Goal: Feedback & Contribution: Leave review/rating

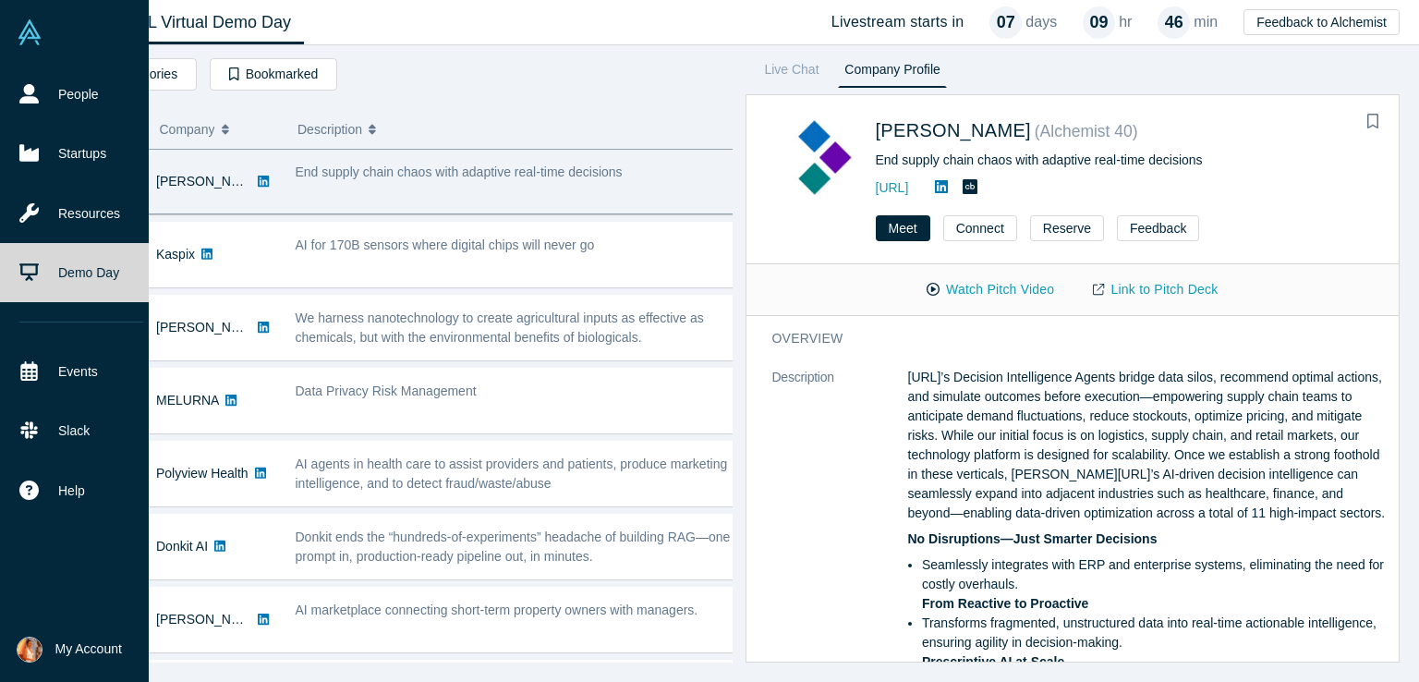
click at [81, 283] on link "Demo Day" at bounding box center [81, 272] width 163 height 59
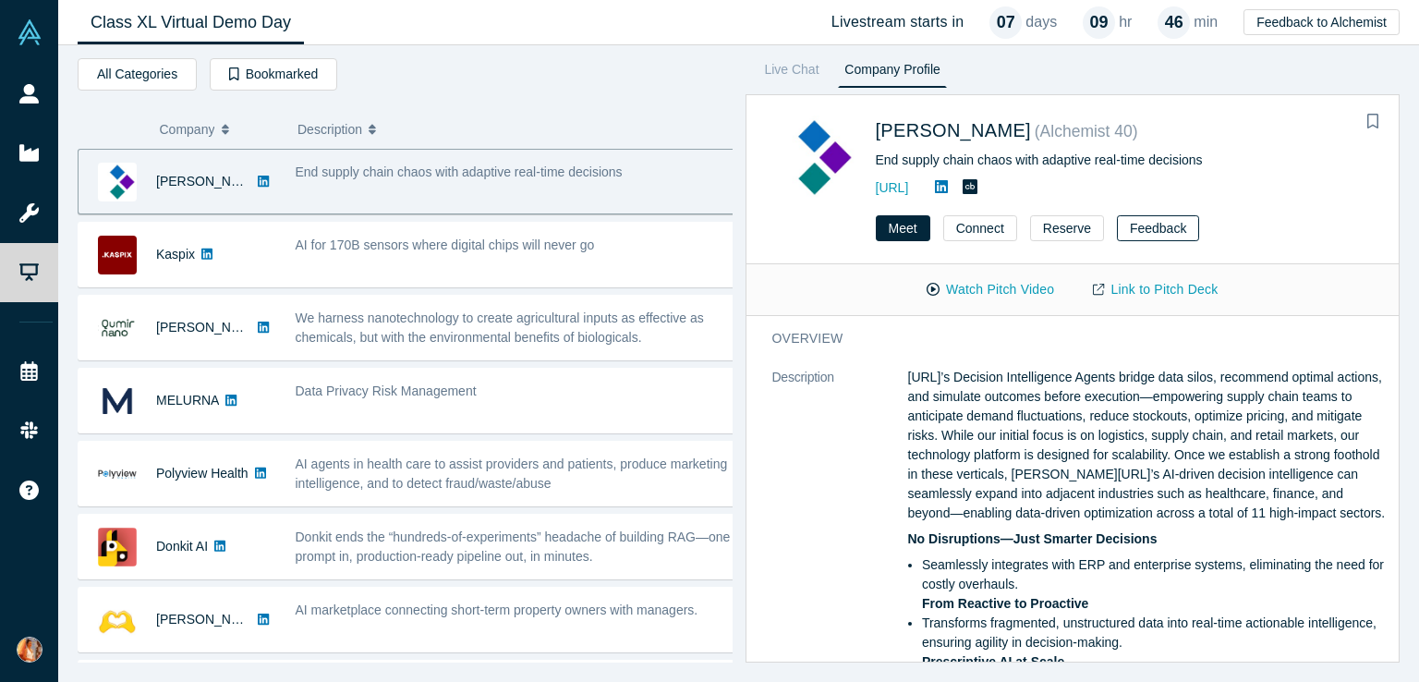
click at [1149, 235] on button "Feedback" at bounding box center [1158, 228] width 82 height 26
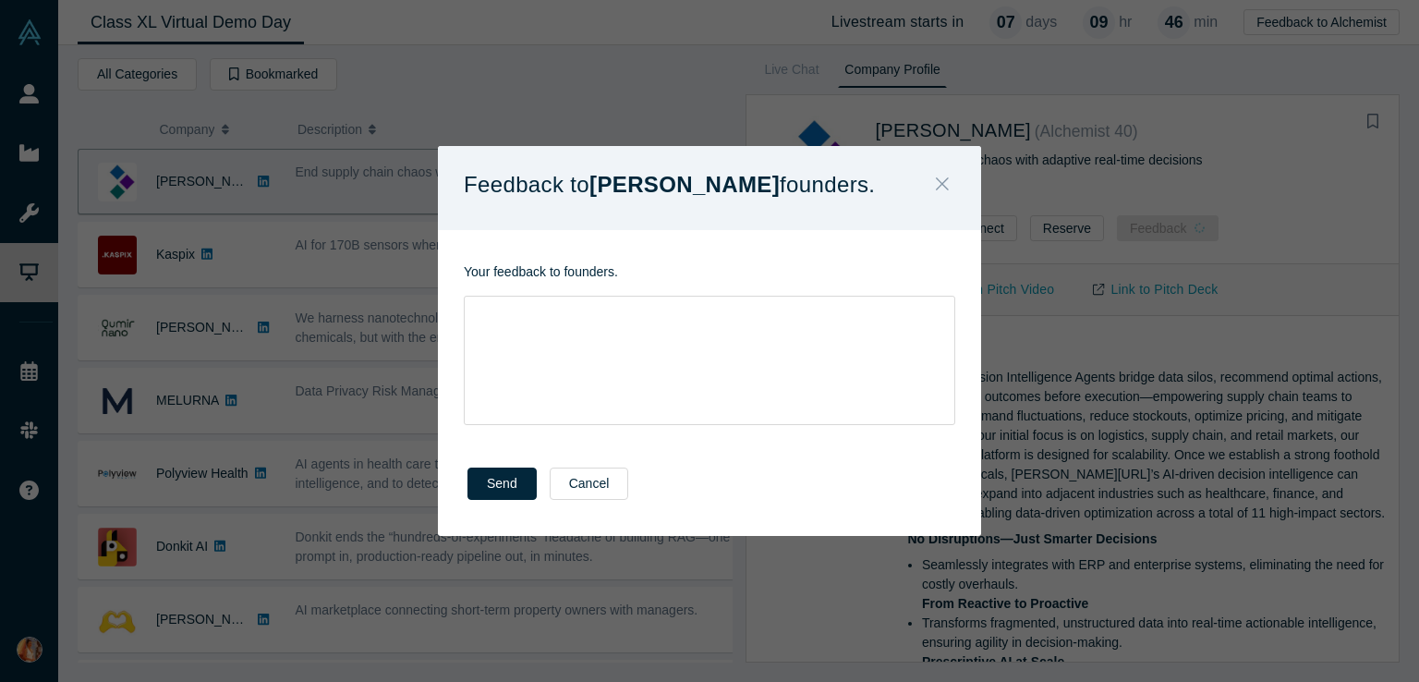
click at [944, 185] on icon "Close" at bounding box center [942, 184] width 13 height 20
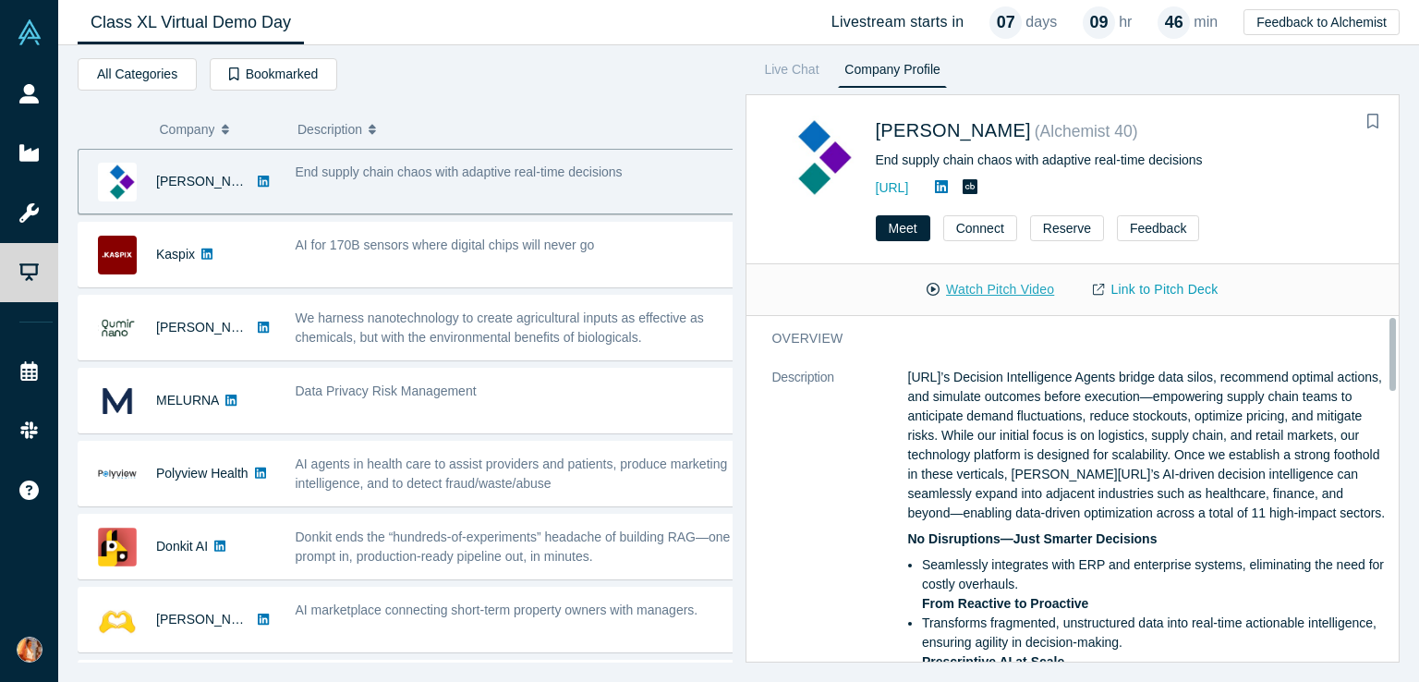
click at [976, 291] on button "Watch Pitch Video" at bounding box center [990, 289] width 166 height 32
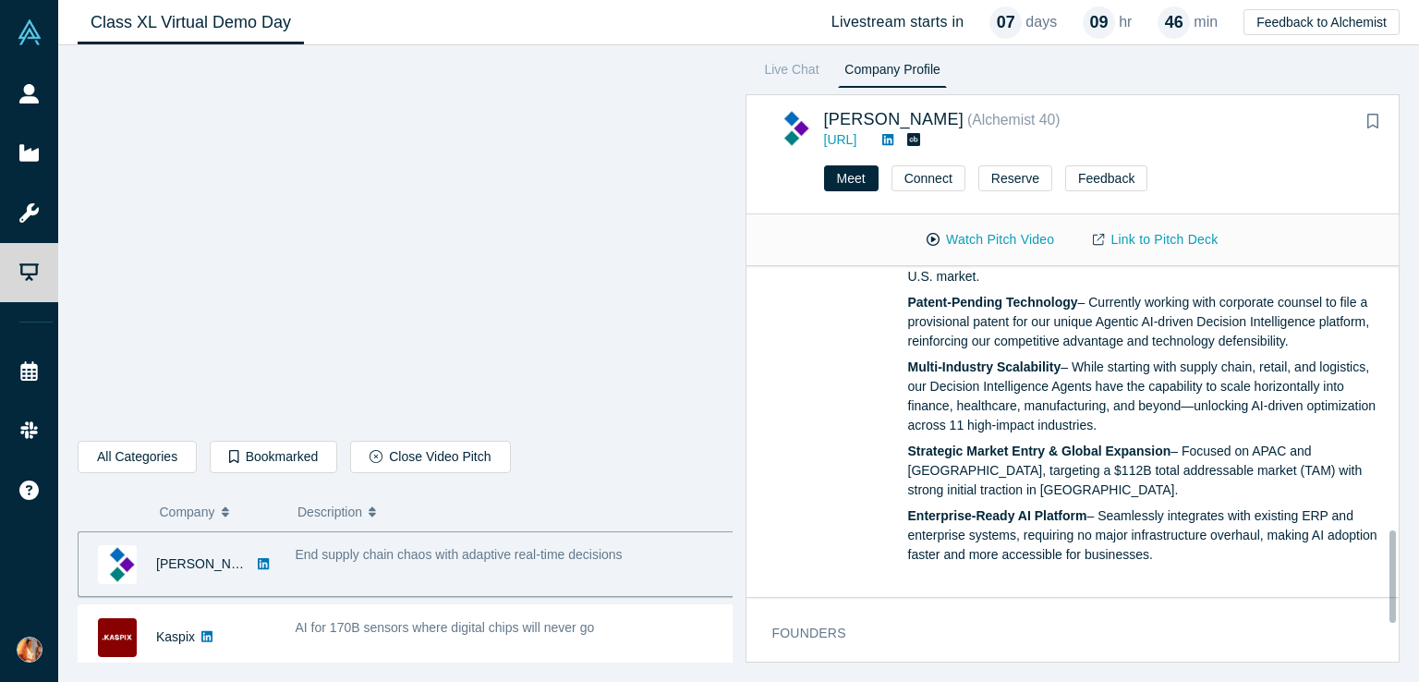
scroll to position [997, 0]
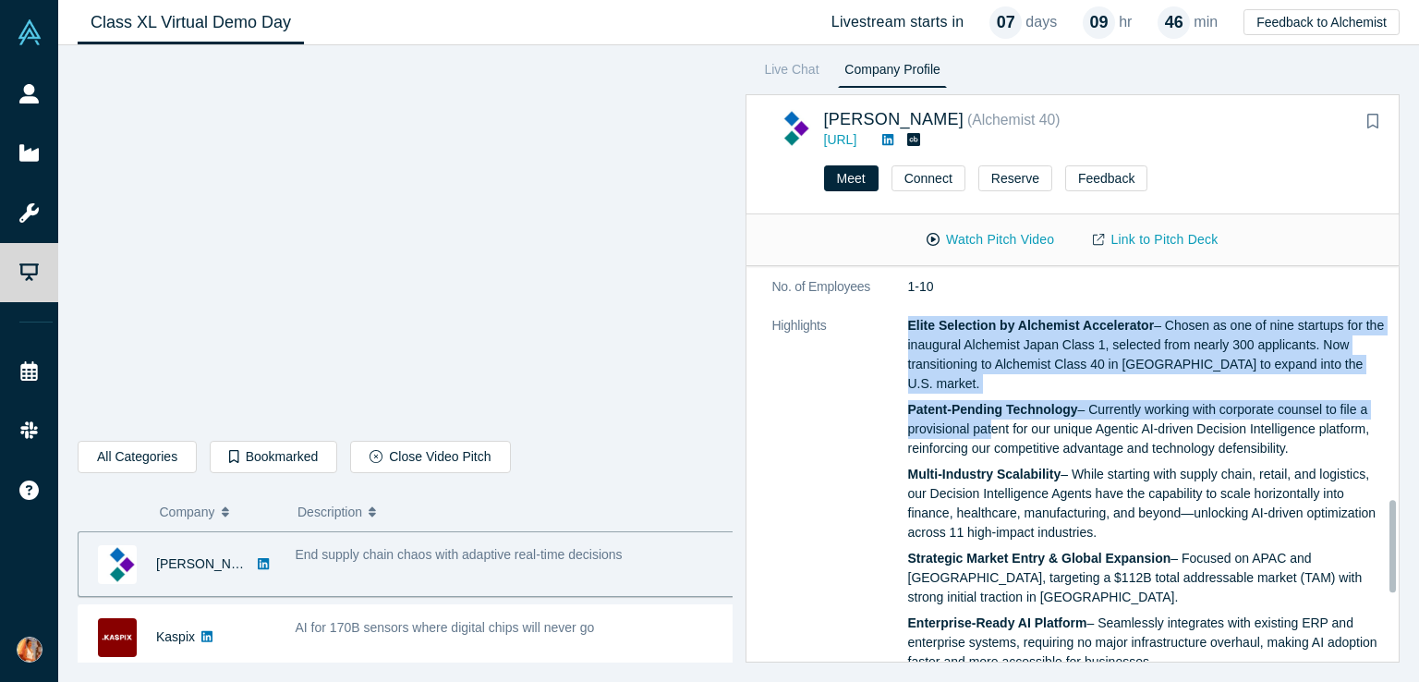
drag, startPoint x: 900, startPoint y: 341, endPoint x: 985, endPoint y: 453, distance: 141.7
click at [985, 453] on dl "Description [URL]’s Decision Intelligence Agents bridge data silos, recommend o…" at bounding box center [1079, 5] width 615 height 1371
click at [985, 453] on p "Patent-Pending Technology – Currently working with corporate counsel to file a …" at bounding box center [1147, 429] width 479 height 58
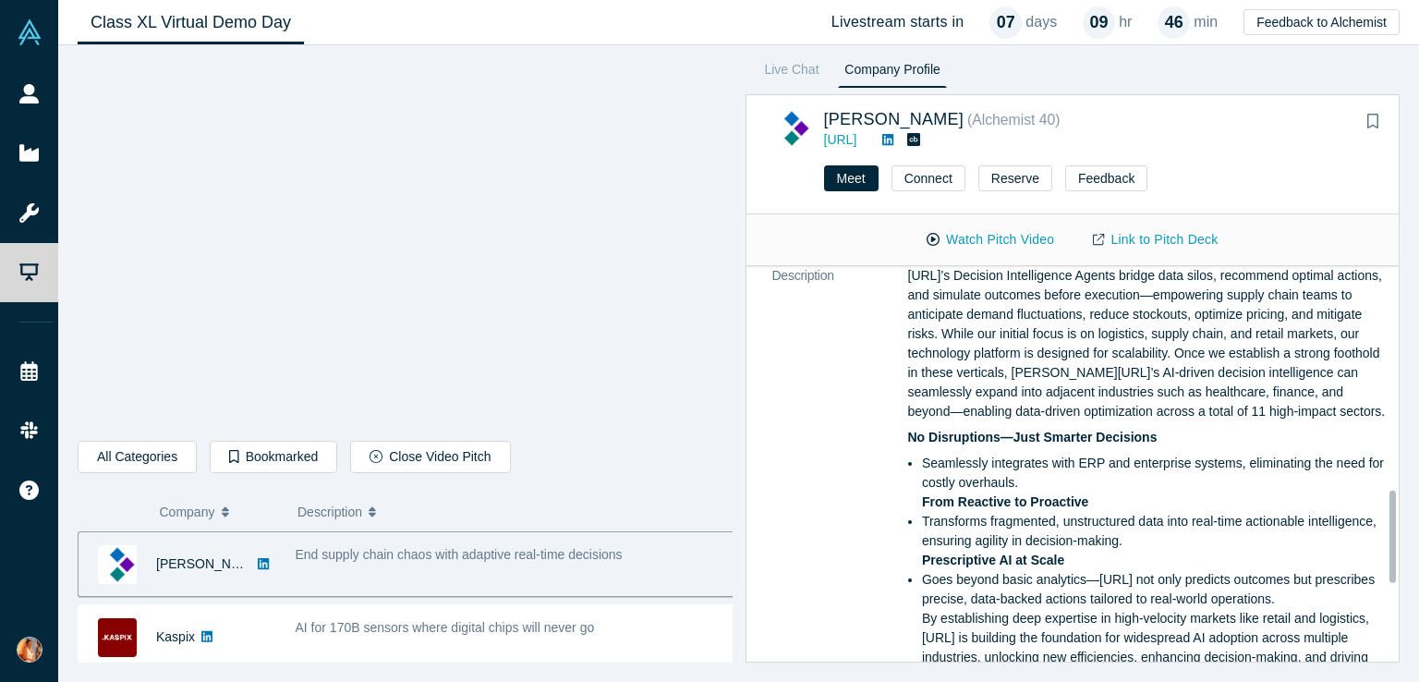
scroll to position [0, 0]
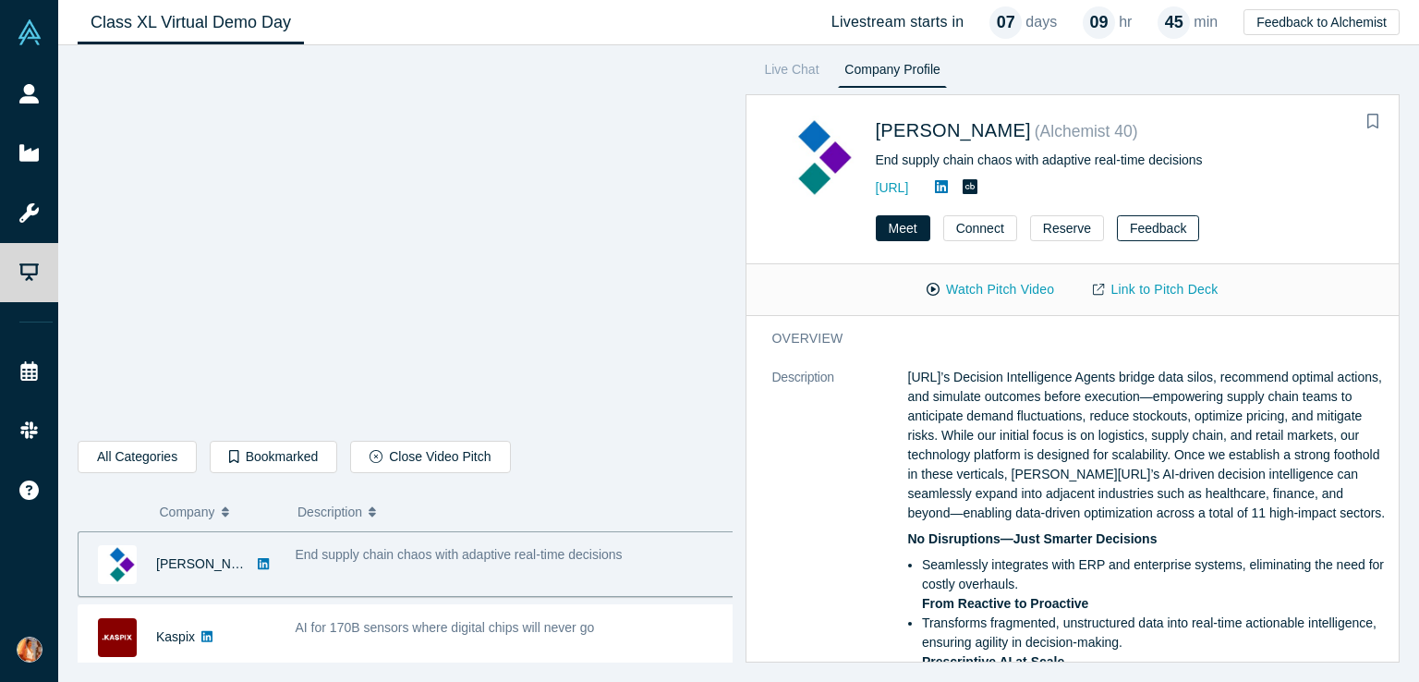
click at [1143, 231] on button "Feedback" at bounding box center [1158, 228] width 82 height 26
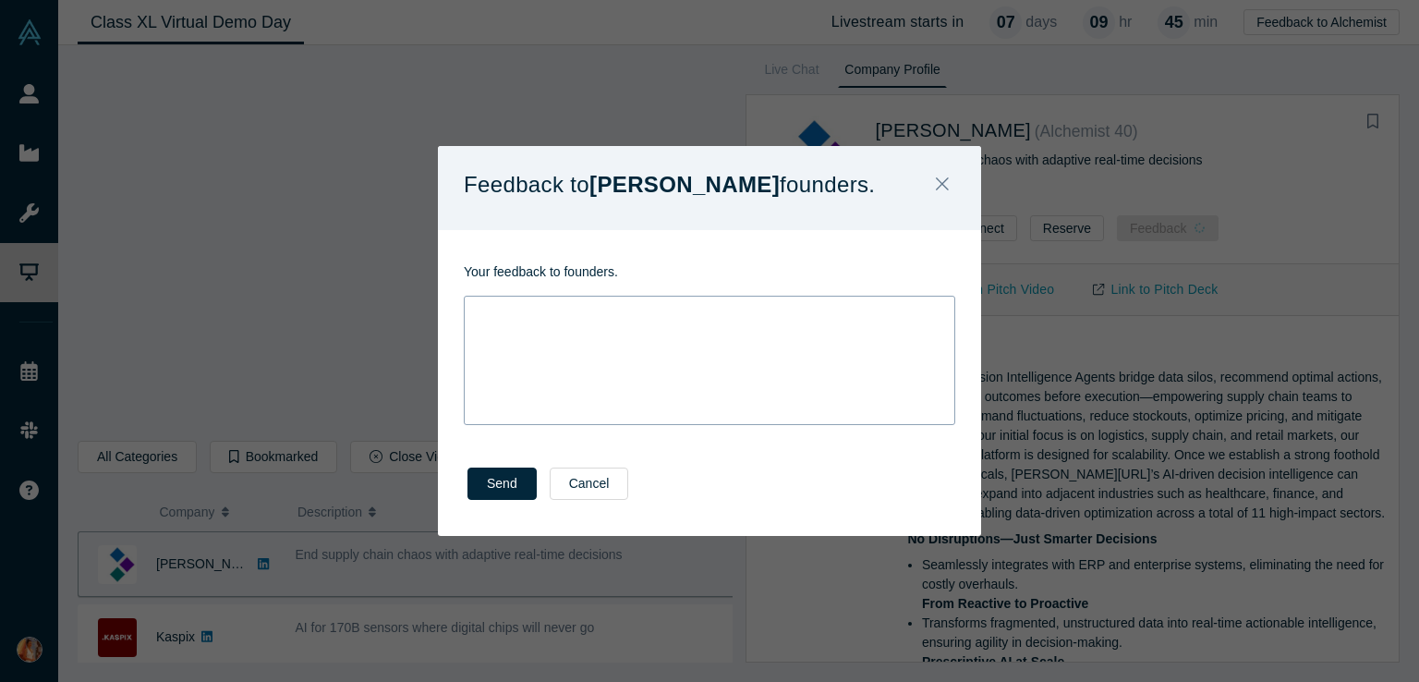
click at [574, 330] on div "rdw-wrapper" at bounding box center [709, 360] width 491 height 129
click at [942, 182] on icon "Close" at bounding box center [942, 184] width 13 height 20
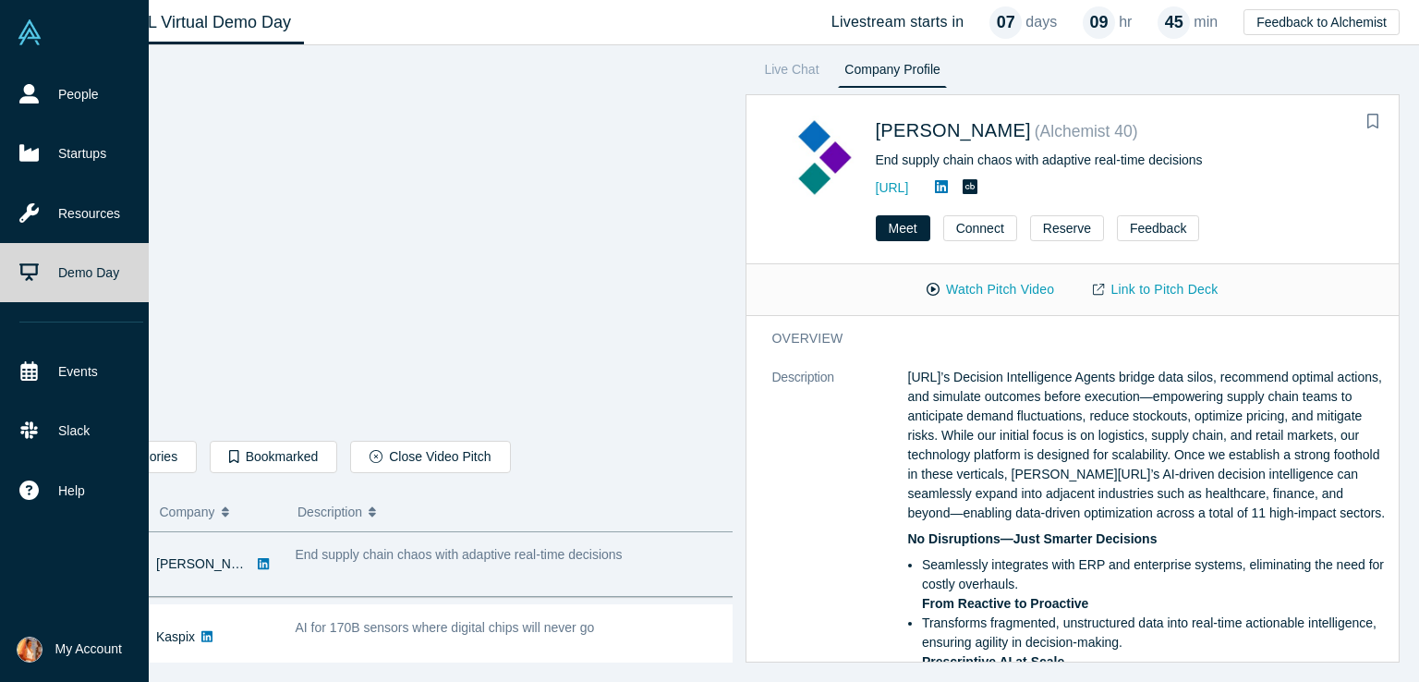
click at [15, 272] on link "Demo Day" at bounding box center [81, 272] width 163 height 59
click at [76, 262] on link "Demo Day" at bounding box center [81, 272] width 163 height 59
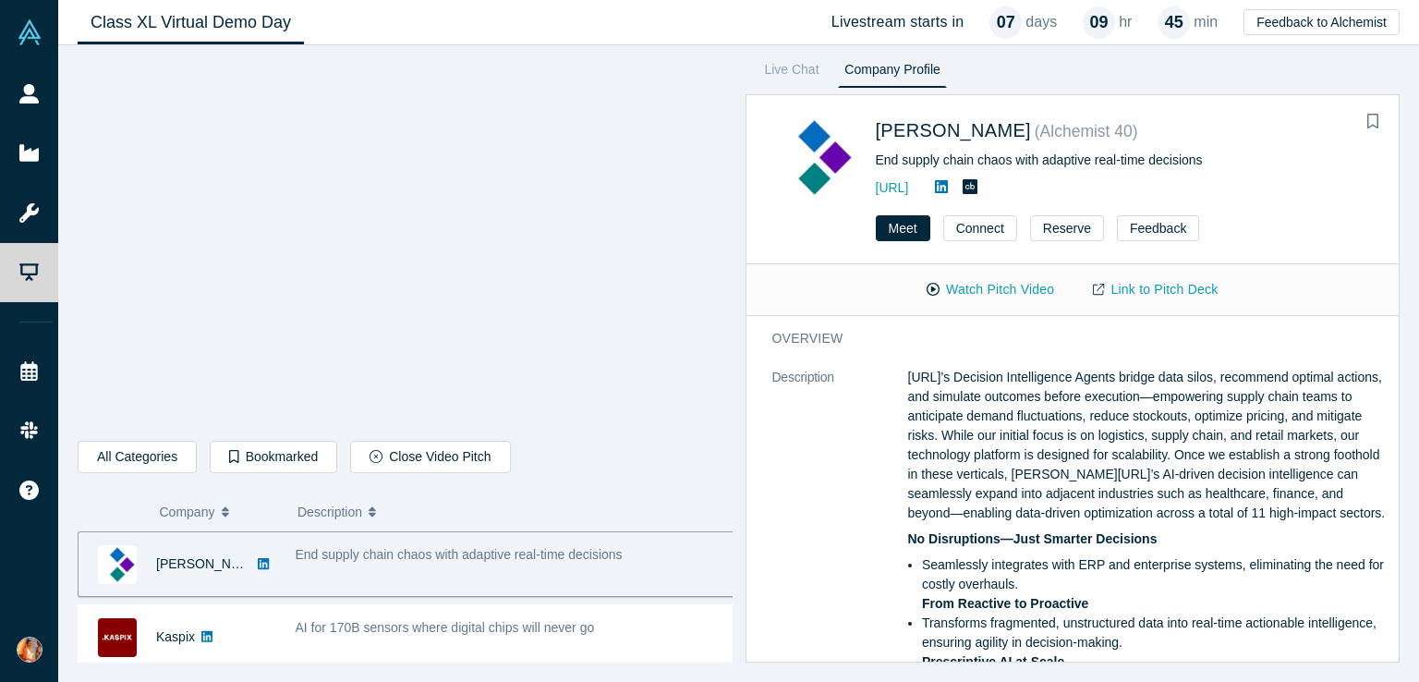
click at [186, 27] on link "Class XL Virtual Demo Day" at bounding box center [191, 22] width 226 height 43
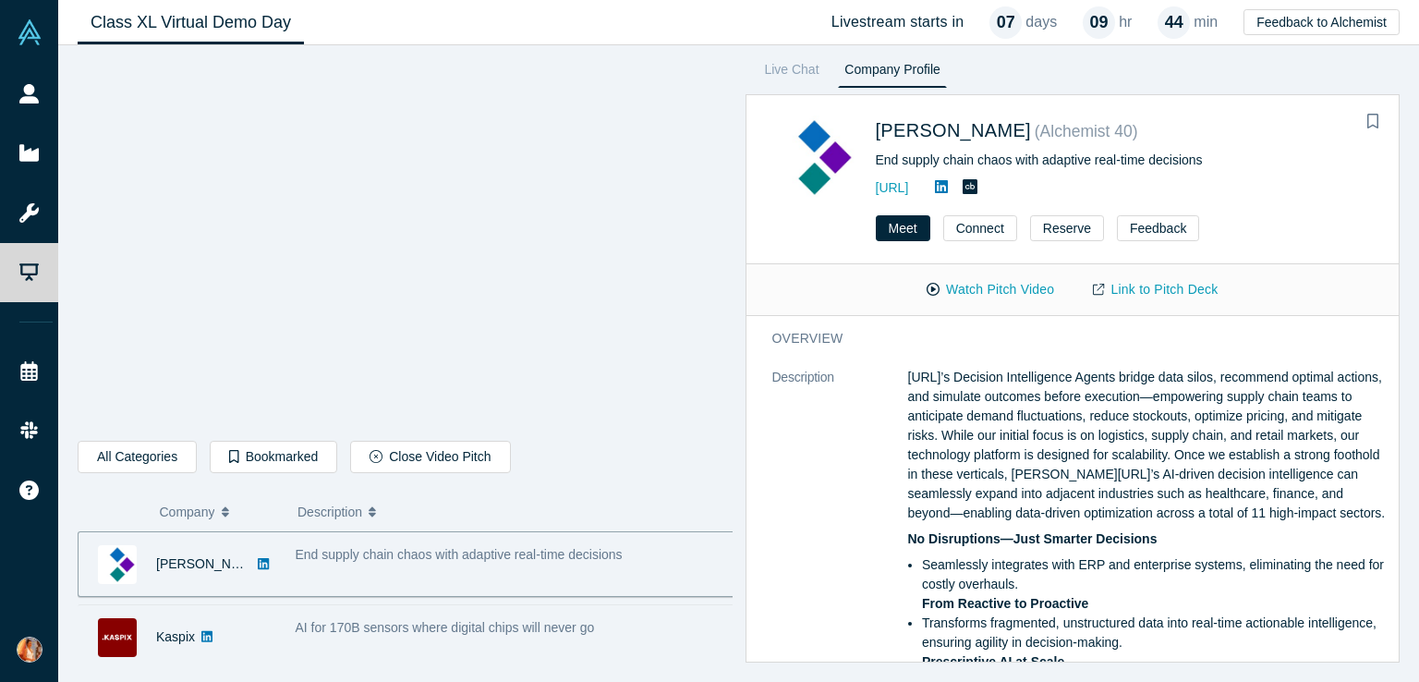
click at [407, 626] on span "AI for 170B sensors where digital chips will never go" at bounding box center [445, 627] width 299 height 15
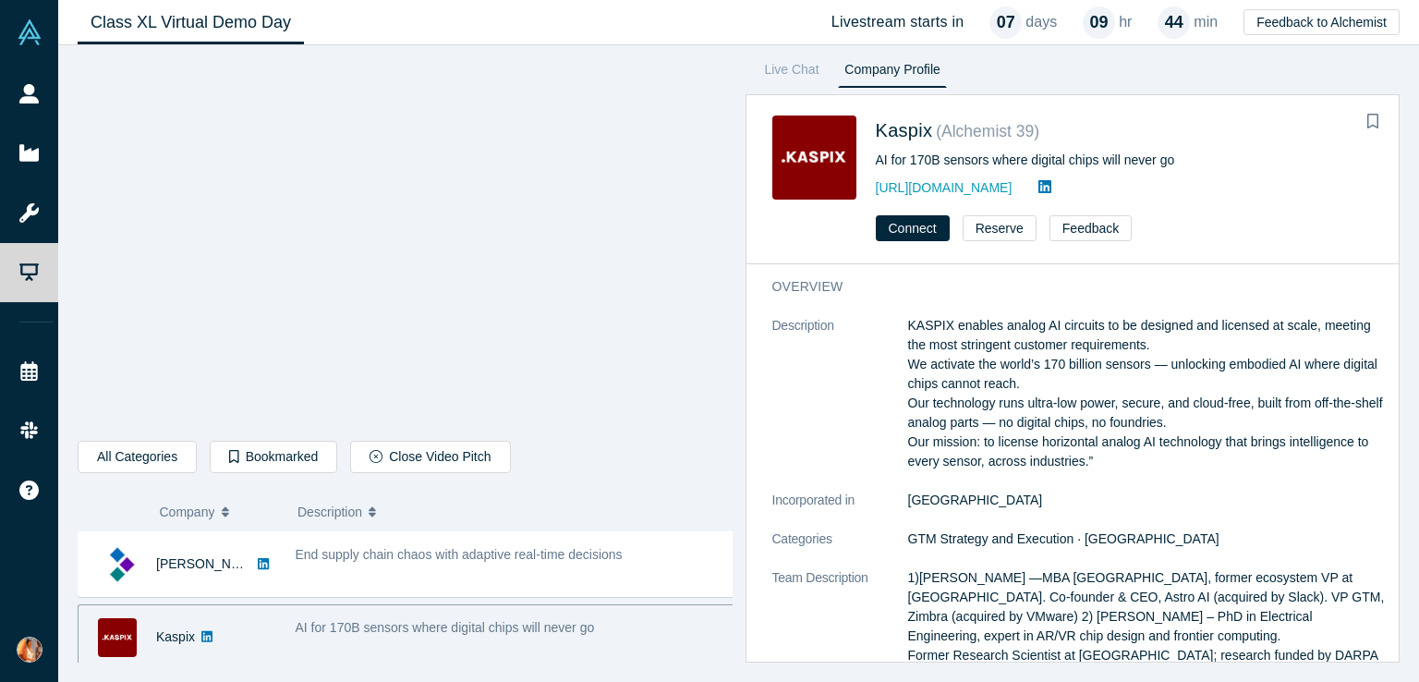
click at [293, 639] on div "AI for 170B sensors where digital chips will never go" at bounding box center [515, 637] width 460 height 58
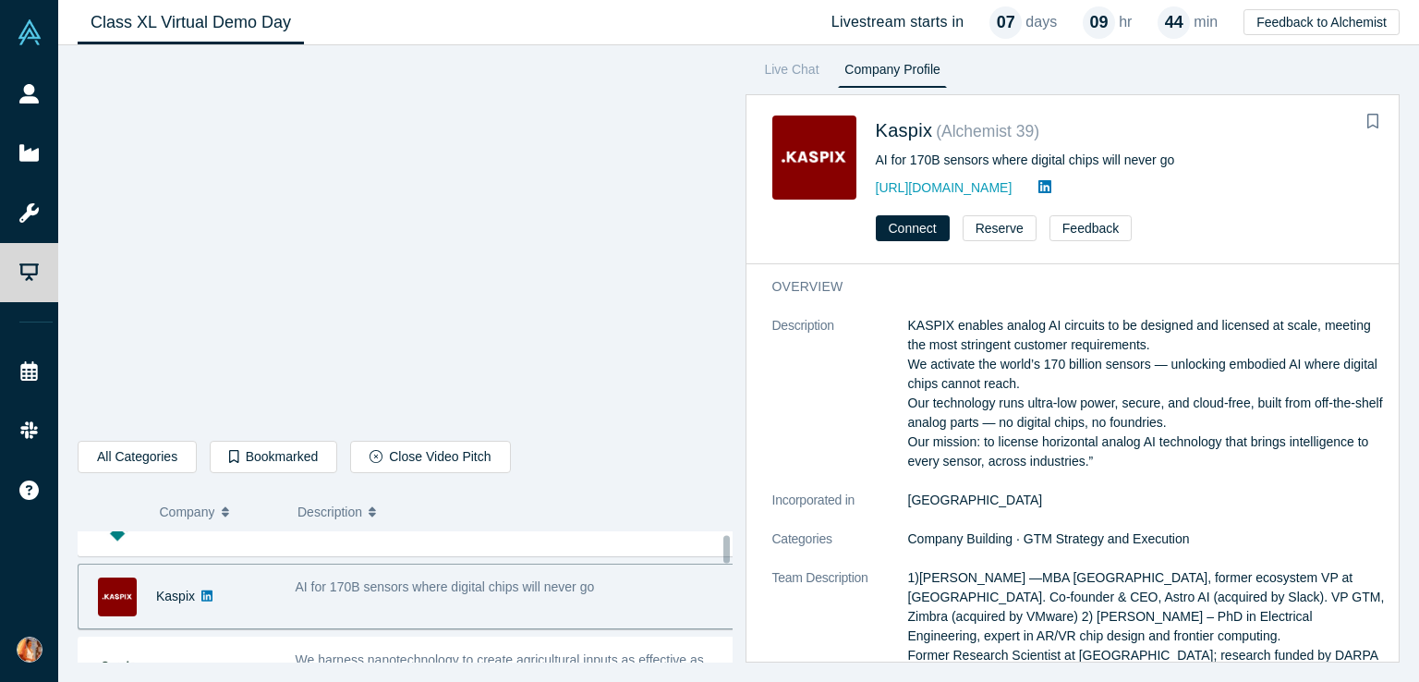
scroll to position [41, 0]
click at [156, 596] on link "Kaspix" at bounding box center [175, 595] width 39 height 15
click at [351, 589] on span "AI for 170B sensors where digital chips will never go" at bounding box center [445, 586] width 299 height 15
click at [174, 597] on link "Kaspix" at bounding box center [175, 595] width 39 height 15
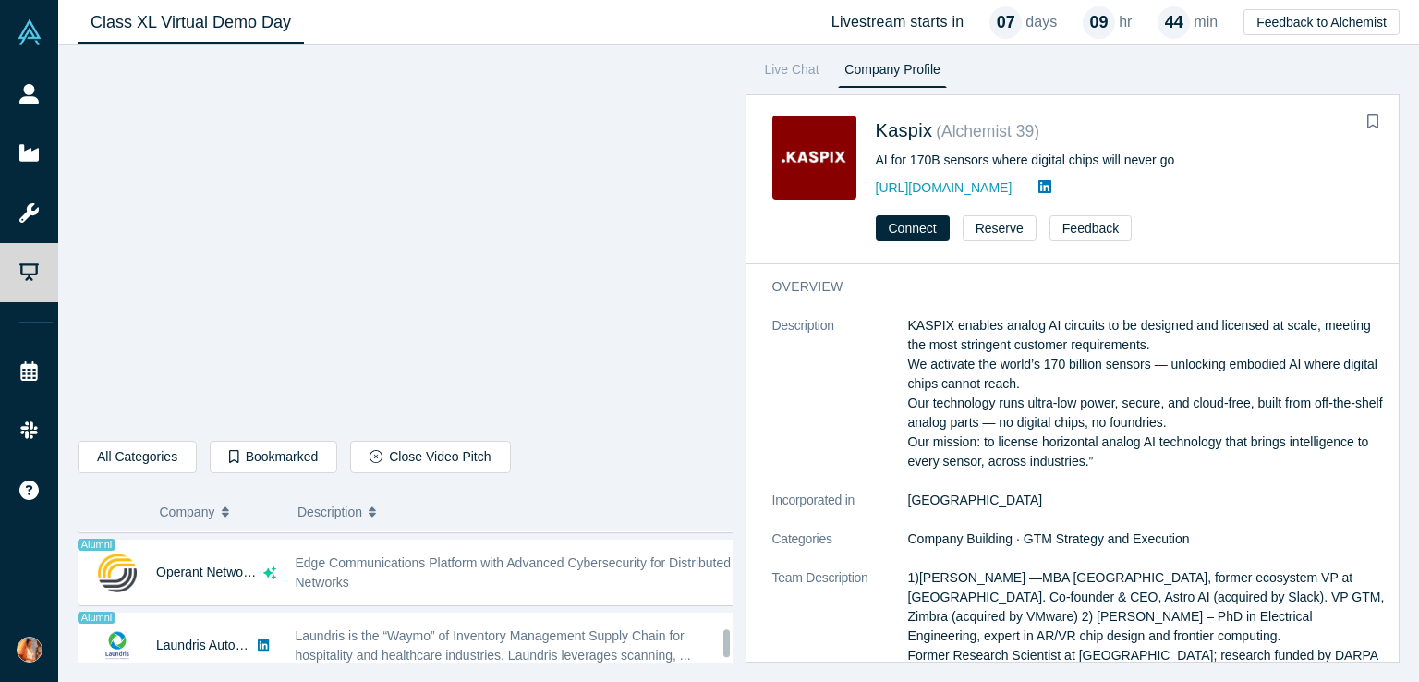
scroll to position [1829, 0]
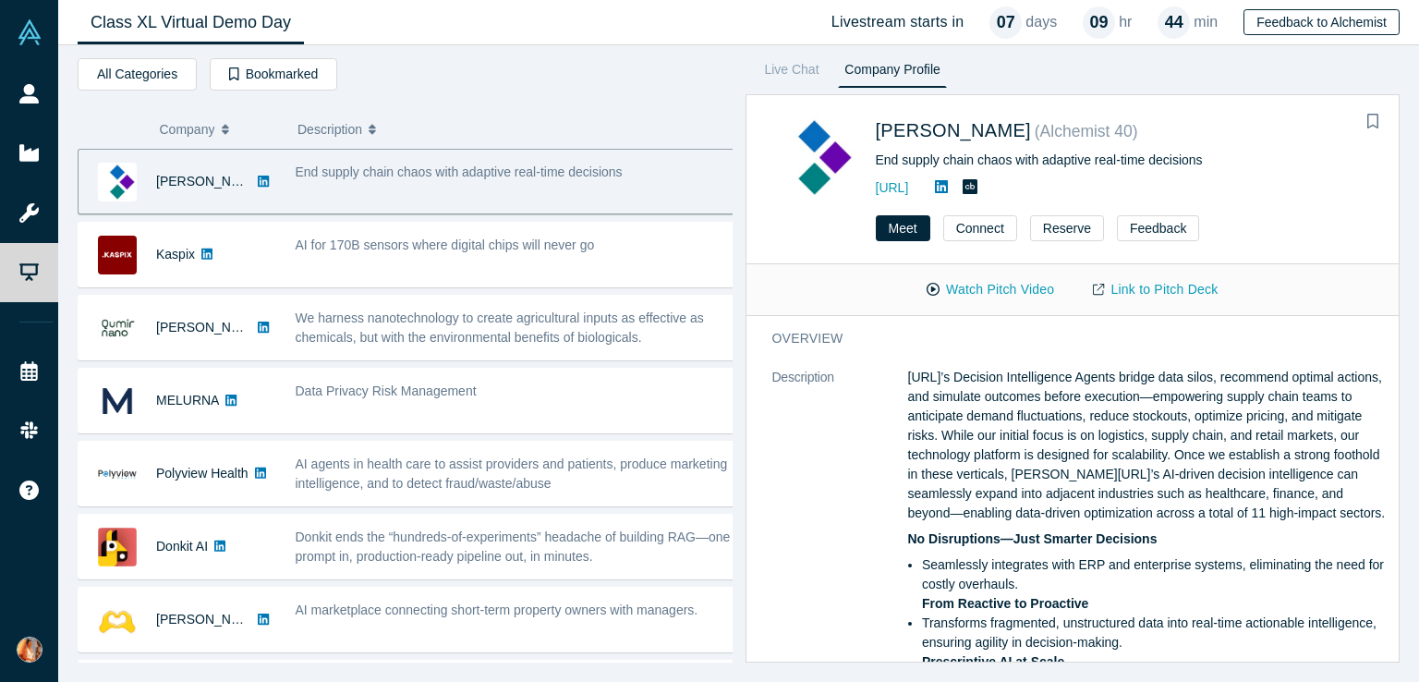
click at [1314, 21] on button "Feedback to Alchemist" at bounding box center [1321, 22] width 156 height 26
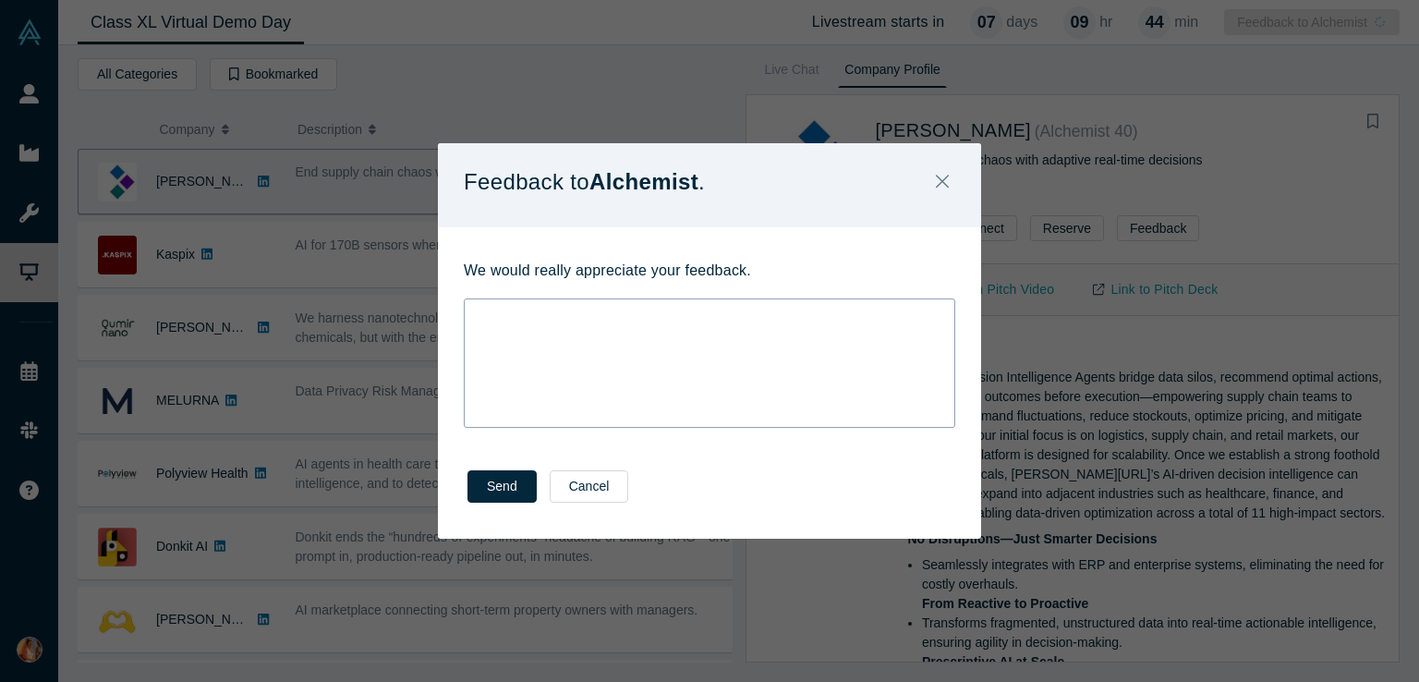
click at [643, 332] on div "rdw-wrapper" at bounding box center [709, 362] width 491 height 129
click at [941, 194] on button "Close" at bounding box center [942, 183] width 39 height 40
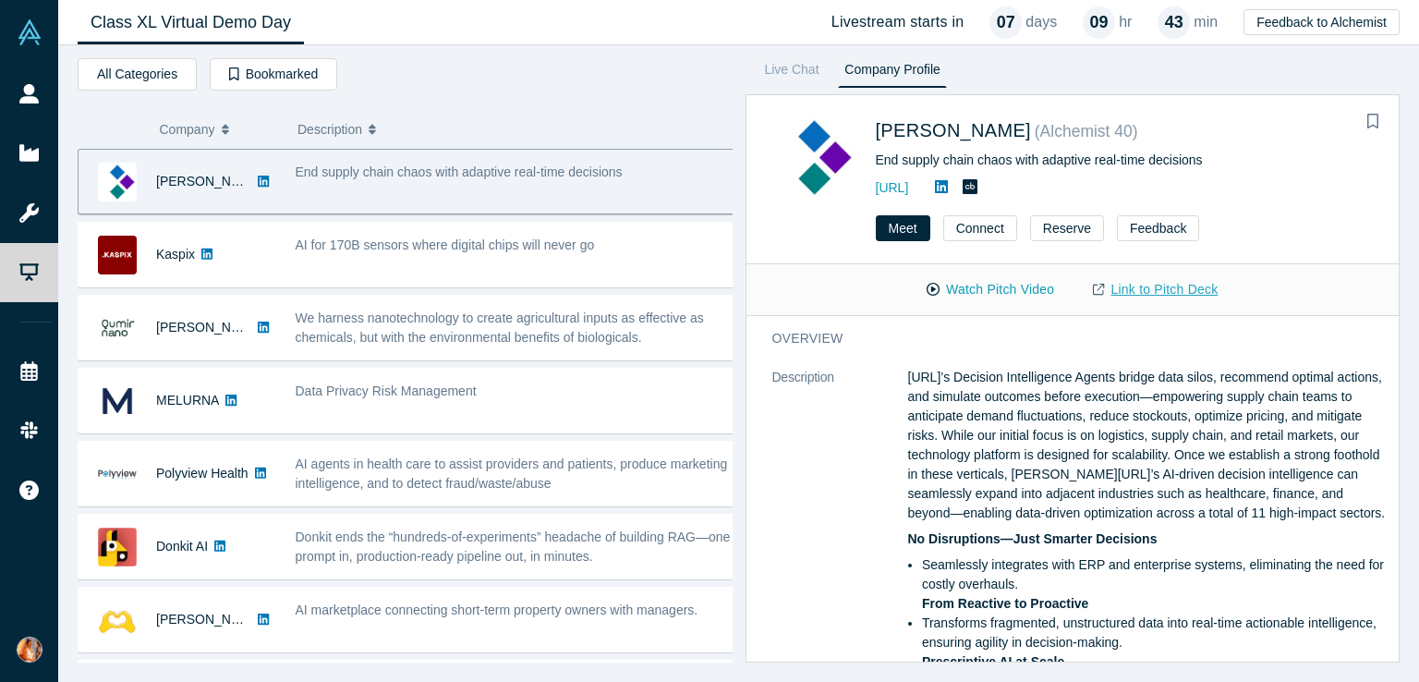
click at [1138, 294] on link "Link to Pitch Deck" at bounding box center [1154, 289] width 163 height 32
click at [1137, 230] on button "Feedback" at bounding box center [1158, 228] width 82 height 26
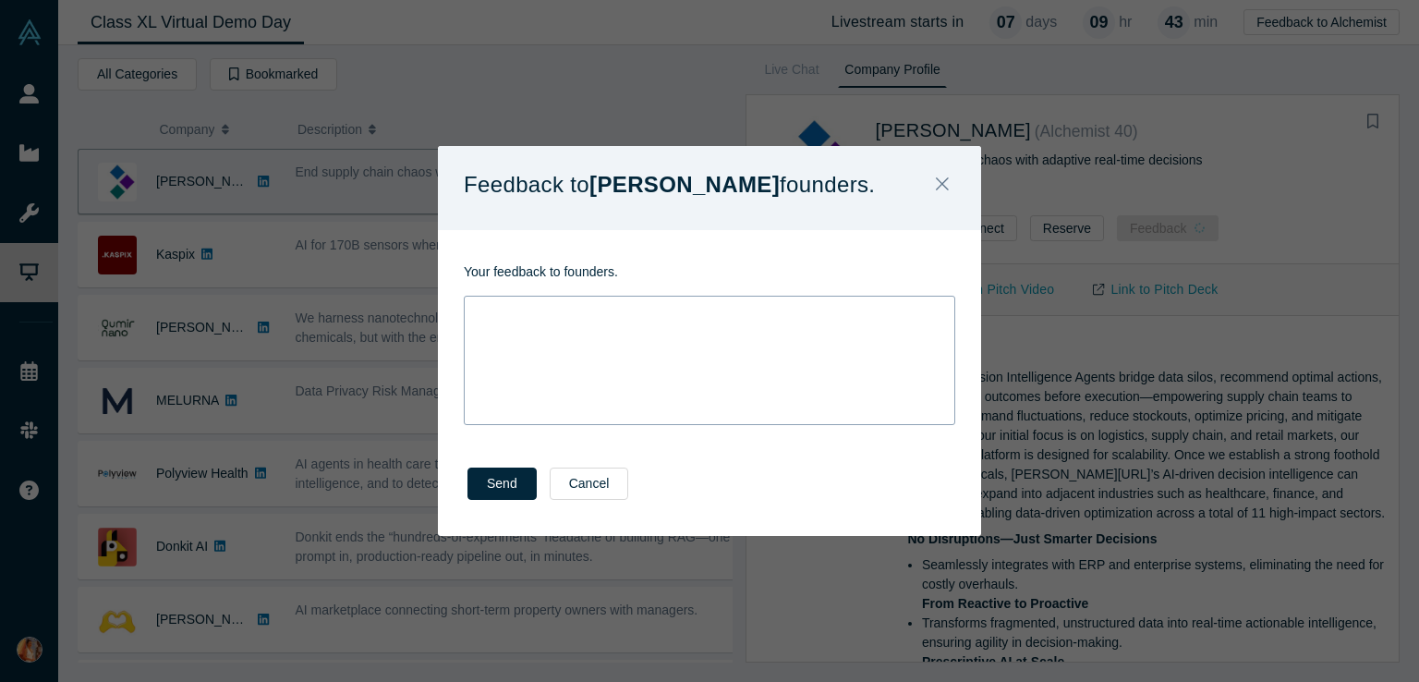
click at [553, 332] on div "rdw-wrapper" at bounding box center [709, 360] width 491 height 129
click at [561, 361] on div "rdw-wrapper" at bounding box center [709, 360] width 491 height 129
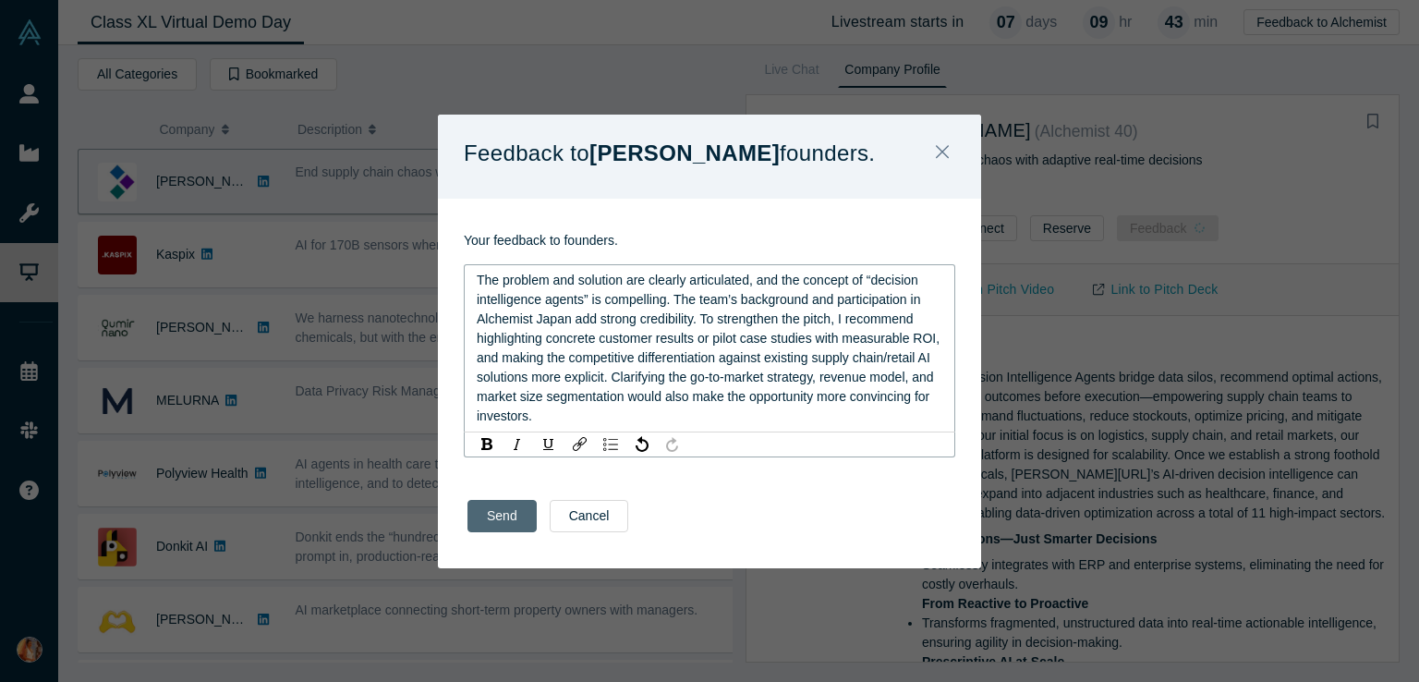
click at [494, 518] on div "Send Cancel" at bounding box center [709, 522] width 543 height 91
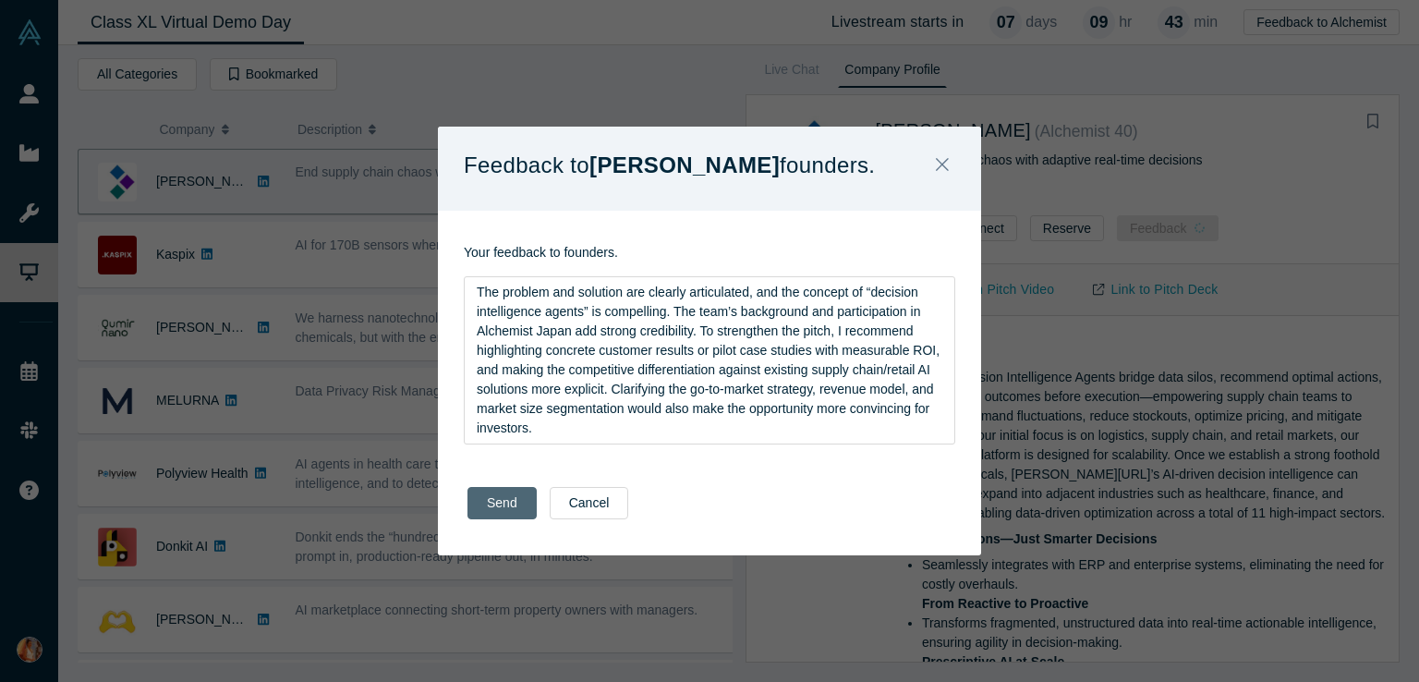
click at [494, 509] on button "Send" at bounding box center [501, 503] width 69 height 32
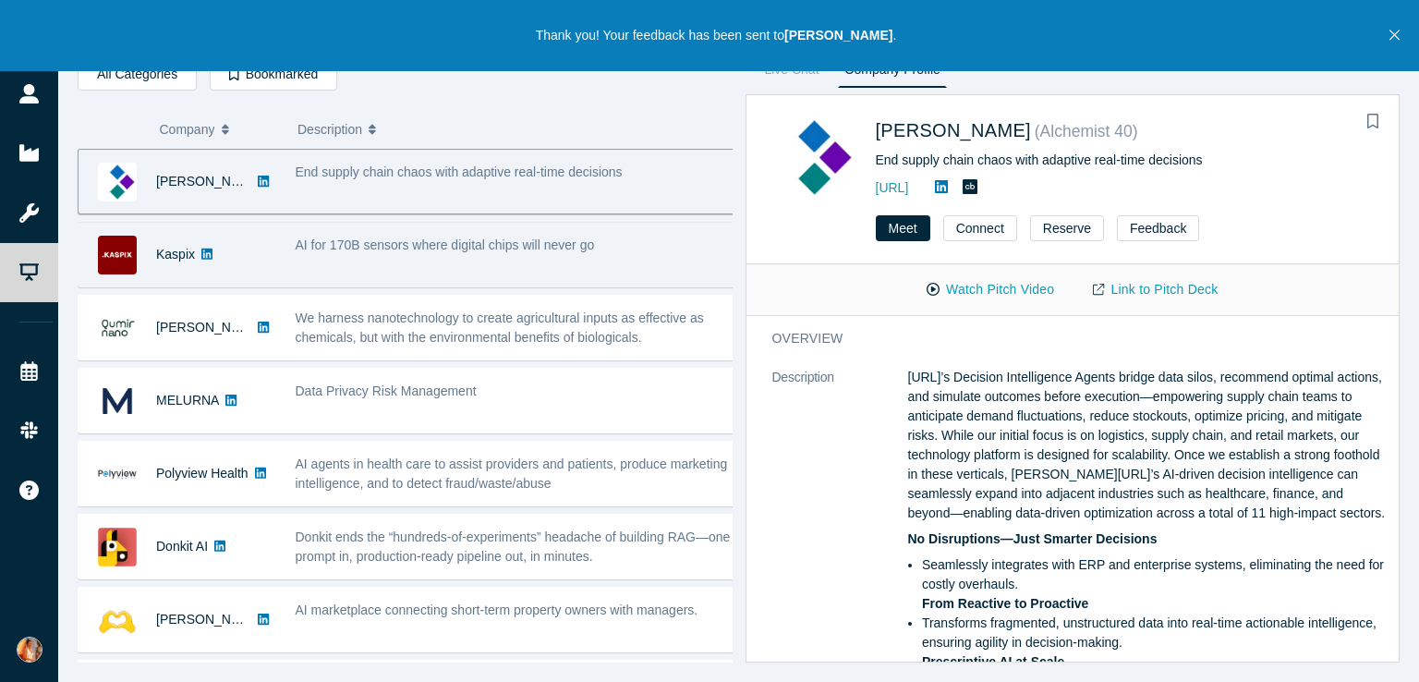
click at [484, 248] on span "AI for 170B sensors where digital chips will never go" at bounding box center [445, 244] width 299 height 15
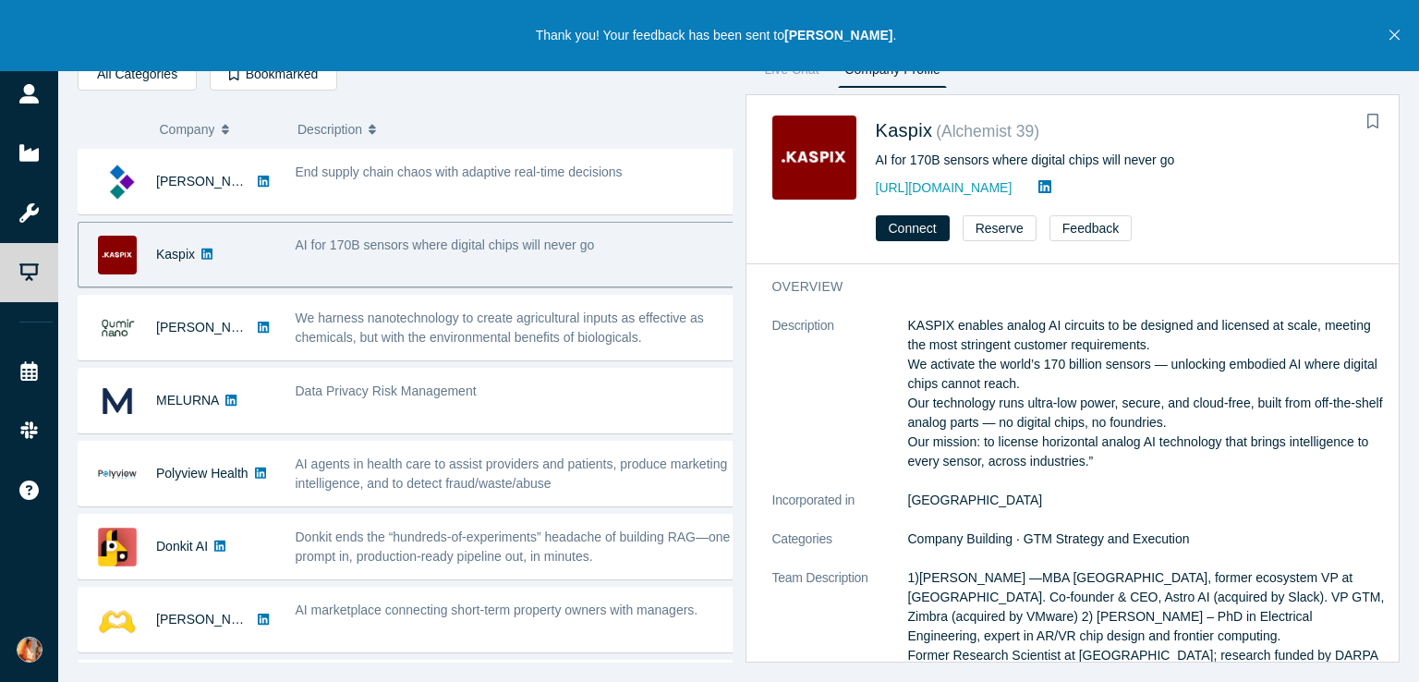
click at [377, 237] on span "AI for 170B sensors where digital chips will never go" at bounding box center [445, 244] width 299 height 15
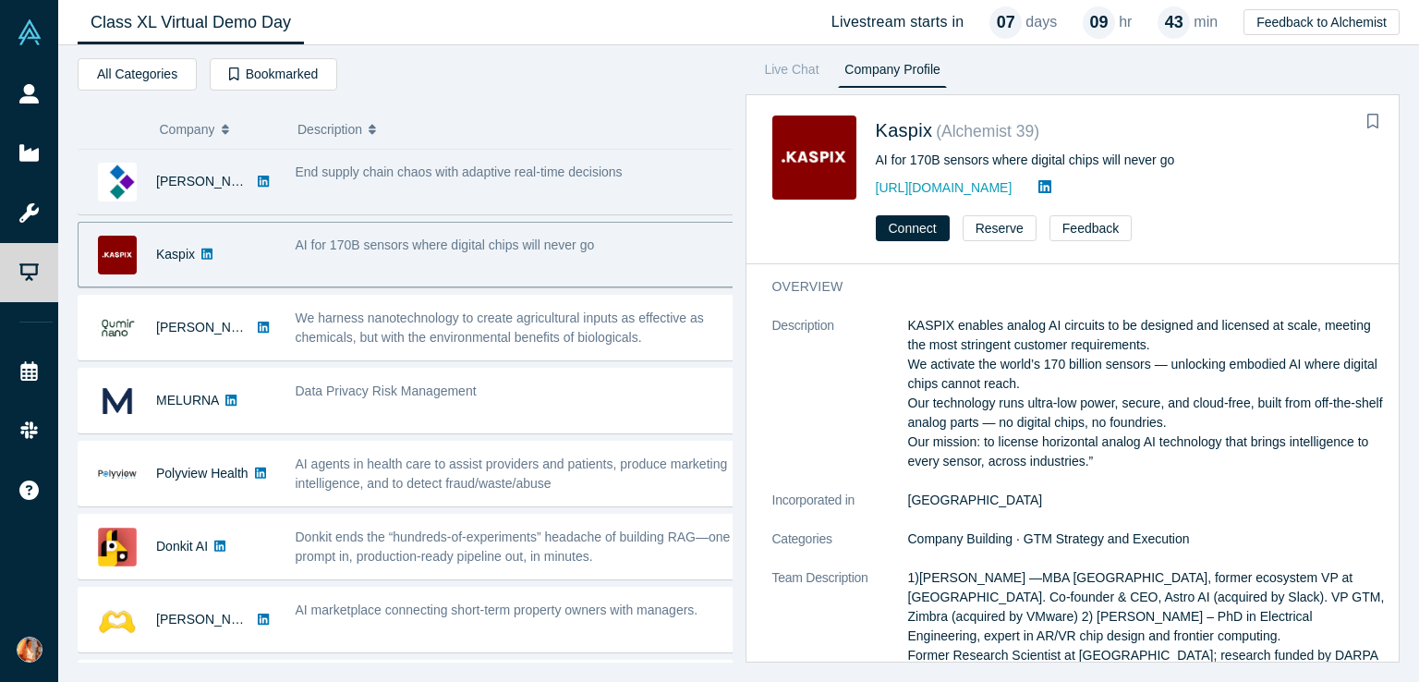
click at [362, 181] on div "End supply chain chaos with adaptive real-time decisions" at bounding box center [515, 181] width 460 height 58
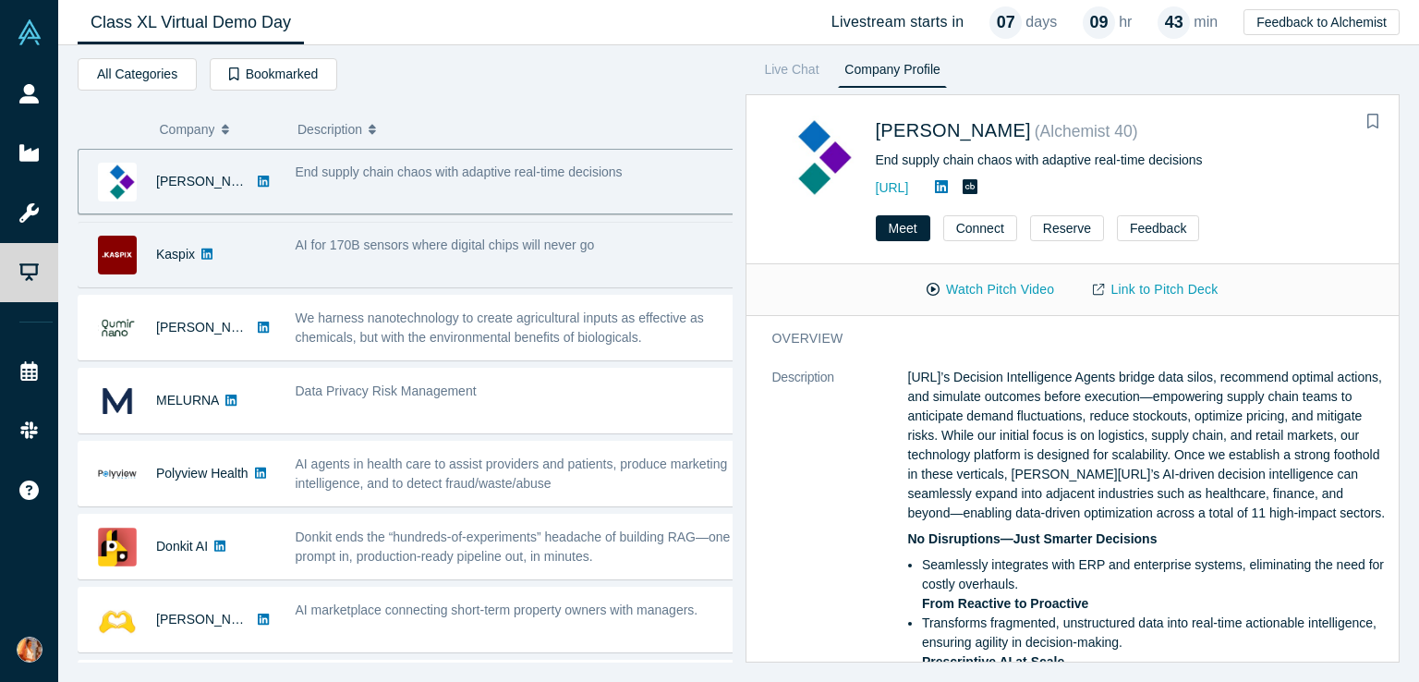
click at [392, 269] on div "AI for 170B sensors where digital chips will never go" at bounding box center [515, 254] width 460 height 58
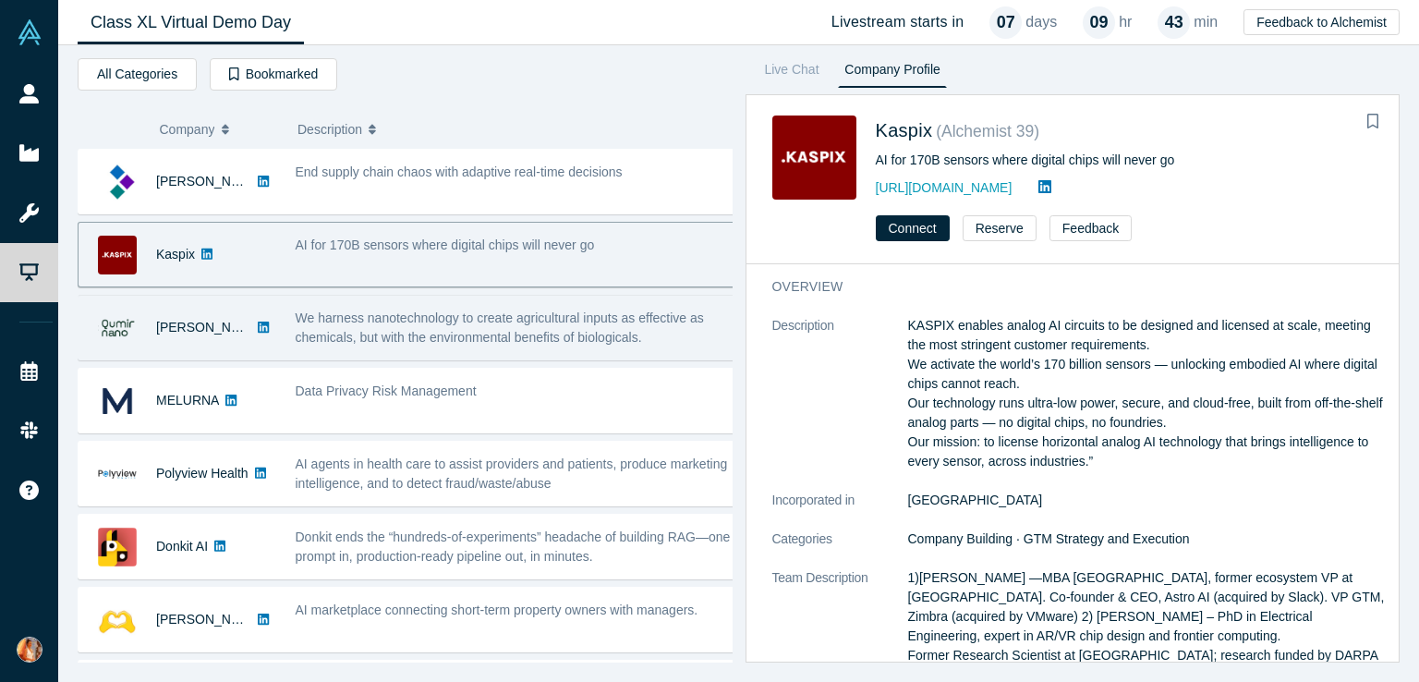
click at [380, 341] on span "We harness nanotechnology to create agricultural inputs as effective as chemica…" at bounding box center [500, 327] width 408 height 34
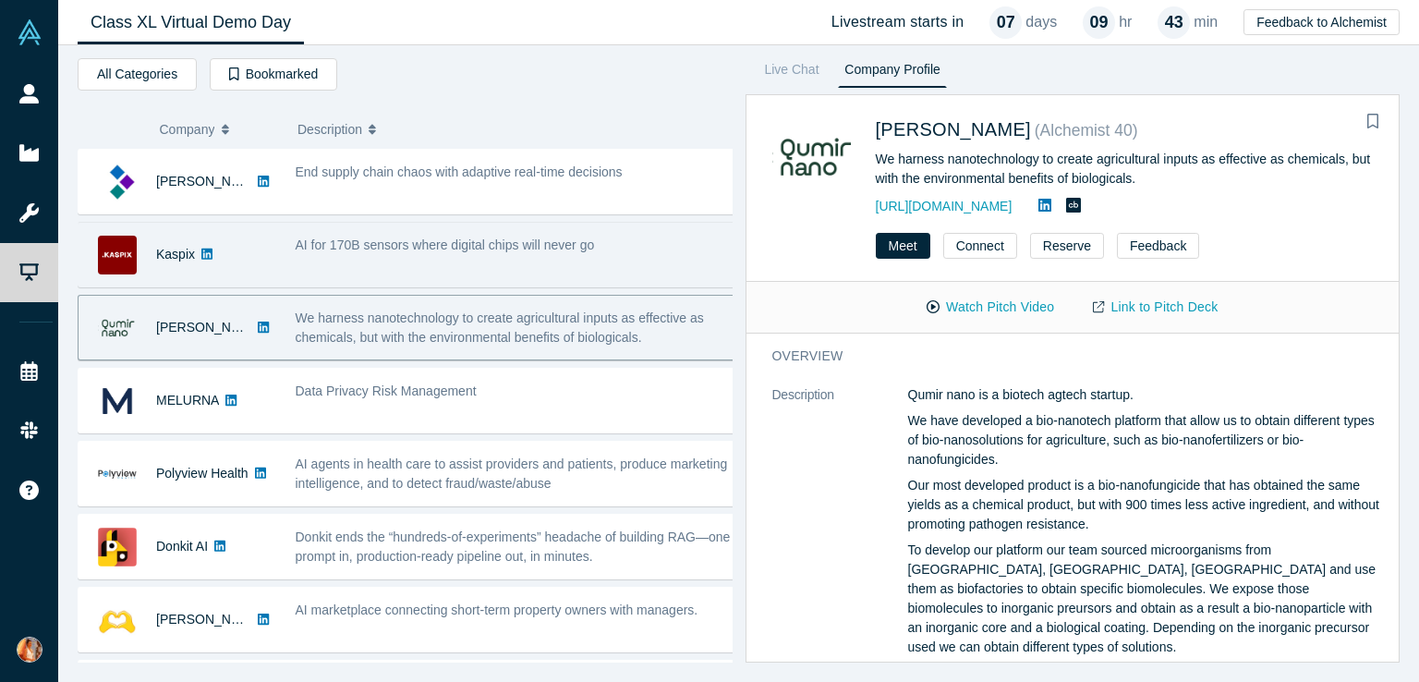
click at [413, 260] on div "AI for 170B sensors where digital chips will never go" at bounding box center [515, 254] width 460 height 58
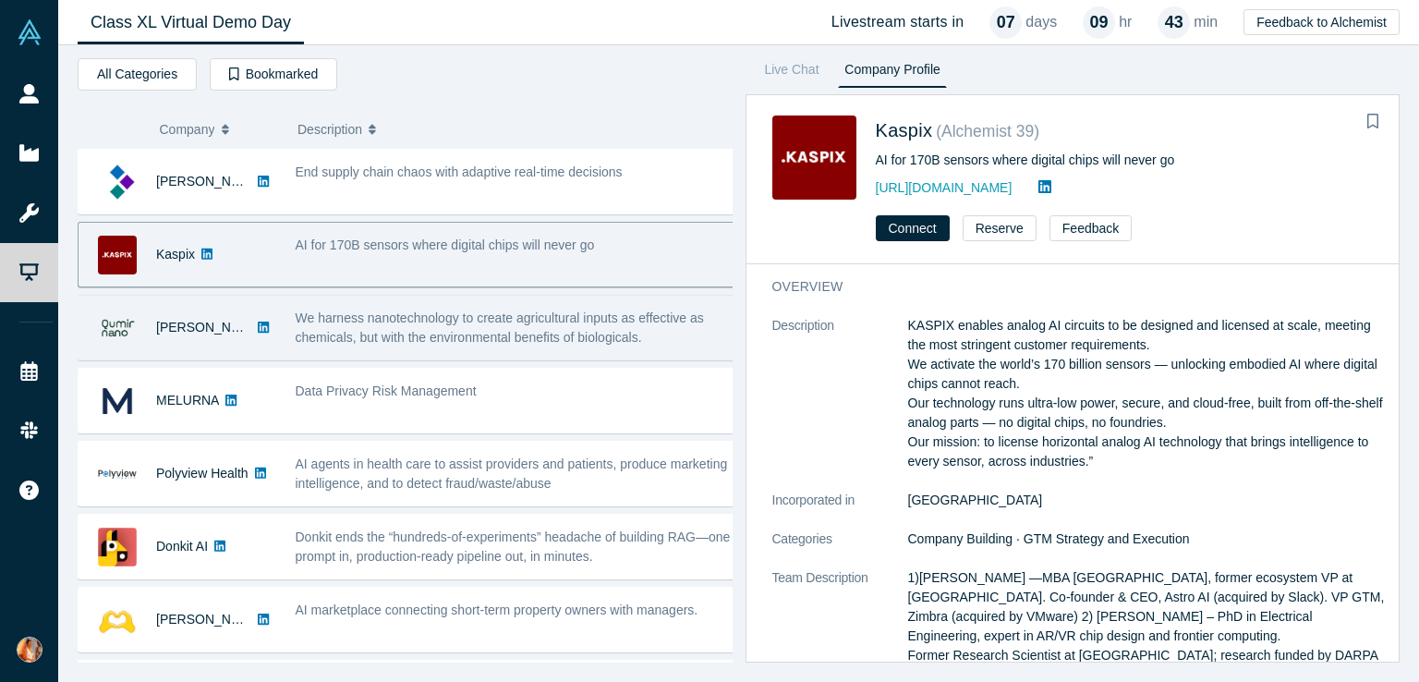
click at [429, 335] on span "We harness nanotechnology to create agricultural inputs as effective as chemica…" at bounding box center [500, 327] width 408 height 34
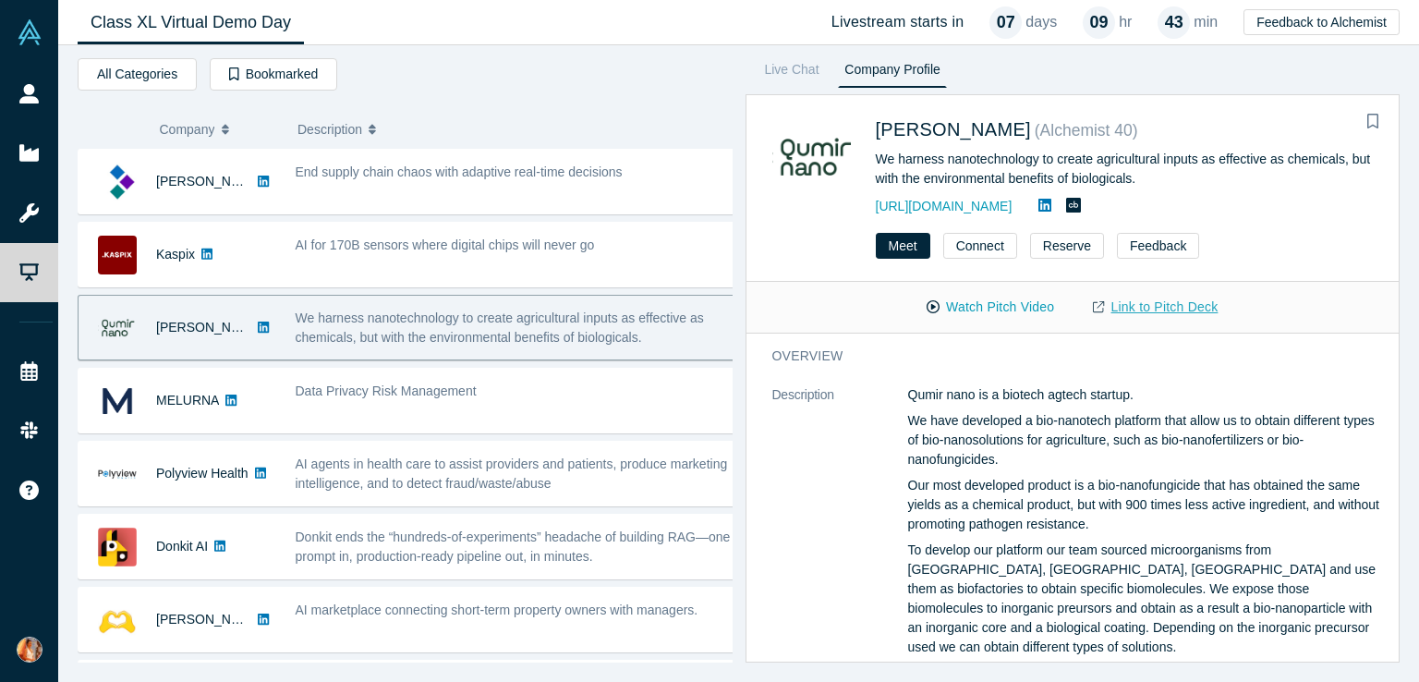
click at [1132, 308] on link "Link to Pitch Deck" at bounding box center [1154, 307] width 163 height 32
click at [1145, 248] on button "Feedback" at bounding box center [1158, 246] width 82 height 26
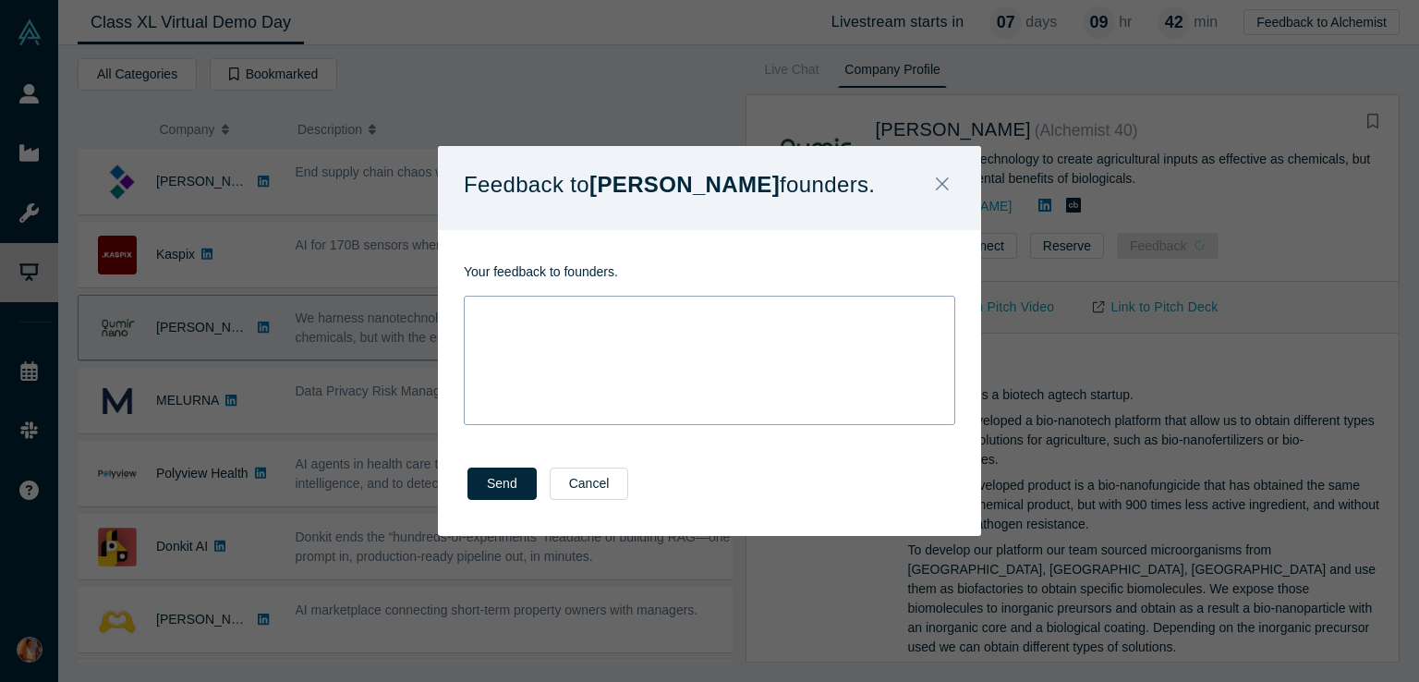
click at [811, 365] on div "rdw-wrapper" at bounding box center [709, 360] width 491 height 129
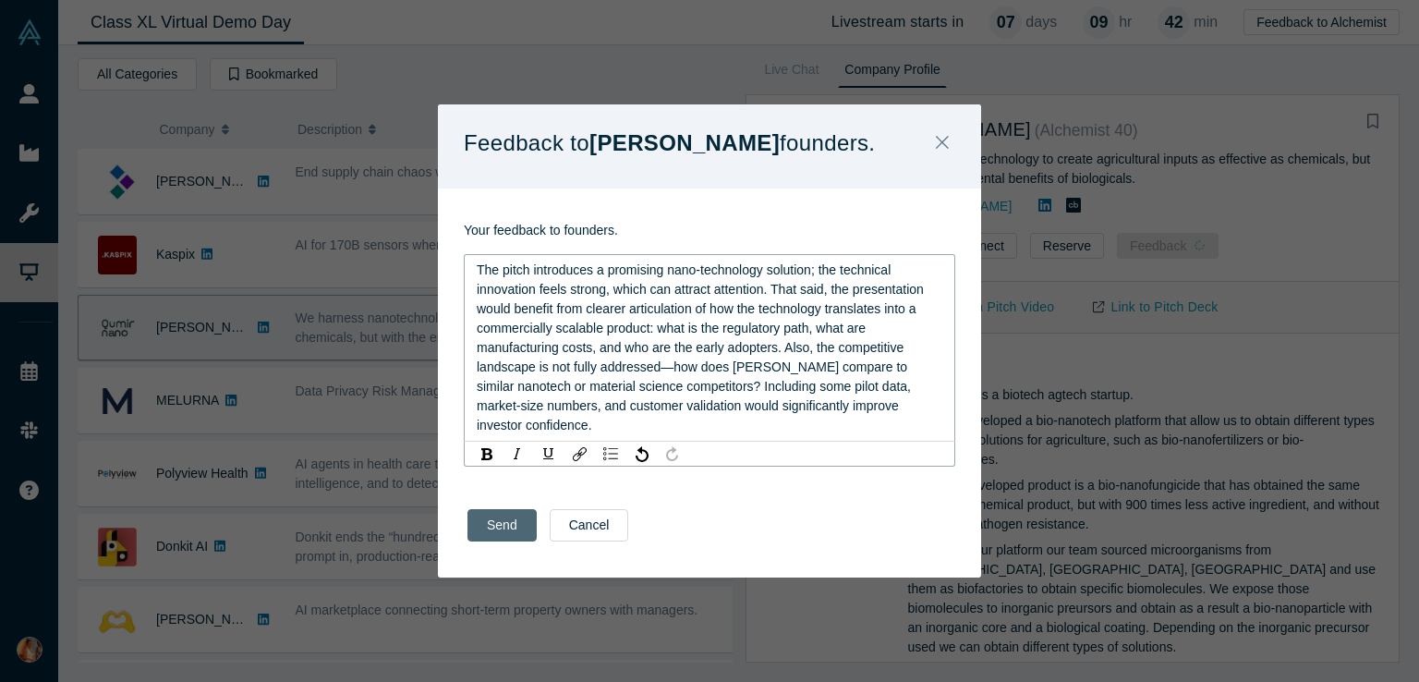
click at [493, 532] on div "Send Cancel" at bounding box center [709, 531] width 543 height 91
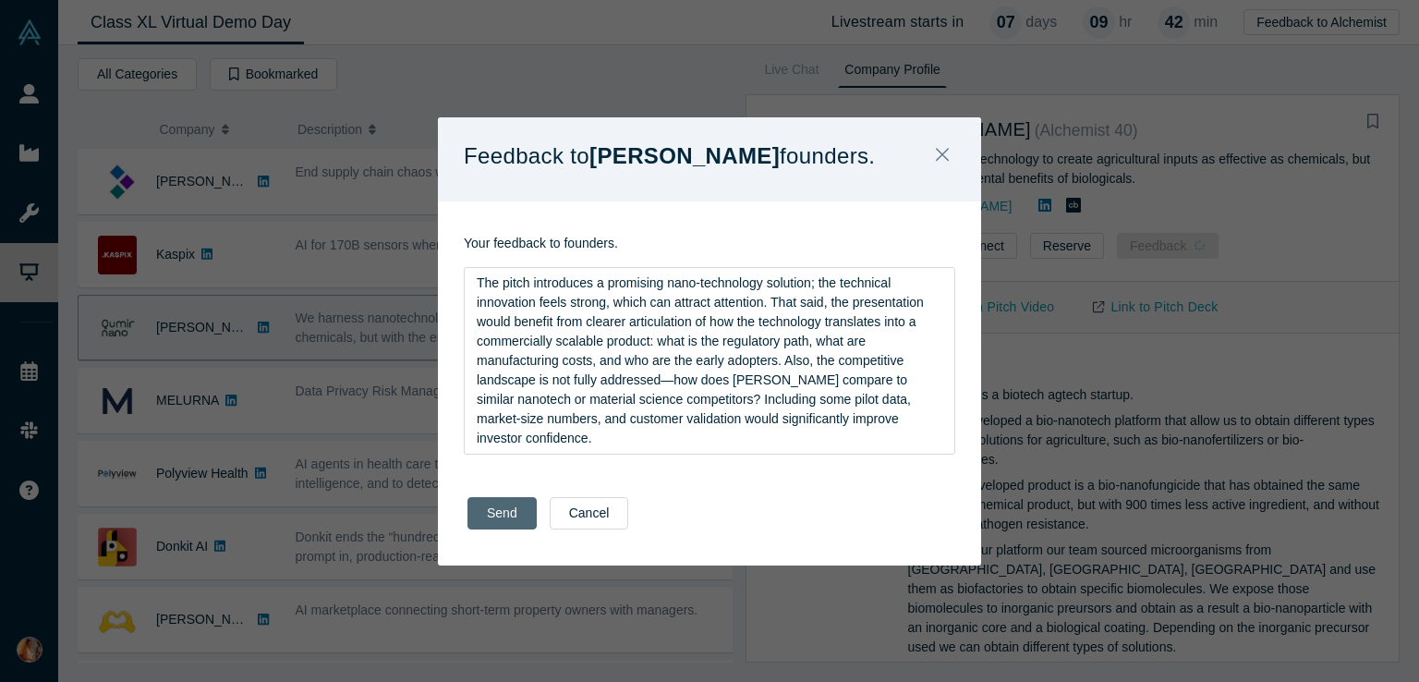
click at [494, 508] on button "Send" at bounding box center [501, 513] width 69 height 32
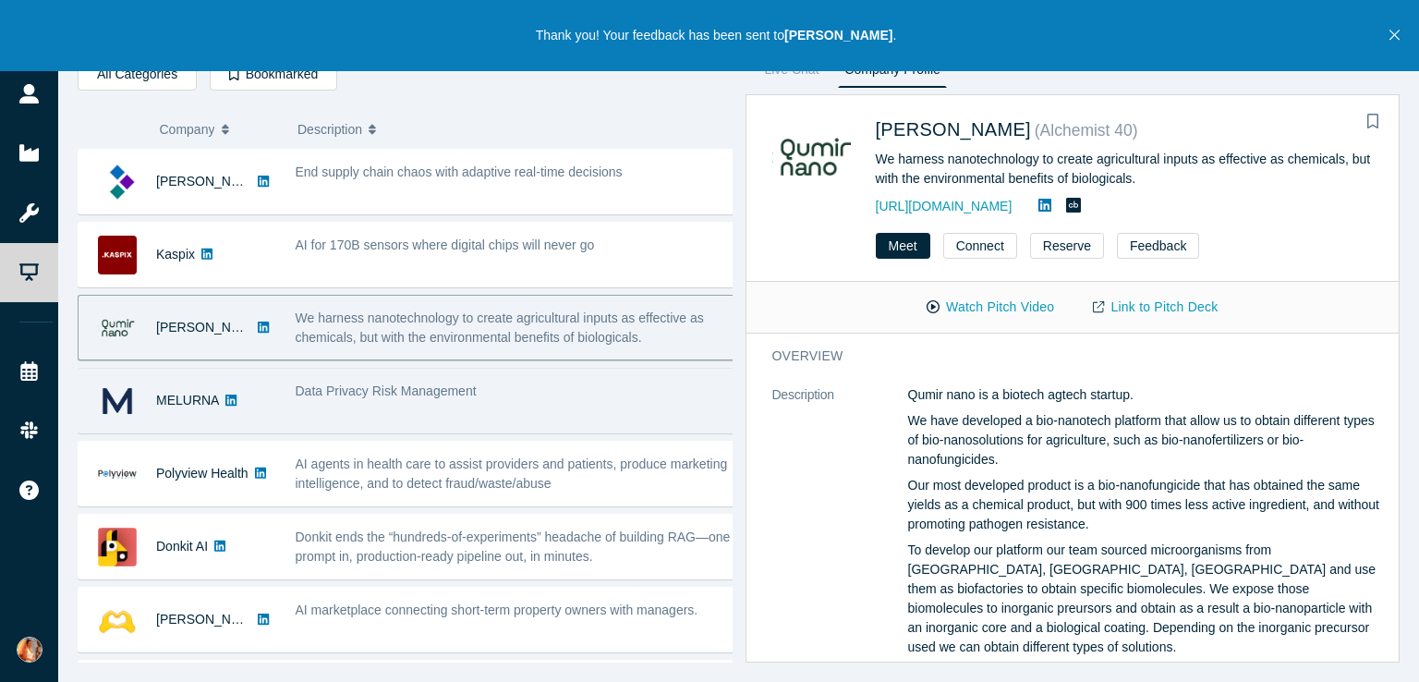
click at [463, 389] on span "Data Privacy Risk Management" at bounding box center [386, 390] width 181 height 15
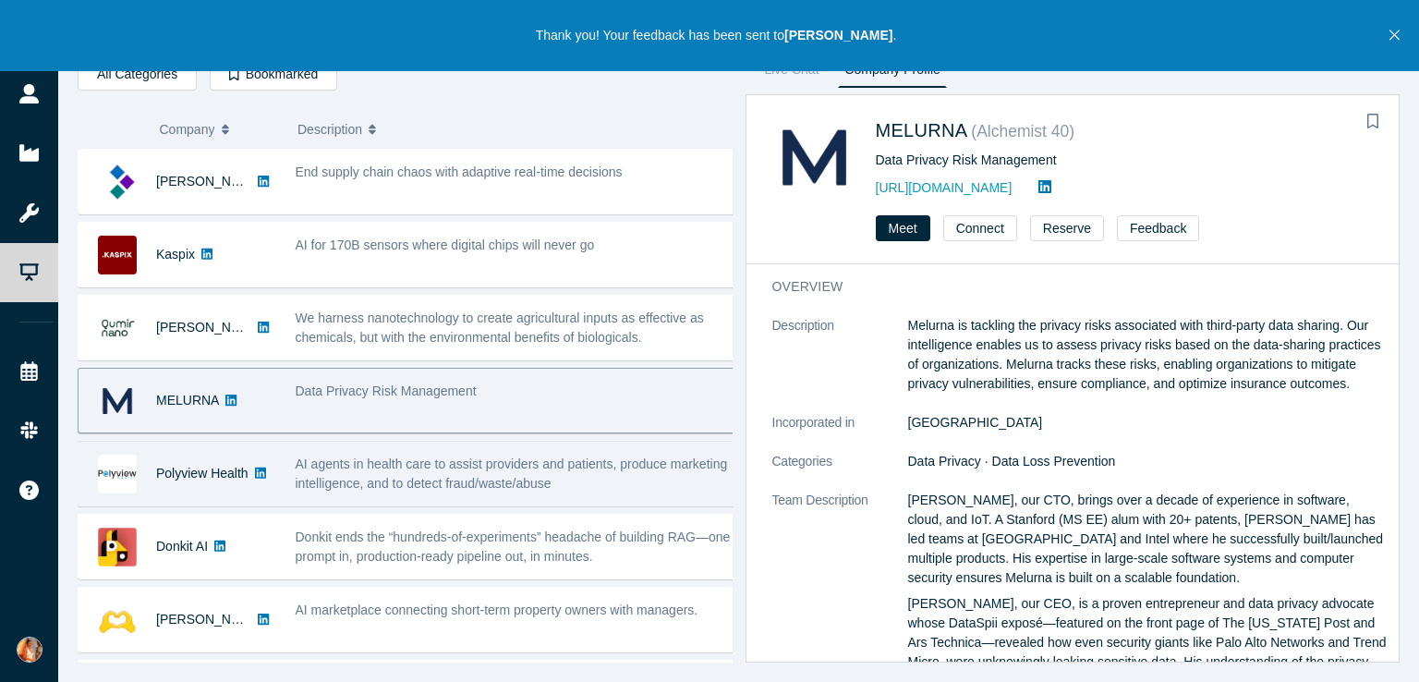
click at [487, 467] on span "AI agents in health care to assist providers and patients, produce marketing in…" at bounding box center [512, 473] width 432 height 34
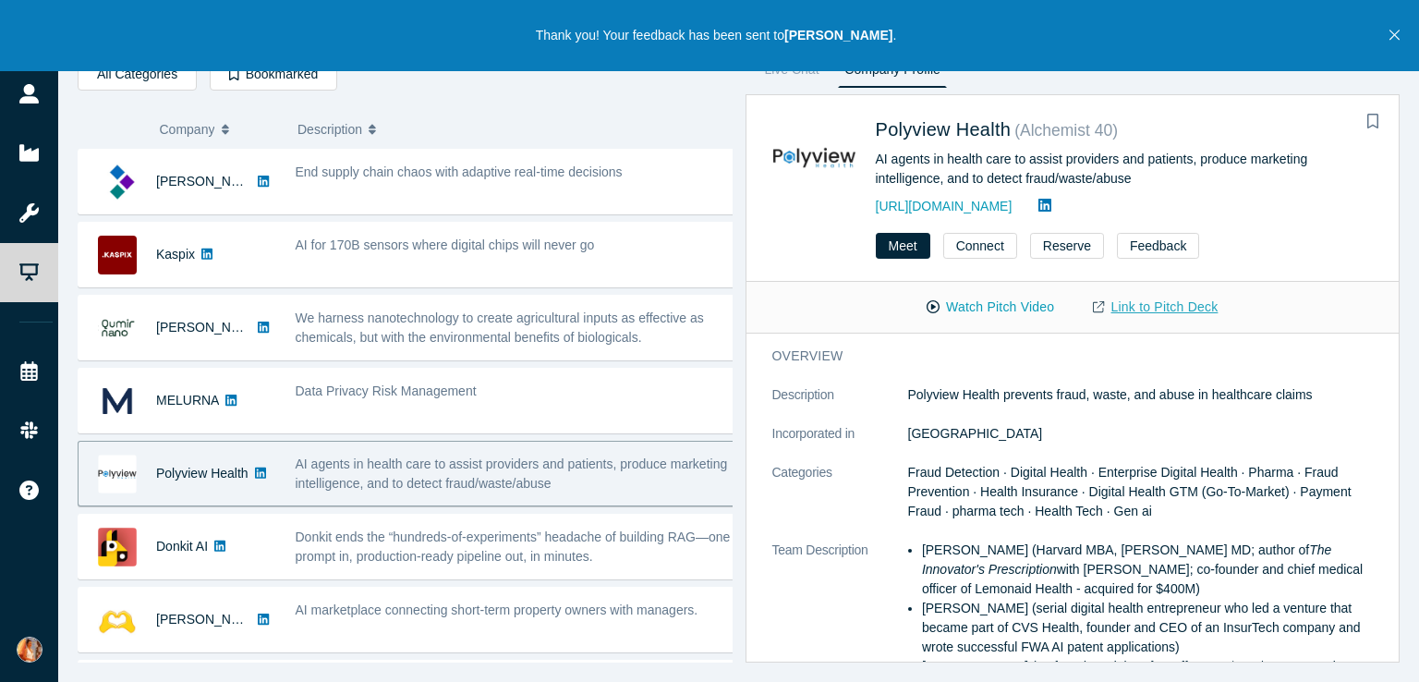
click at [1143, 298] on link "Link to Pitch Deck" at bounding box center [1154, 307] width 163 height 32
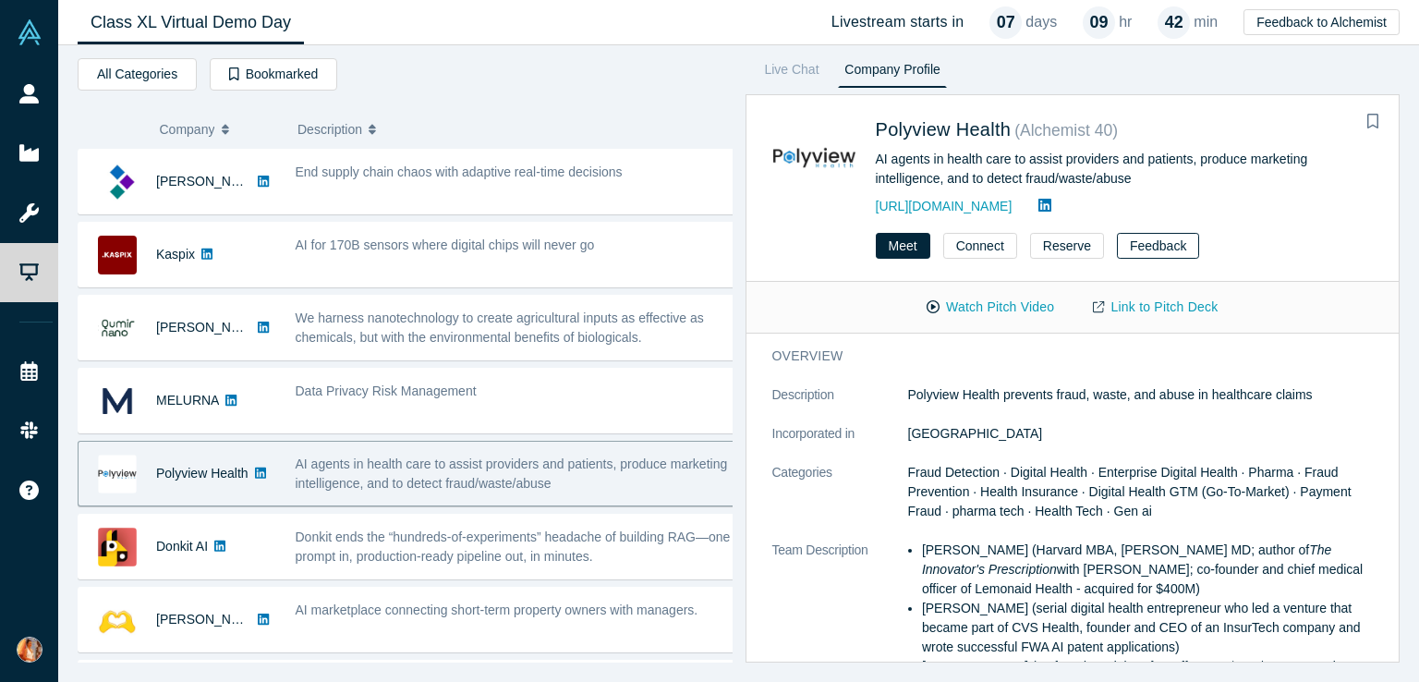
click at [1172, 246] on button "Feedback" at bounding box center [1158, 246] width 82 height 26
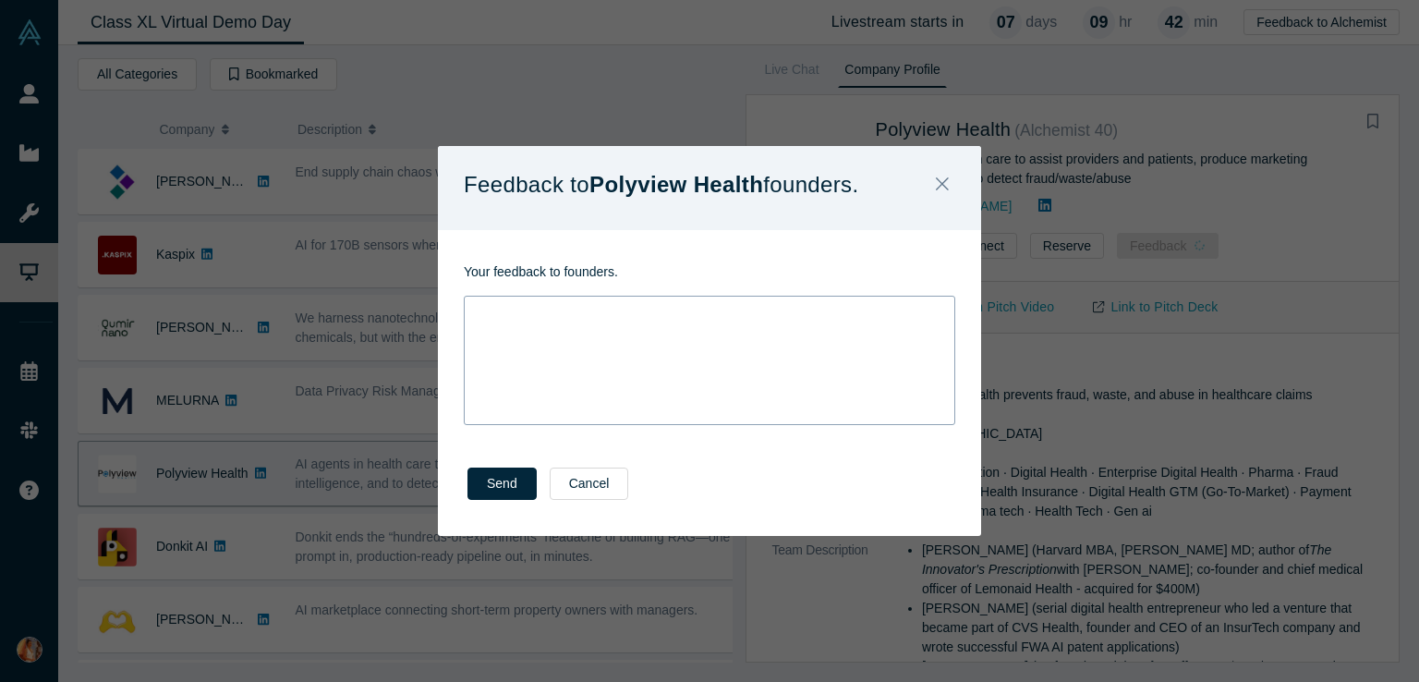
click at [659, 320] on div "rdw-editor" at bounding box center [710, 311] width 466 height 19
paste div "rdw-editor"
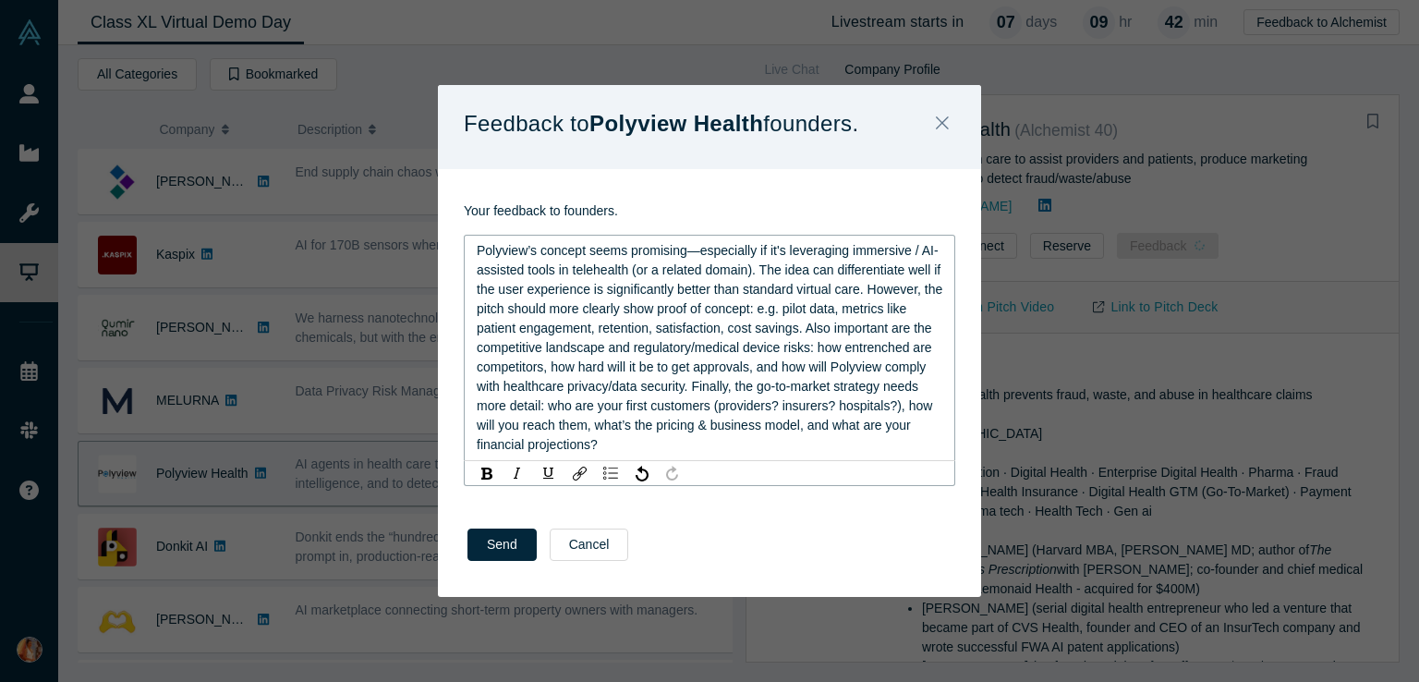
click at [695, 253] on span "Polyview’s concept seems promising—especially if it's leveraging immersive / AI…" at bounding box center [711, 347] width 469 height 209
click at [490, 555] on div "Send Cancel" at bounding box center [709, 550] width 543 height 91
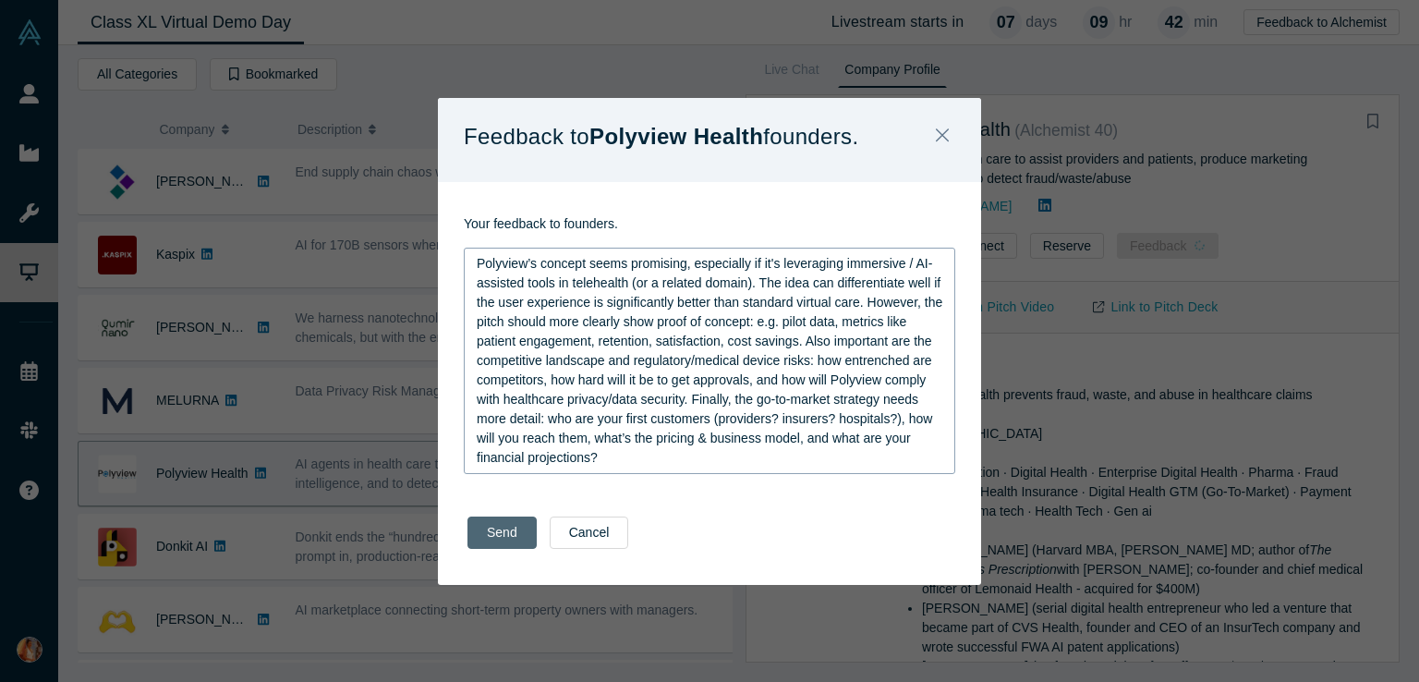
click at [485, 530] on button "Send" at bounding box center [501, 532] width 69 height 32
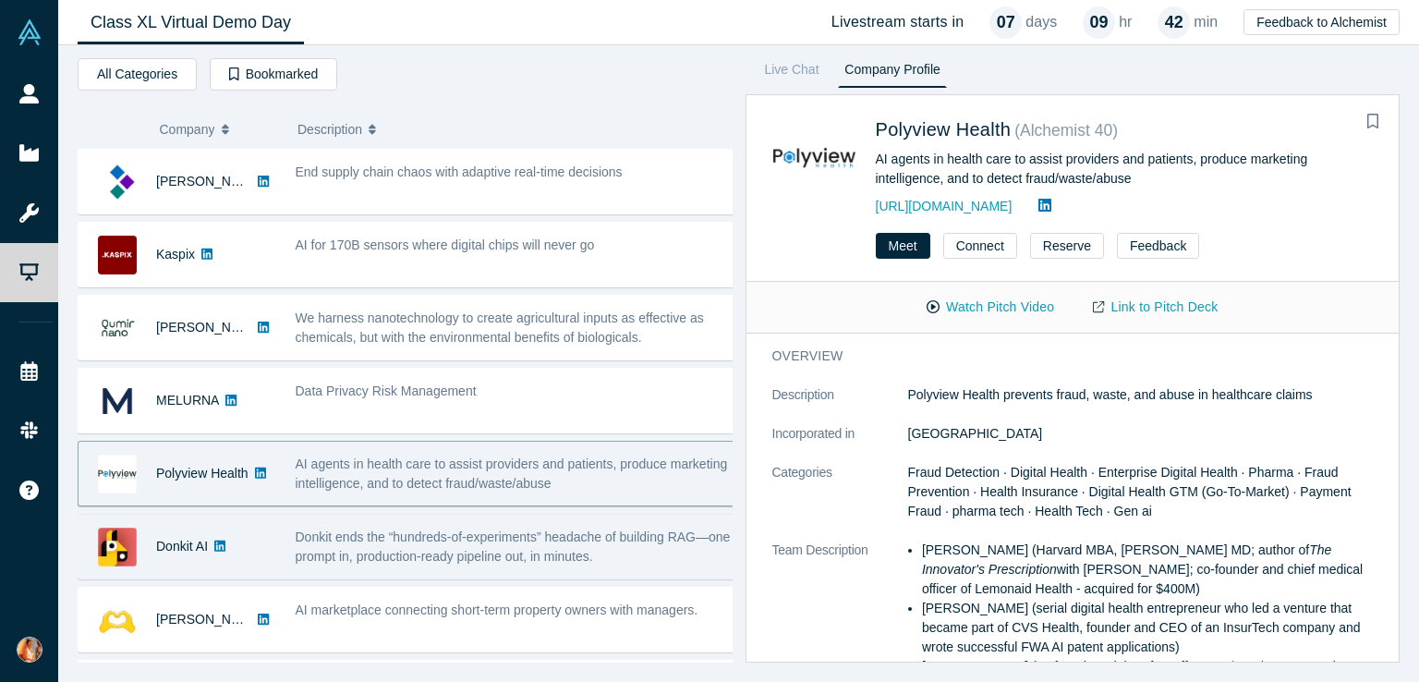
click at [399, 533] on span "Donkit ends the “hundreds-of-experiments” headache of building RAG—one prompt i…" at bounding box center [513, 546] width 435 height 34
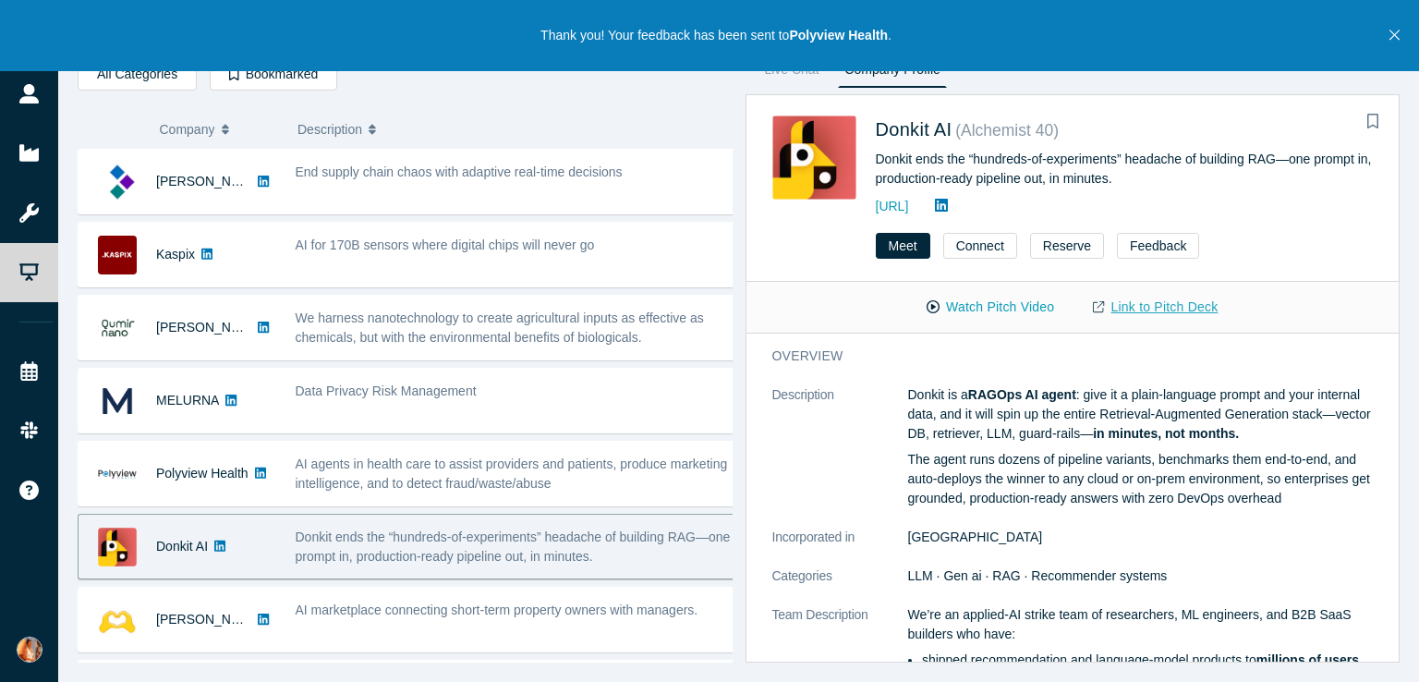
click at [1182, 302] on link "Link to Pitch Deck" at bounding box center [1154, 307] width 163 height 32
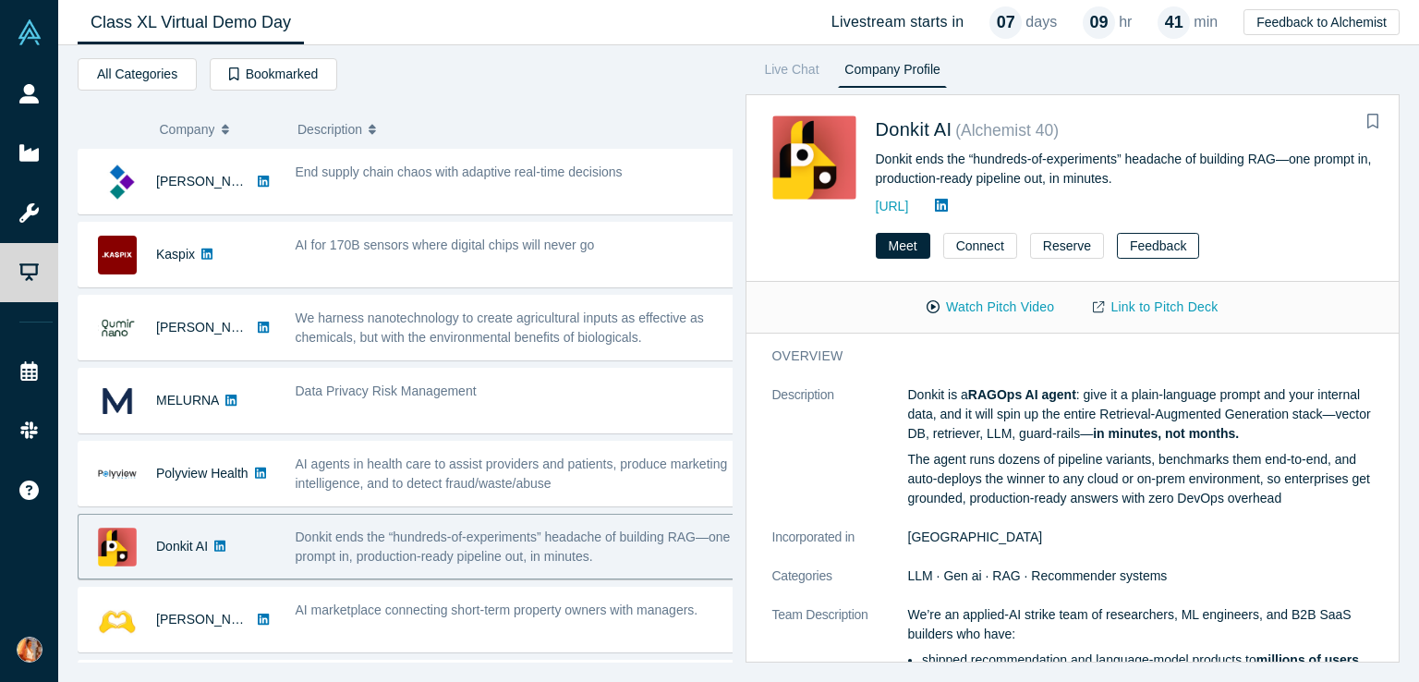
click at [1139, 256] on button "Feedback" at bounding box center [1158, 246] width 82 height 26
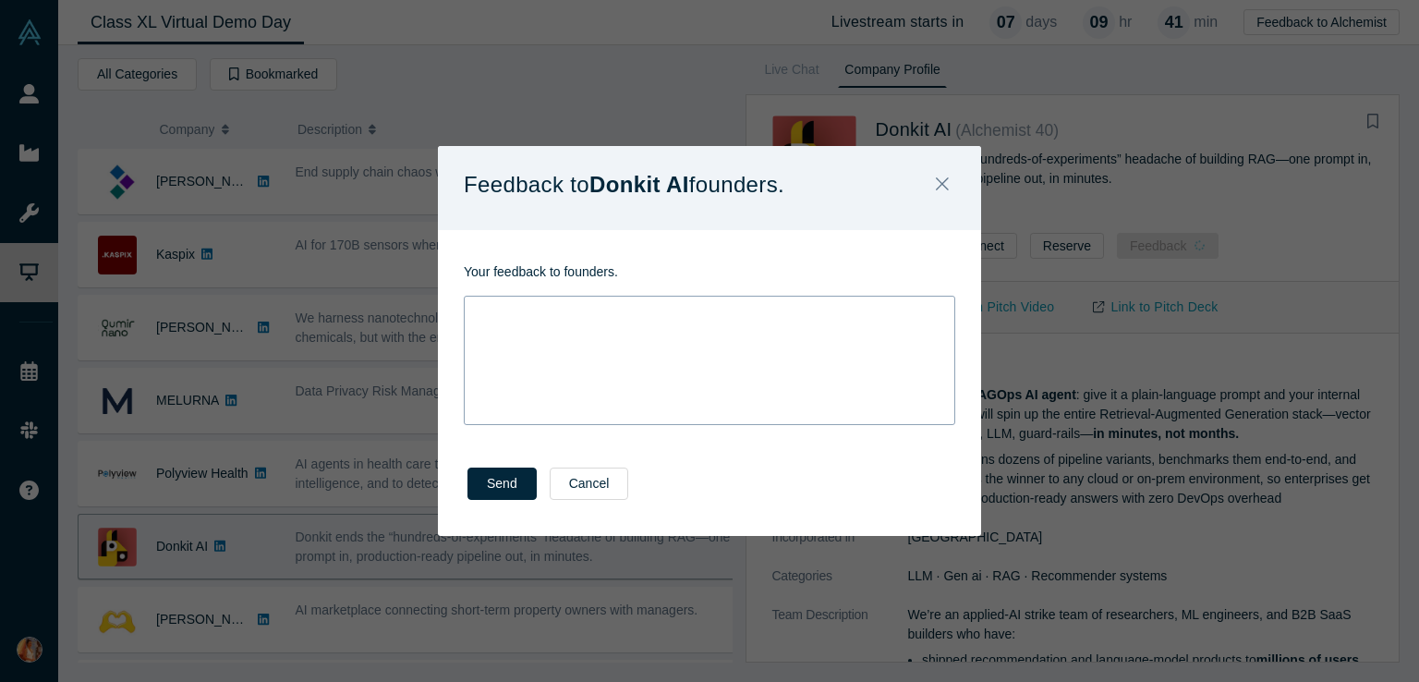
click at [578, 340] on div "rdw-wrapper" at bounding box center [709, 360] width 491 height 129
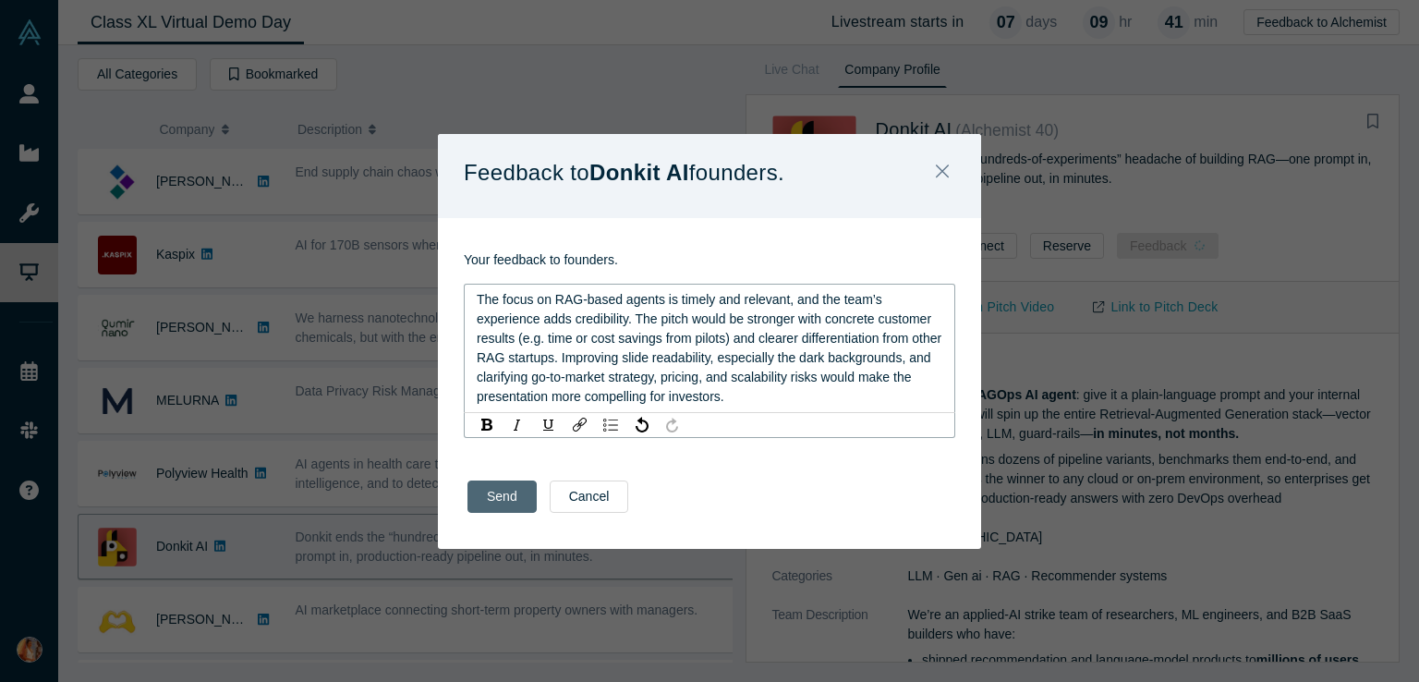
click at [496, 506] on div "Send Cancel" at bounding box center [709, 502] width 543 height 91
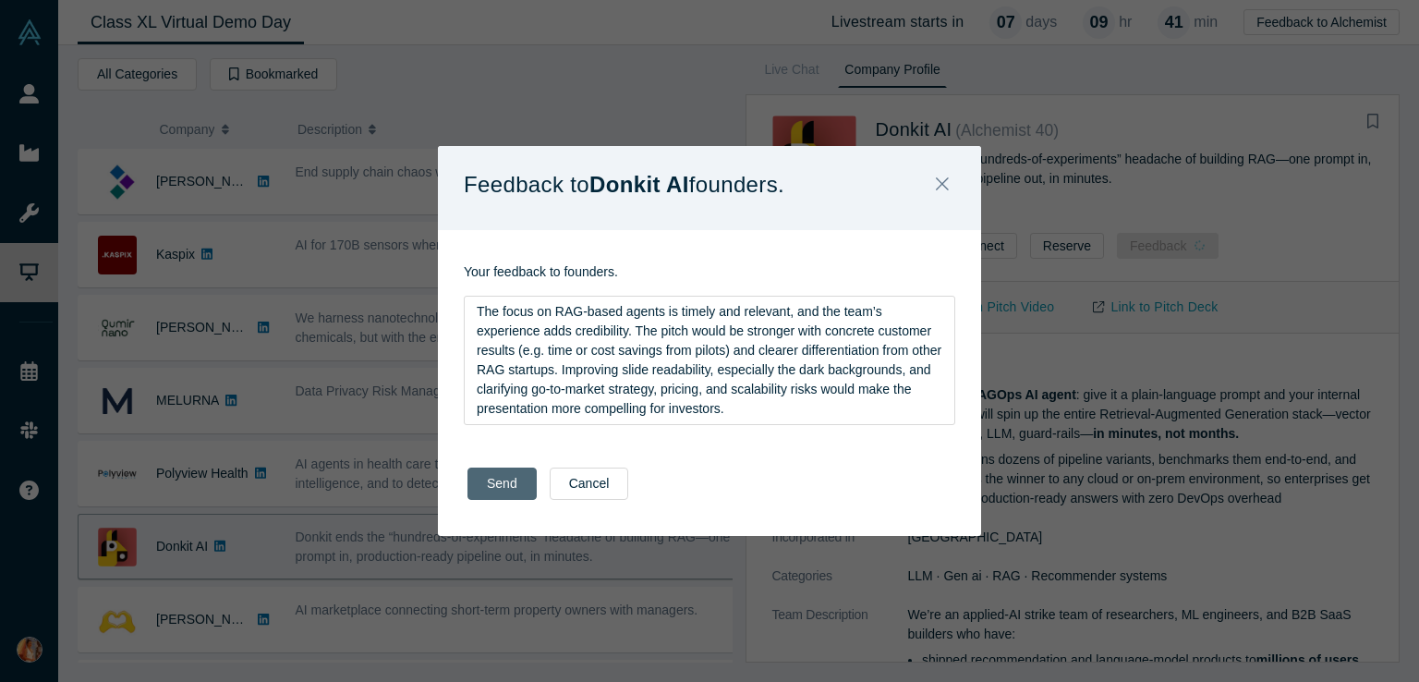
click at [470, 489] on button "Send" at bounding box center [501, 483] width 69 height 32
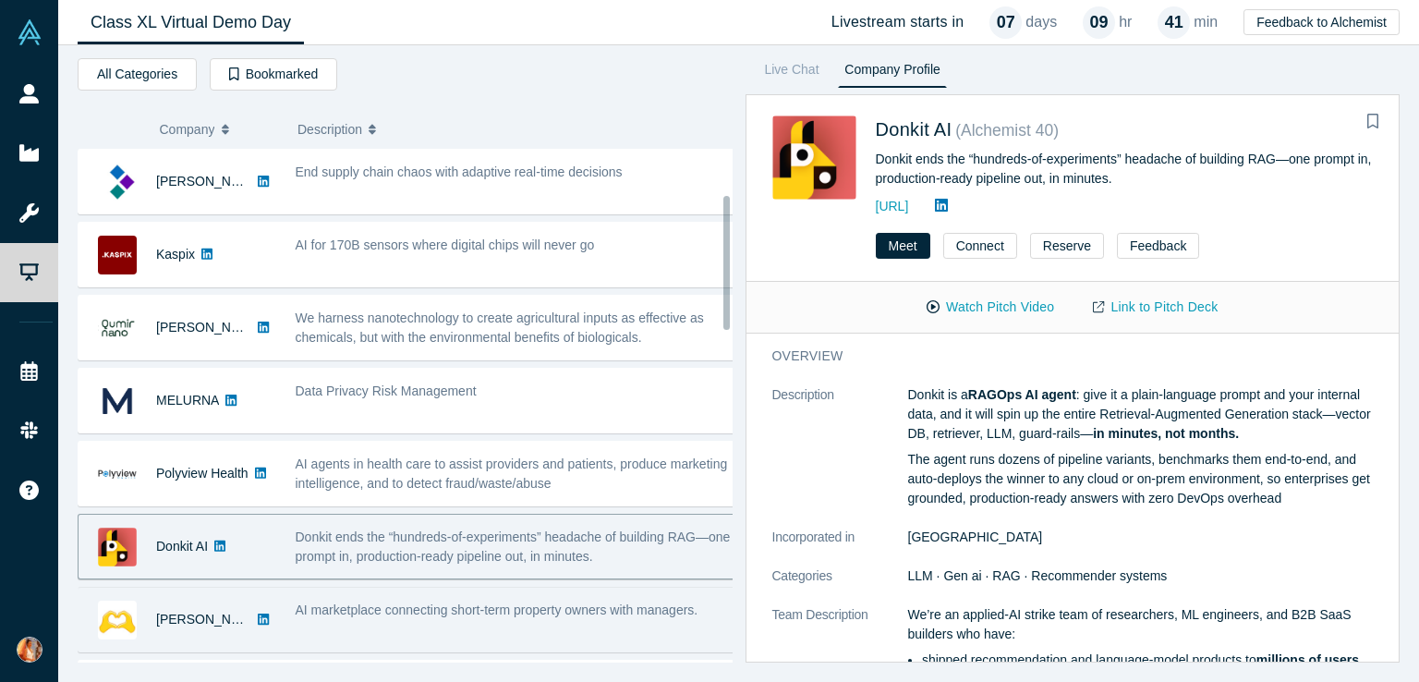
scroll to position [174, 0]
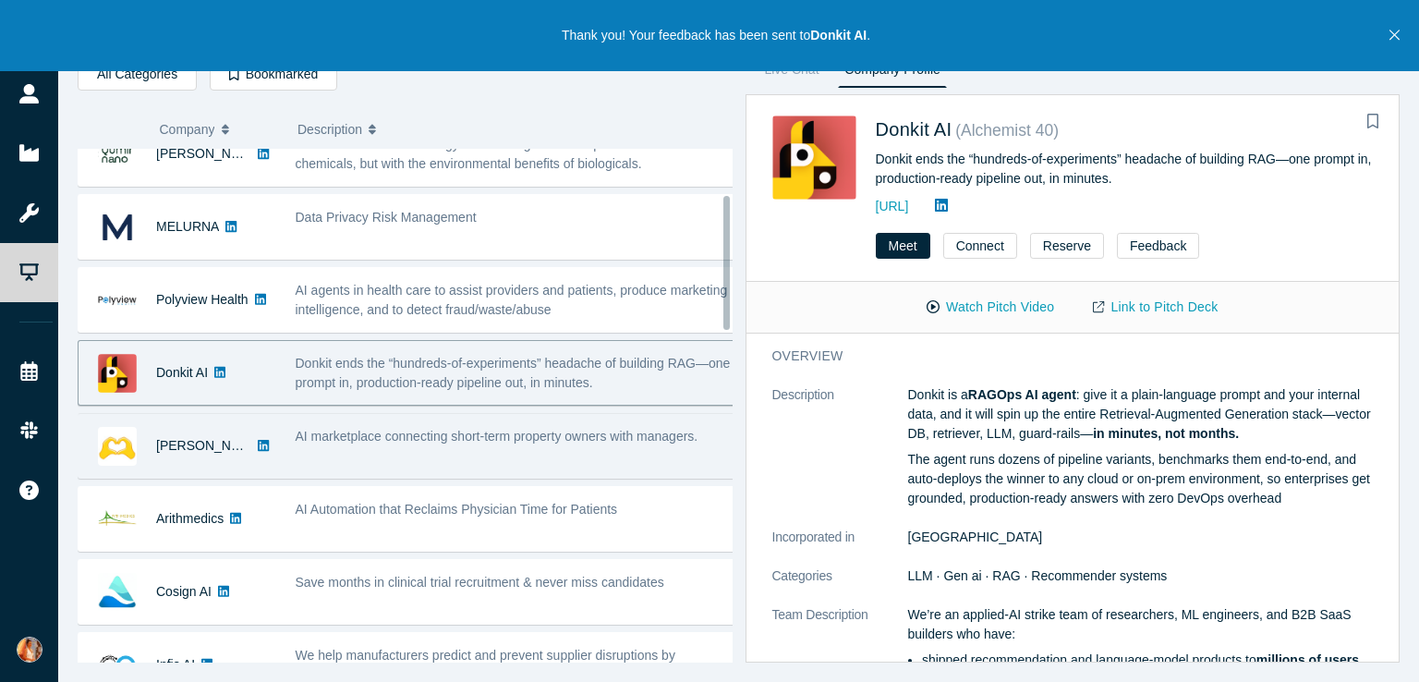
click at [447, 442] on div "AI marketplace connecting short-term property owners with managers." at bounding box center [515, 446] width 460 height 58
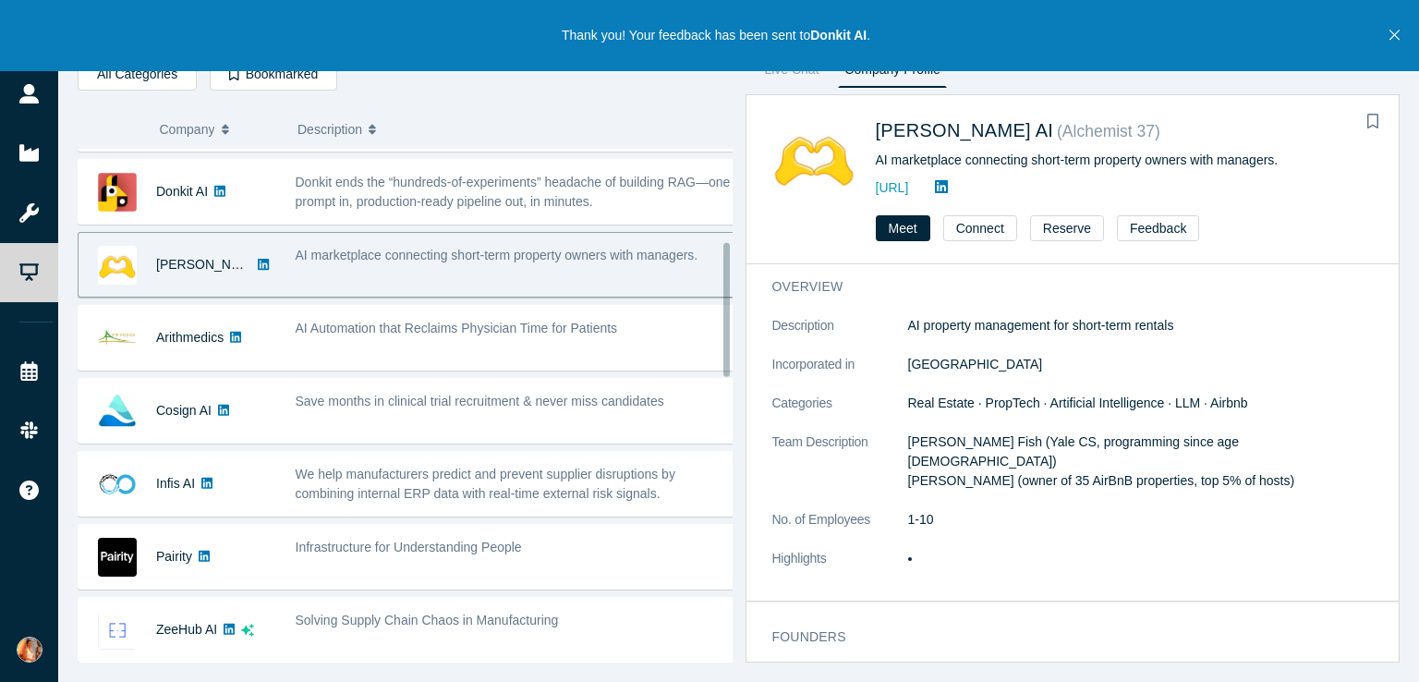
scroll to position [357, 0]
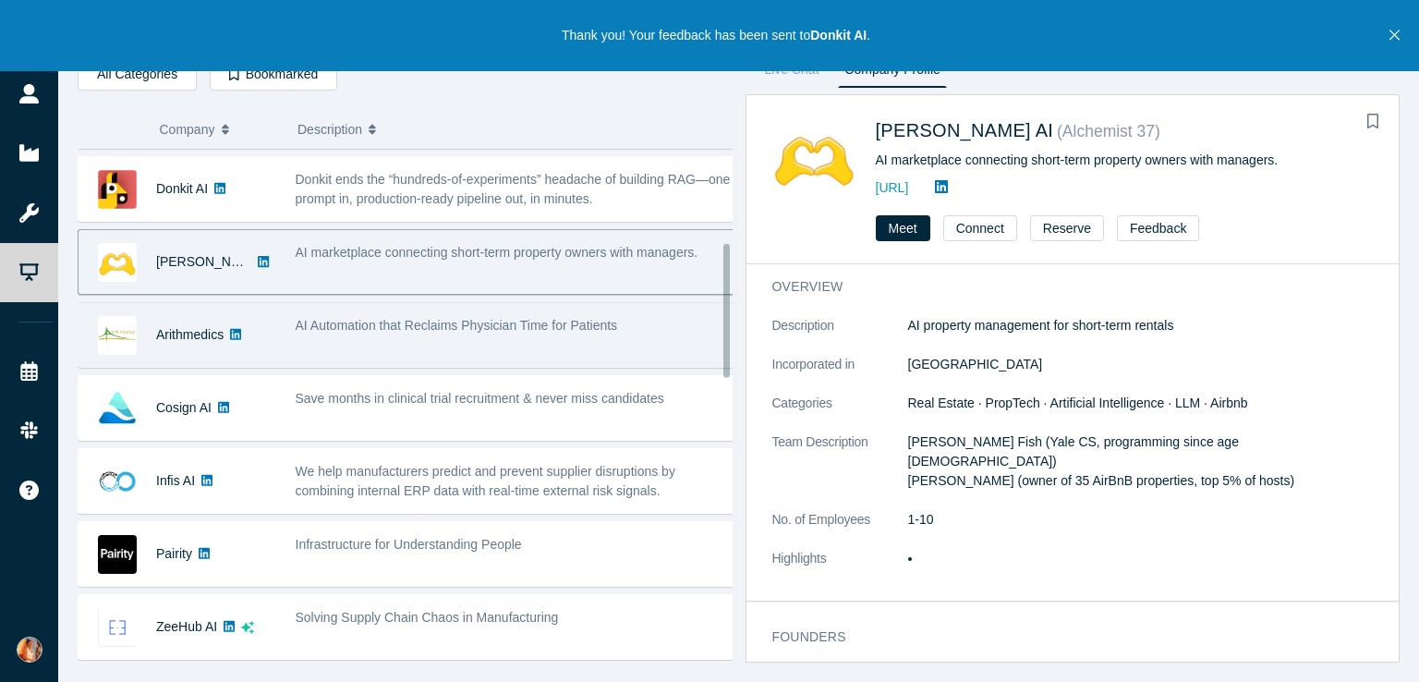
click at [479, 336] on div "AI Automation that Reclaims Physician Time for Patients" at bounding box center [515, 335] width 460 height 58
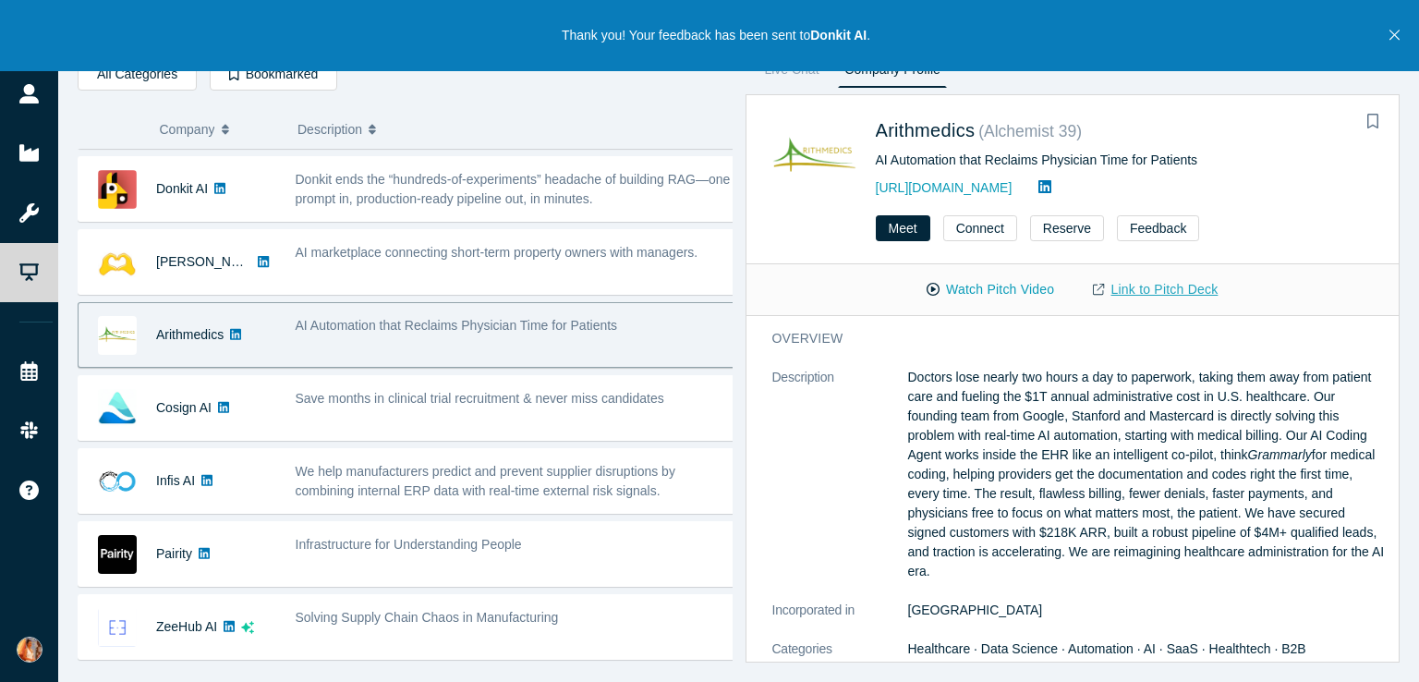
click at [1156, 287] on link "Link to Pitch Deck" at bounding box center [1154, 289] width 163 height 32
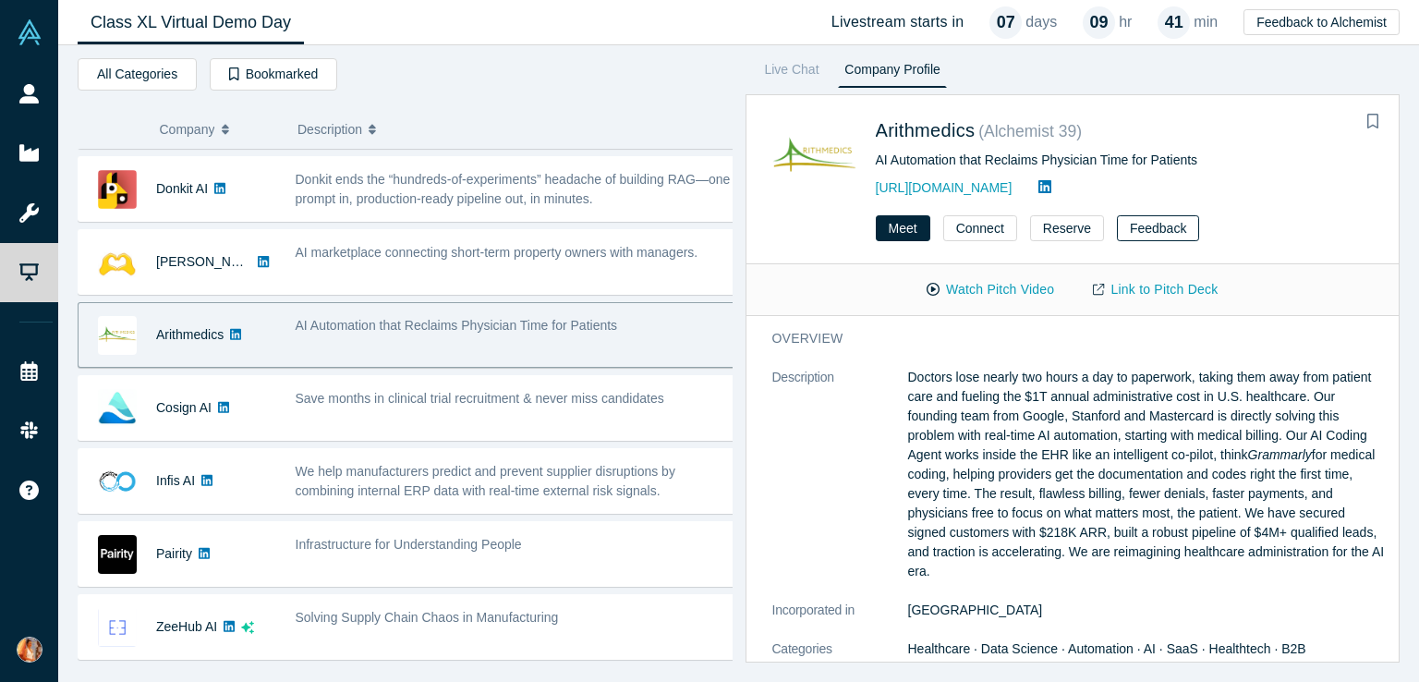
click at [1132, 224] on button "Feedback" at bounding box center [1158, 228] width 82 height 26
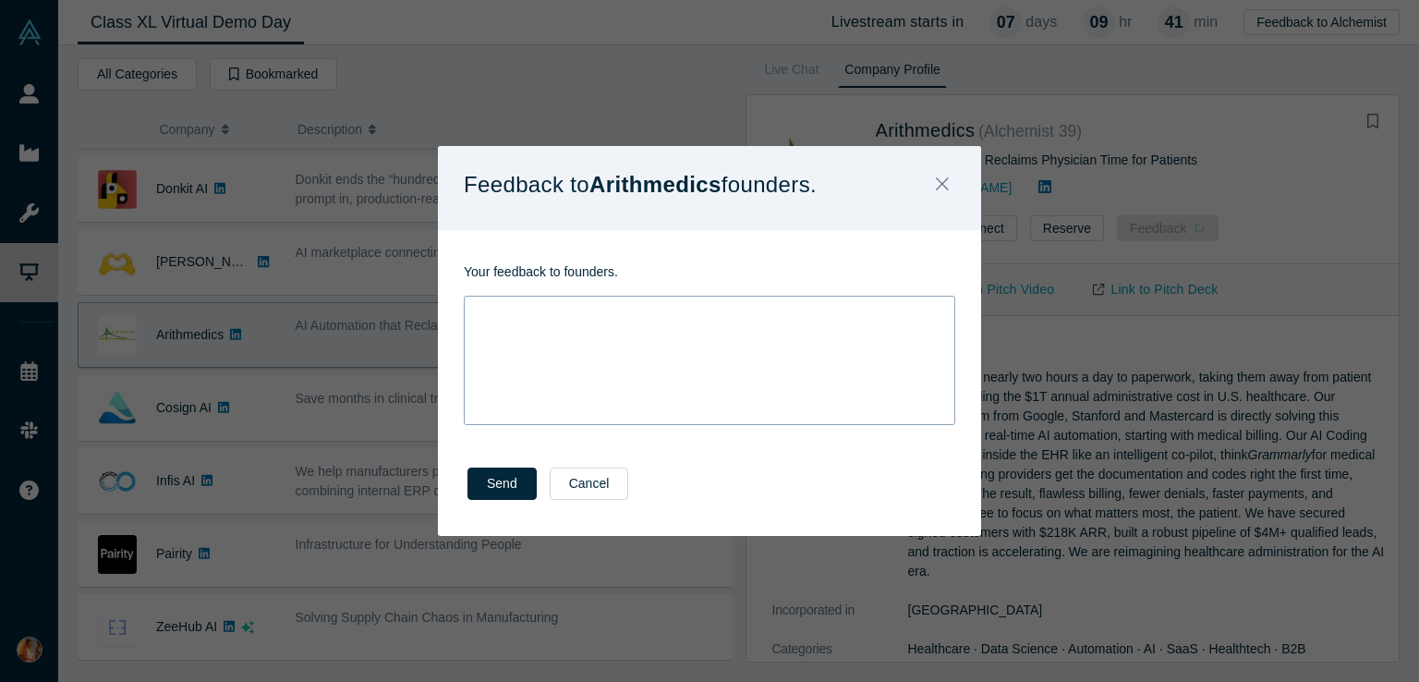
click at [777, 334] on div "rdw-wrapper" at bounding box center [709, 360] width 491 height 129
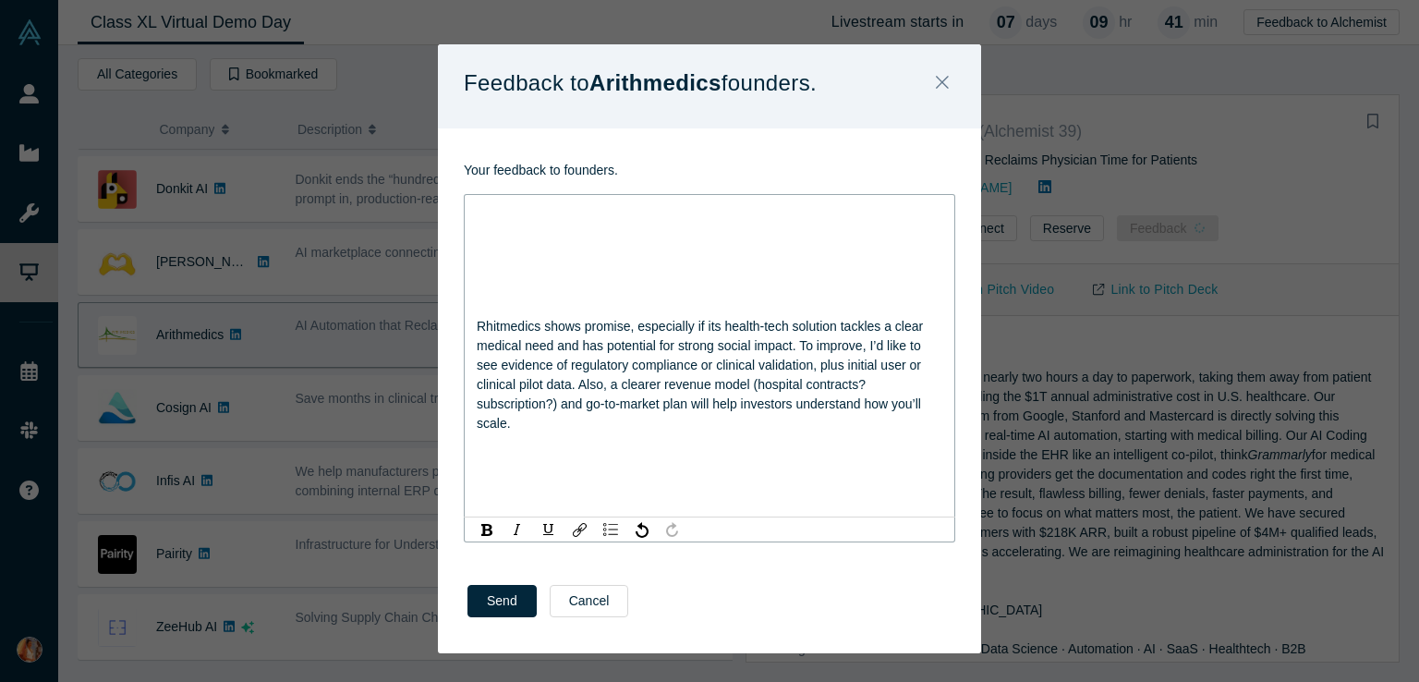
click at [467, 326] on div "Rhitmedics shows promise, especially if its health-tech solution tackles a clea…" at bounding box center [709, 355] width 491 height 323
click at [484, 323] on span "Rhitmedics shows promise, especially if its health-tech solution tackles a clea…" at bounding box center [702, 375] width 450 height 112
click at [468, 327] on div "Rhitmedics shows promise, especially if its health-tech solution tackles a clea…" at bounding box center [709, 355] width 491 height 323
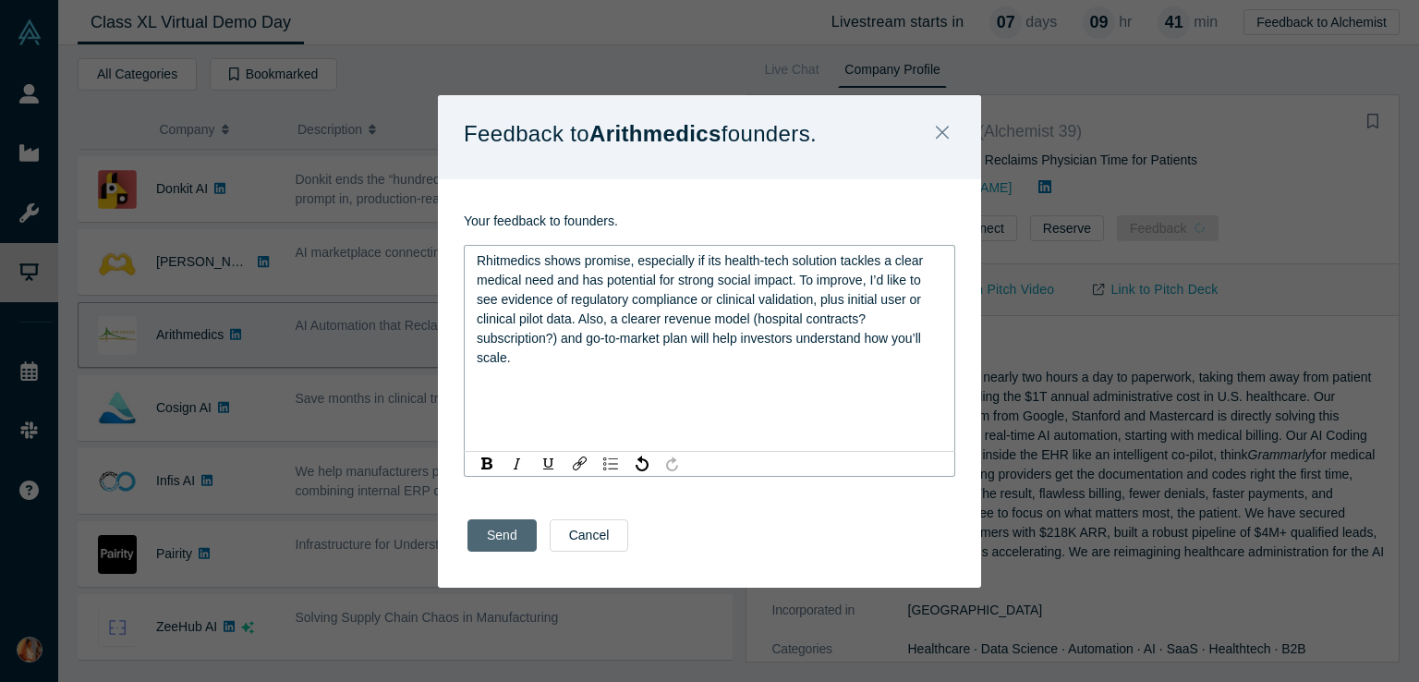
click at [479, 519] on button "Send" at bounding box center [501, 535] width 69 height 32
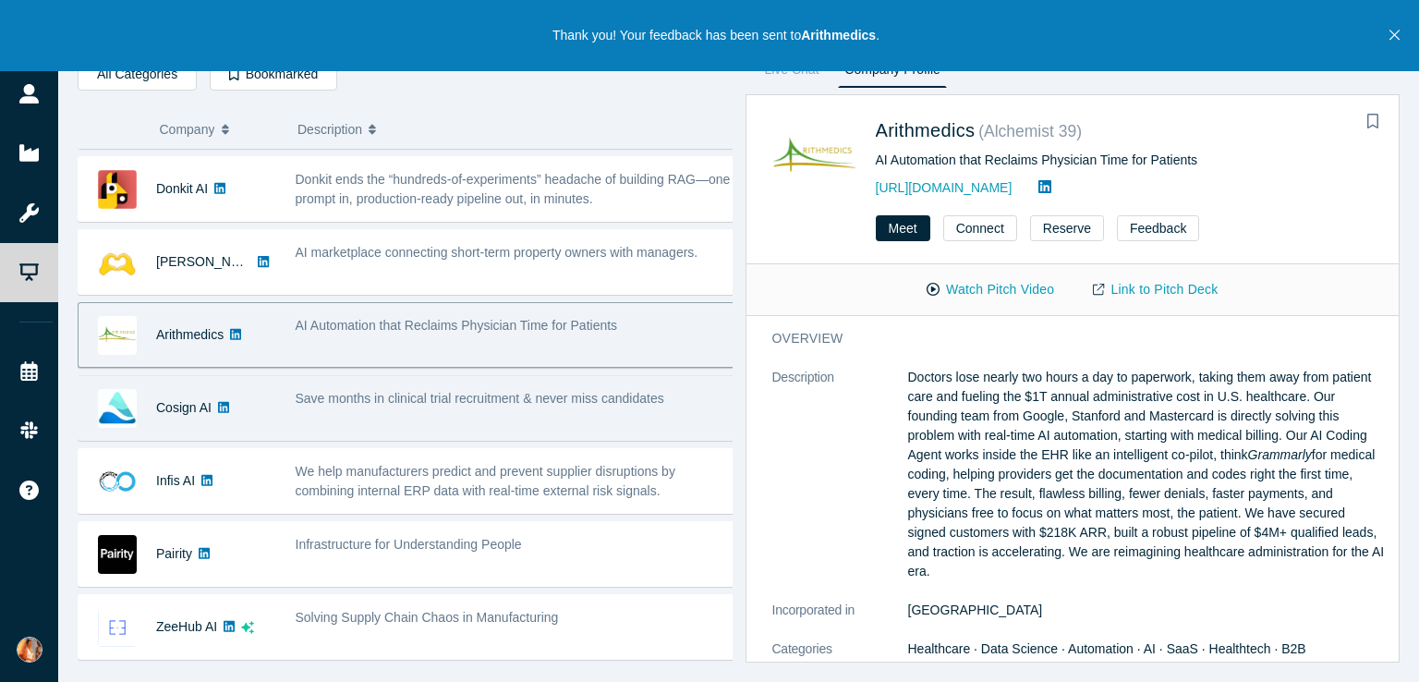
click at [462, 391] on span "Save months in clinical trial recruitment & never miss candidates" at bounding box center [480, 398] width 368 height 15
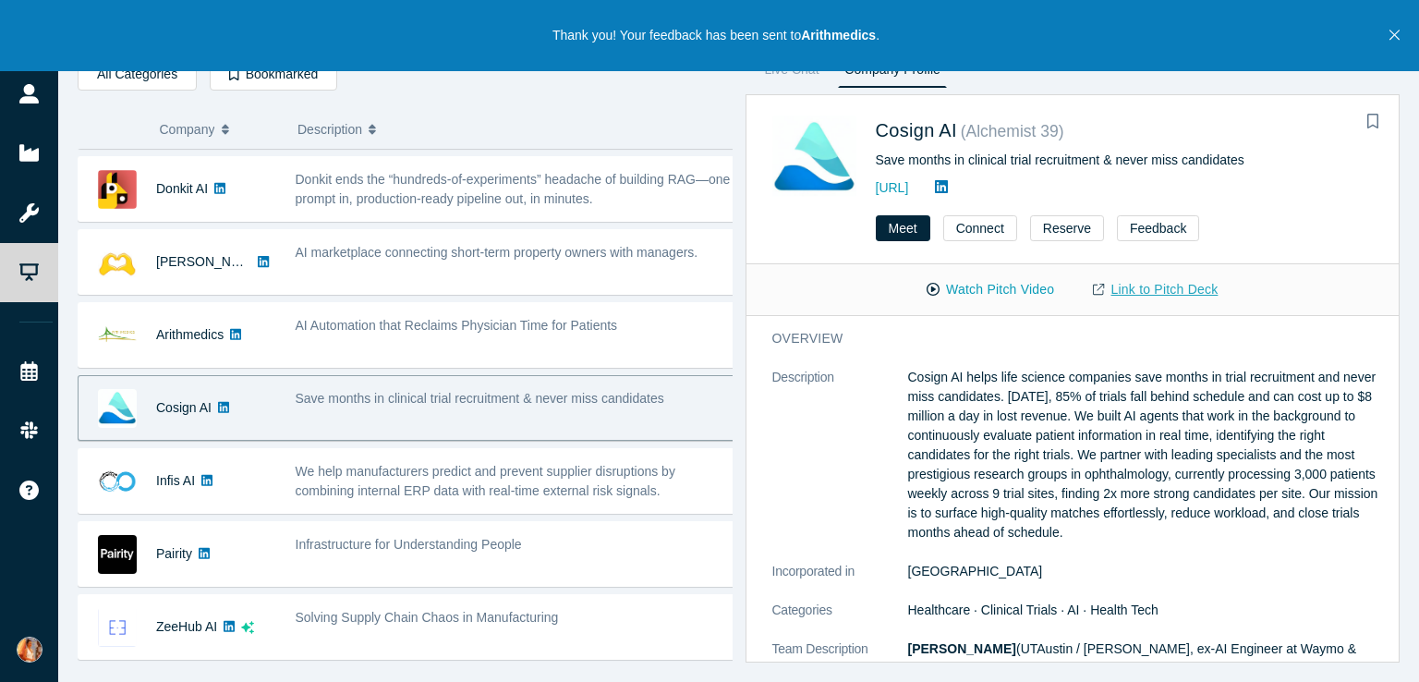
click at [1160, 285] on link "Link to Pitch Deck" at bounding box center [1154, 289] width 163 height 32
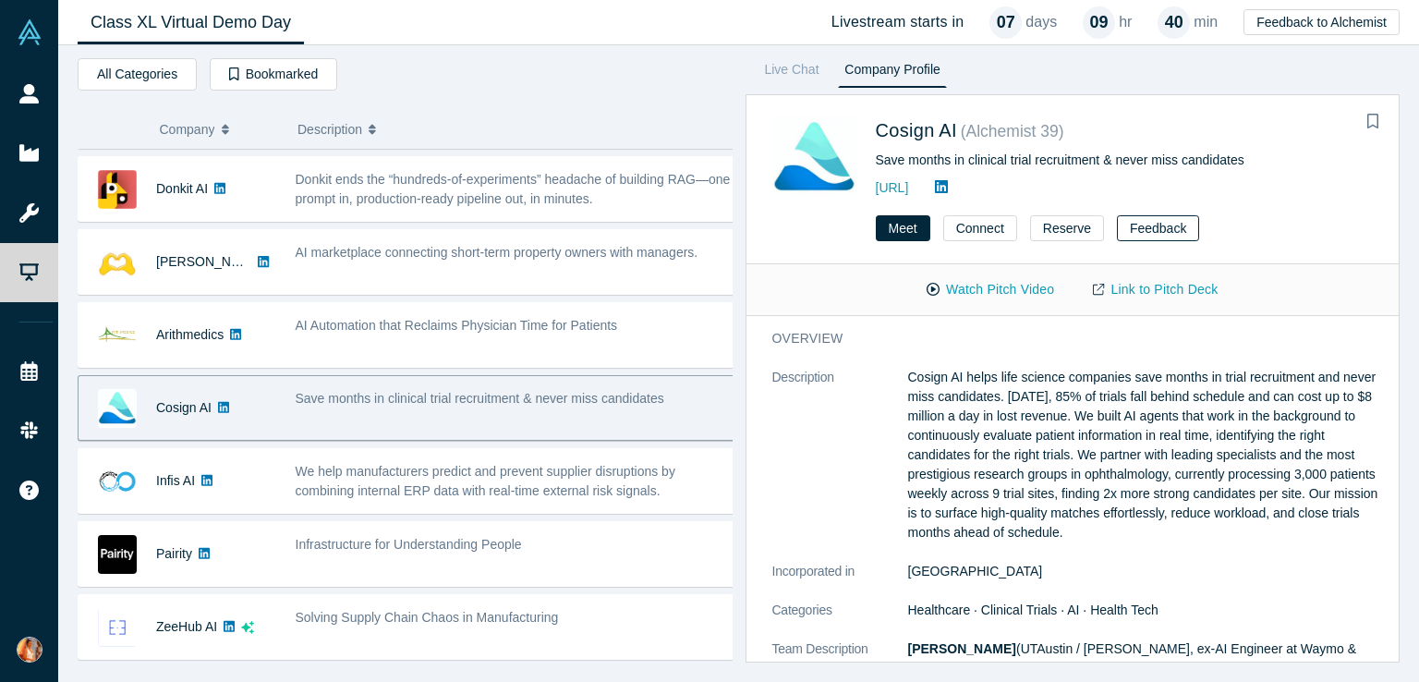
click at [1128, 226] on button "Feedback" at bounding box center [1158, 228] width 82 height 26
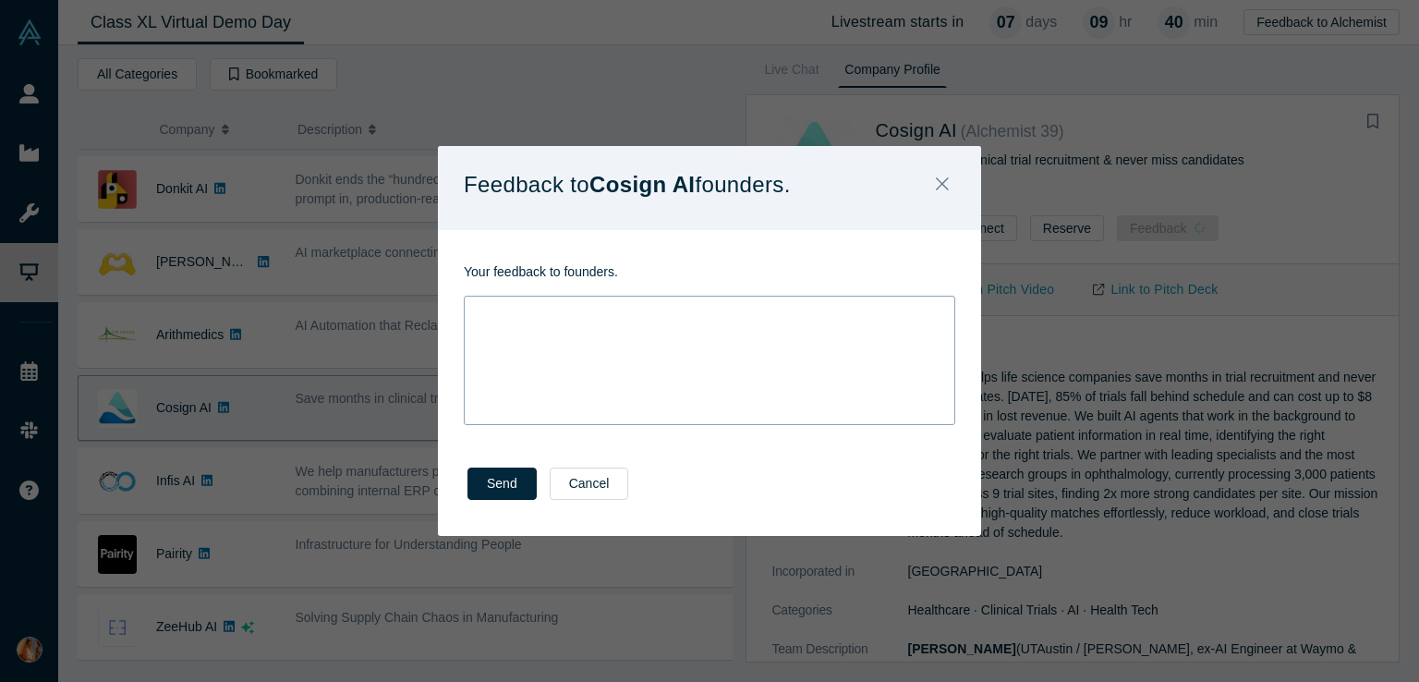
click at [576, 379] on div "rdw-wrapper" at bounding box center [709, 360] width 491 height 129
paste div "rdw-editor"
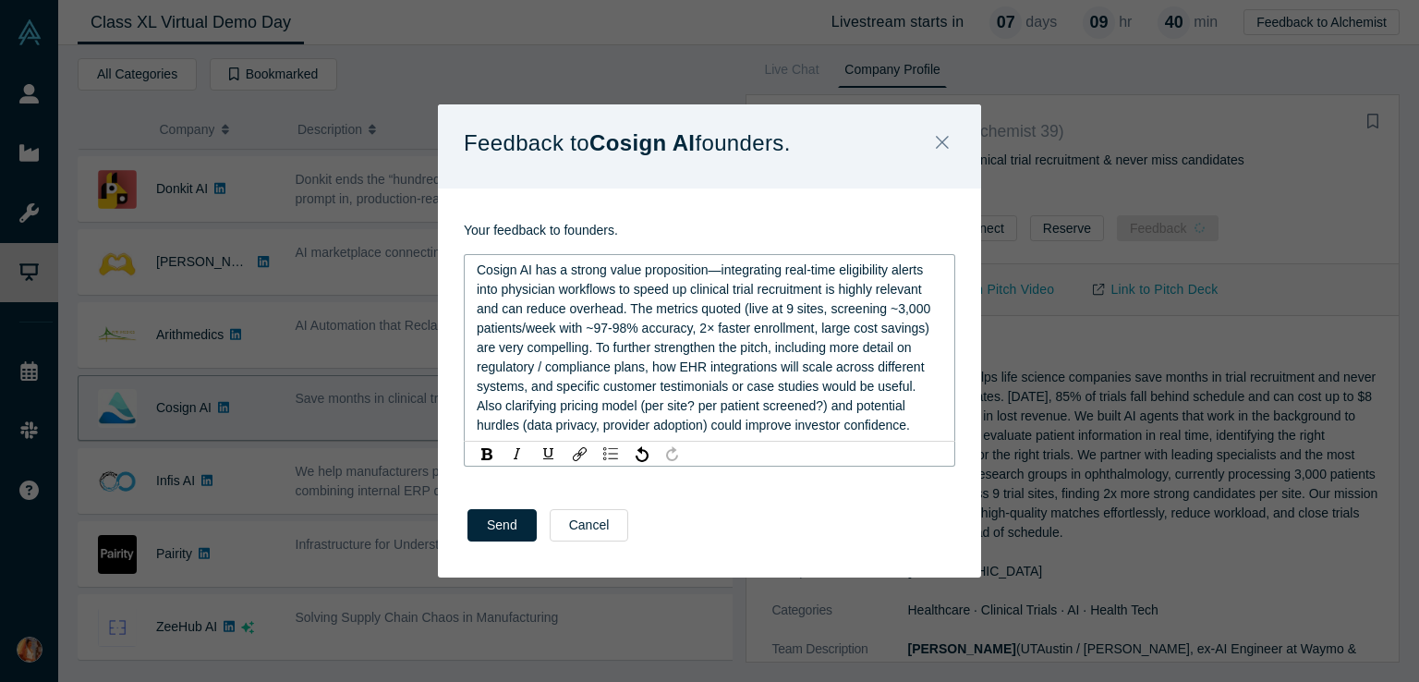
click at [720, 272] on span "Cosign AI has a strong value proposition—integrating real-time eligibility aler…" at bounding box center [705, 347] width 457 height 170
click at [493, 528] on div "Send Cancel" at bounding box center [709, 531] width 543 height 91
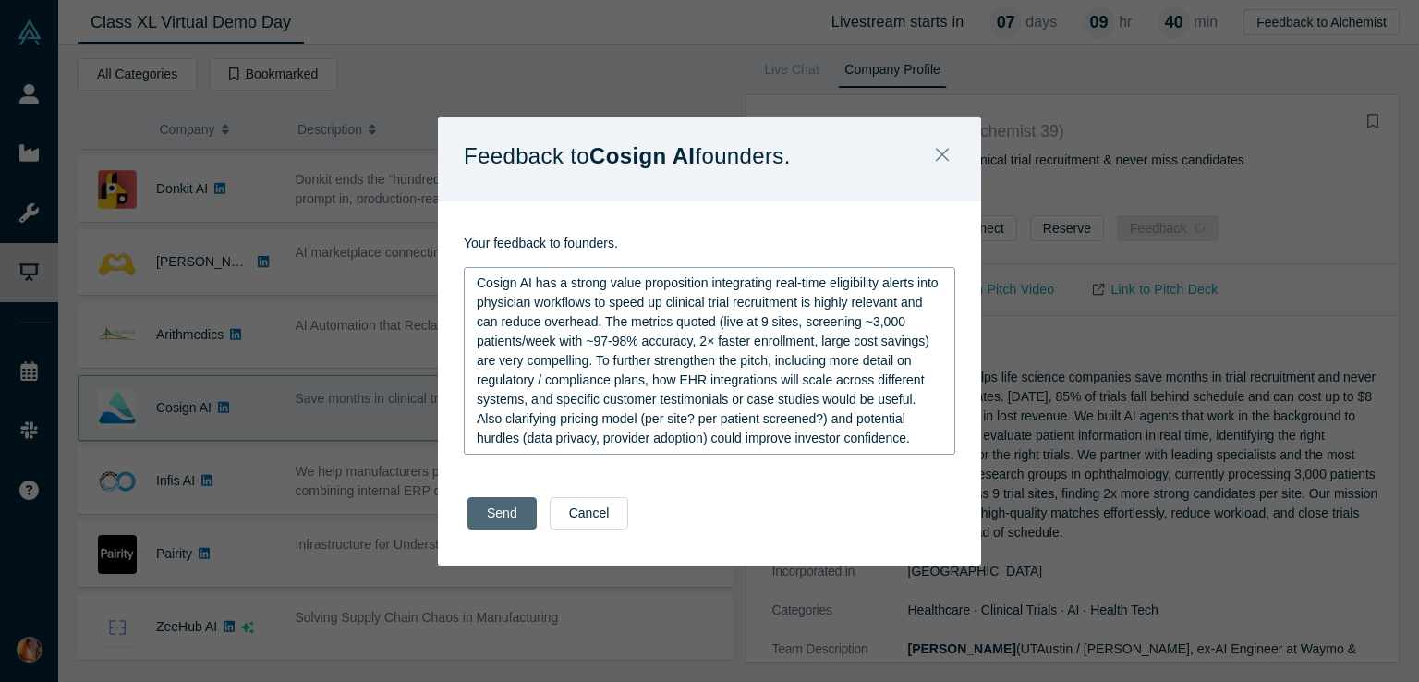
click at [493, 505] on button "Send" at bounding box center [501, 513] width 69 height 32
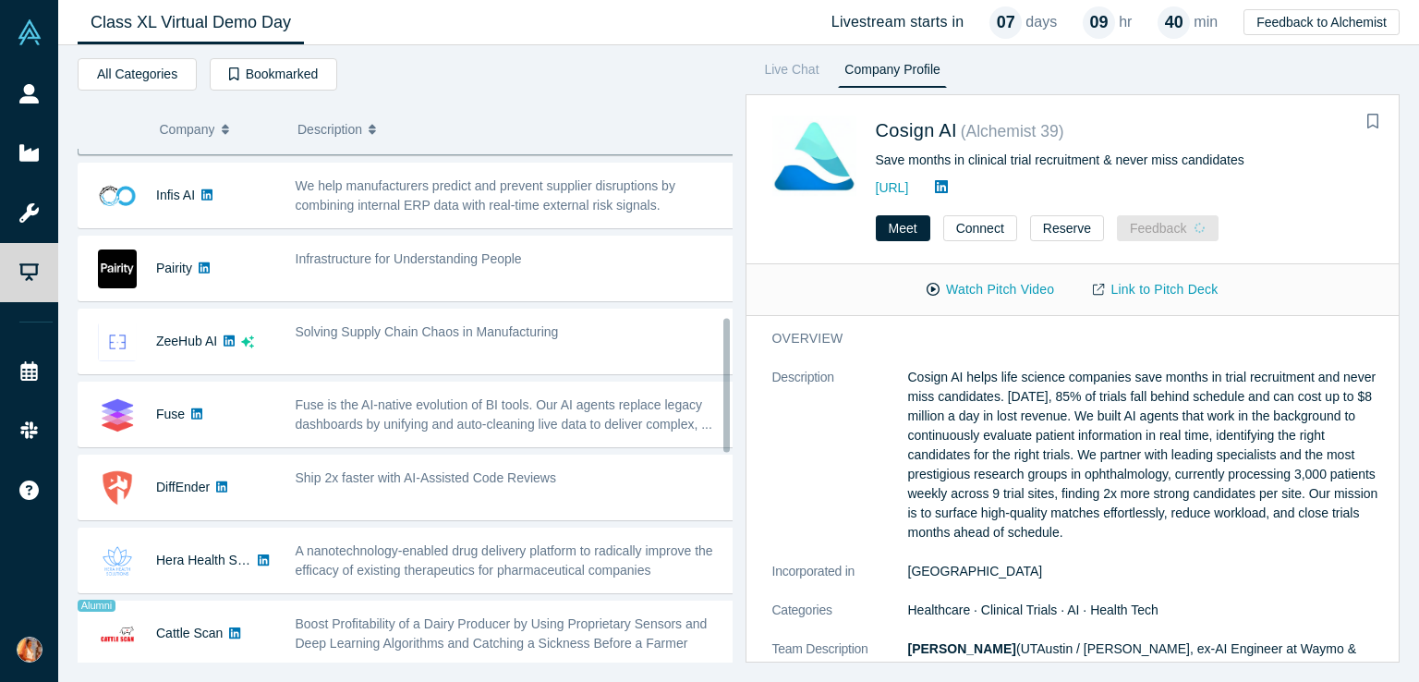
scroll to position [645, 0]
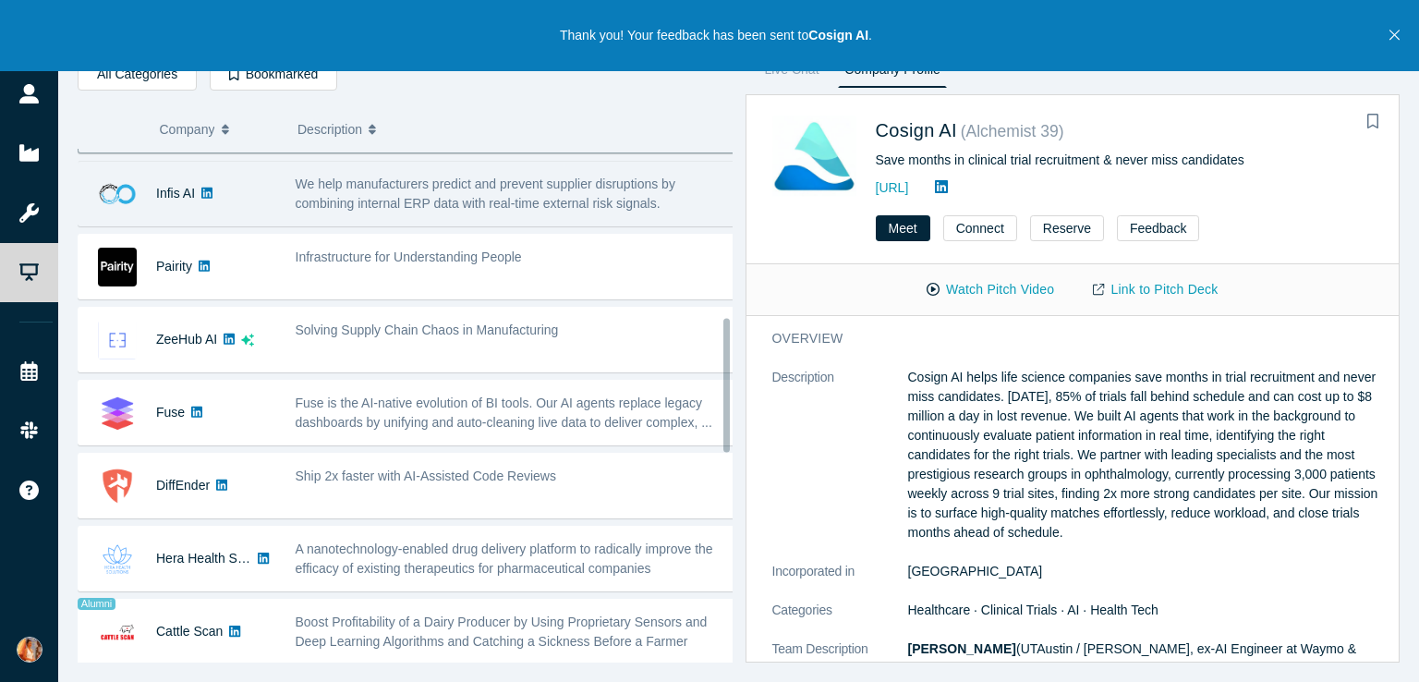
click at [447, 205] on span "We help manufacturers predict and prevent supplier disruptions by combining int…" at bounding box center [486, 193] width 380 height 34
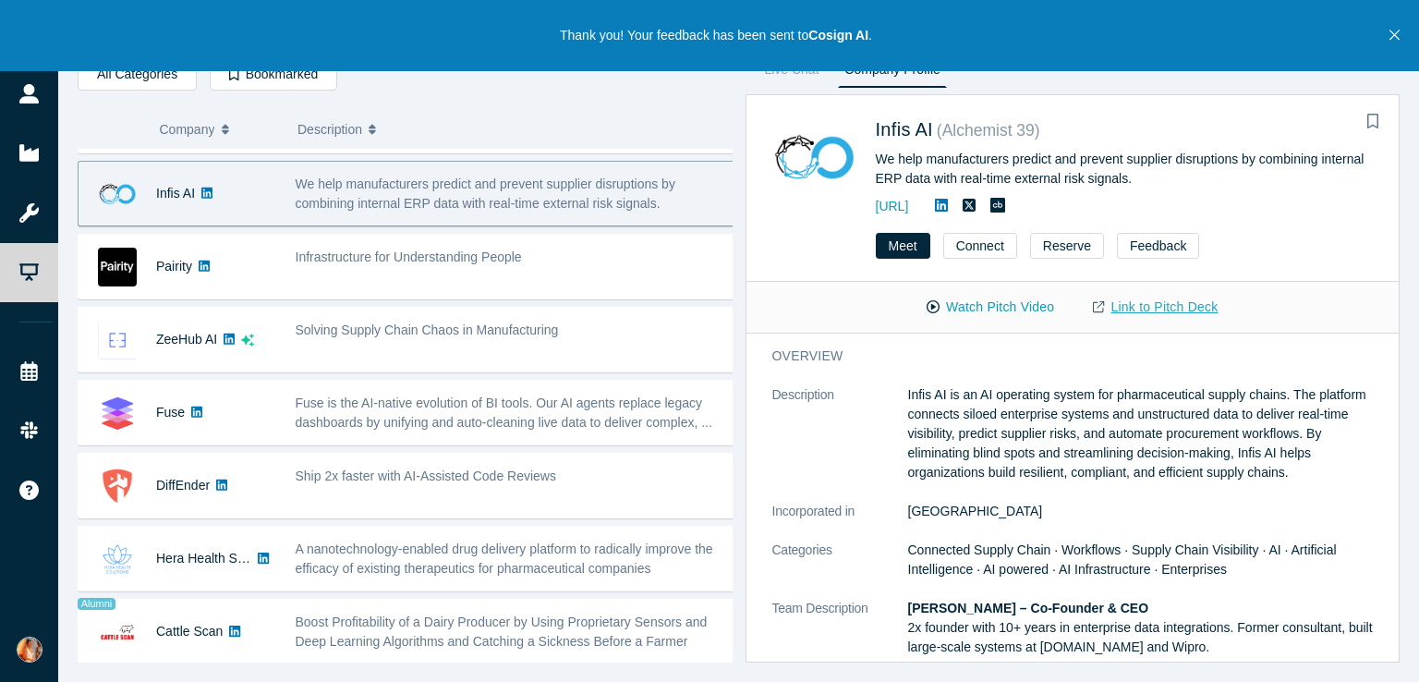
click at [1141, 315] on link "Link to Pitch Deck" at bounding box center [1154, 307] width 163 height 32
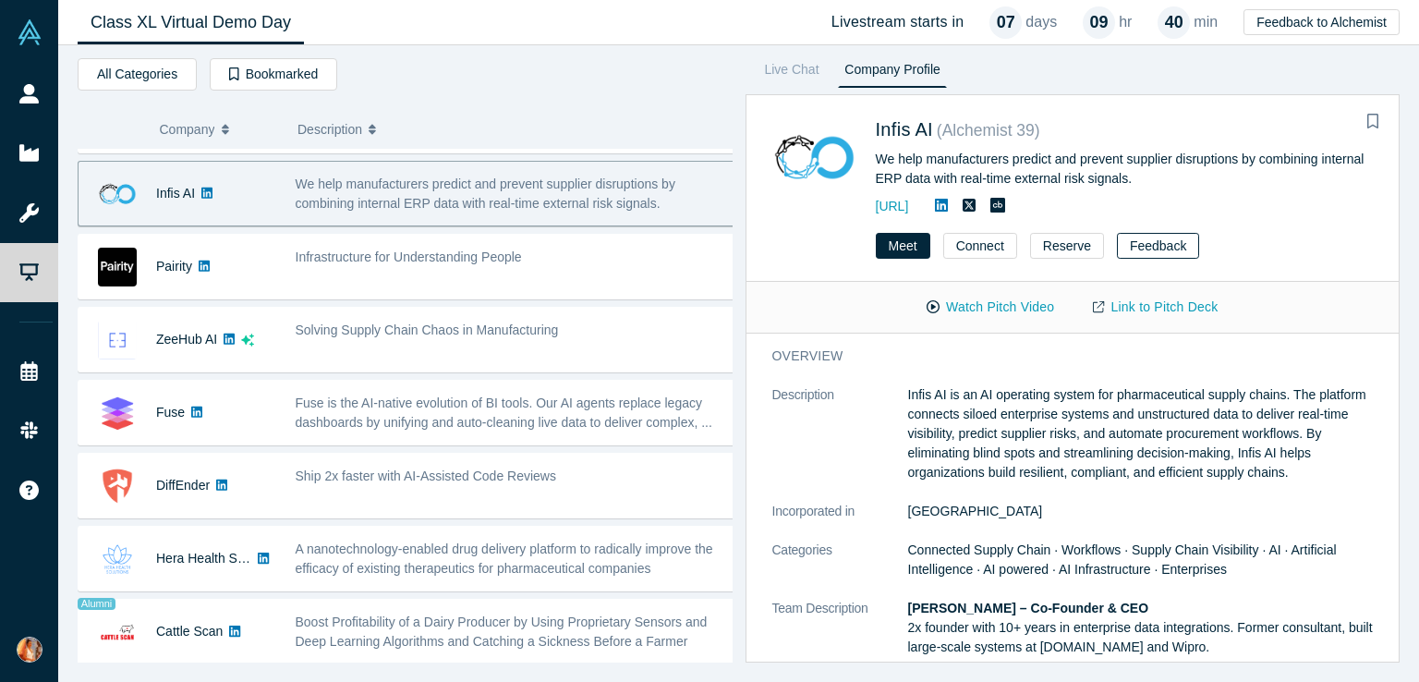
click at [1151, 240] on button "Feedback" at bounding box center [1158, 246] width 82 height 26
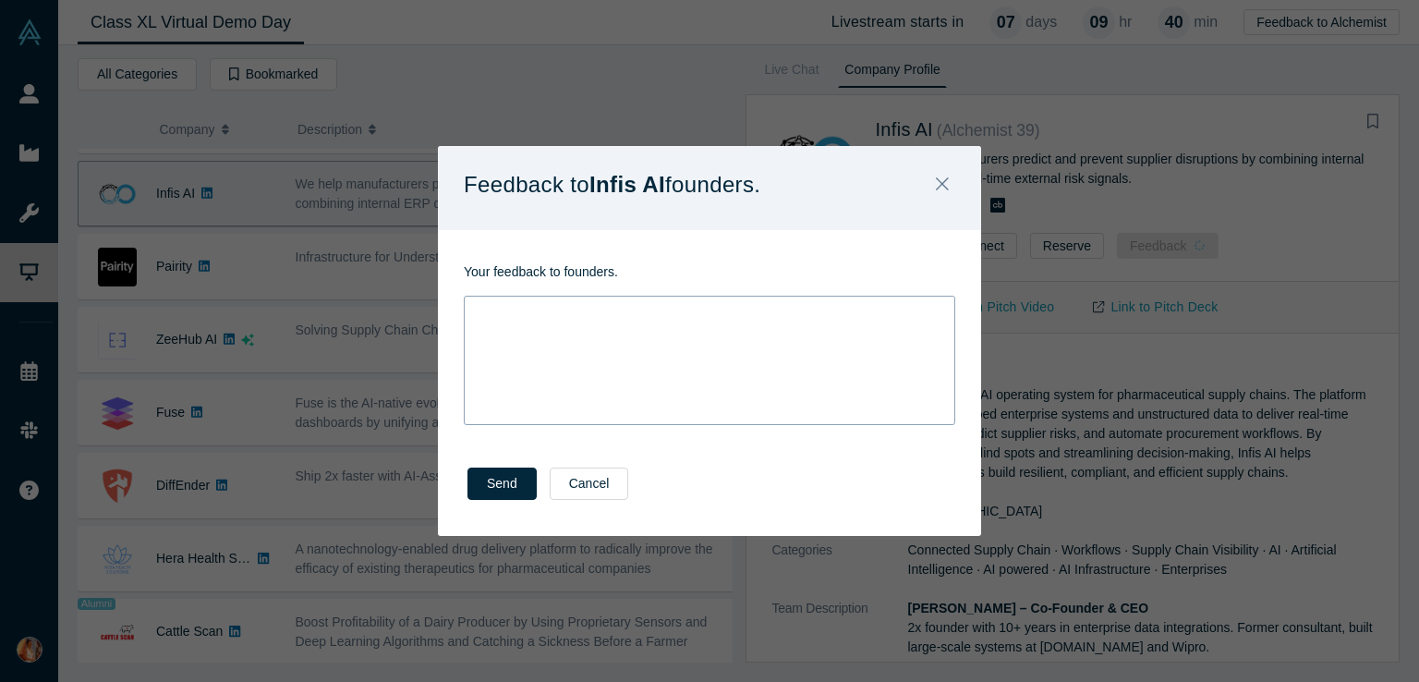
click at [539, 312] on div "rdw-editor" at bounding box center [710, 311] width 466 height 19
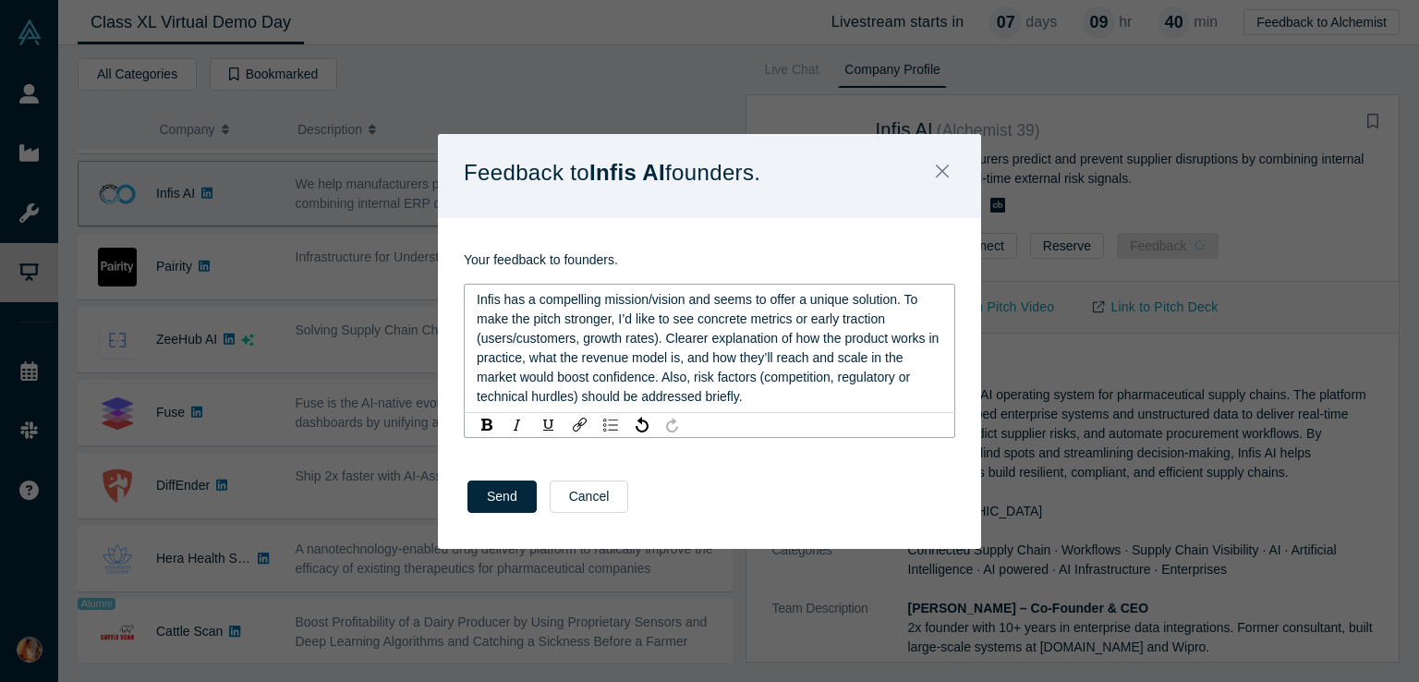
click at [492, 477] on div "Send Cancel" at bounding box center [709, 502] width 543 height 91
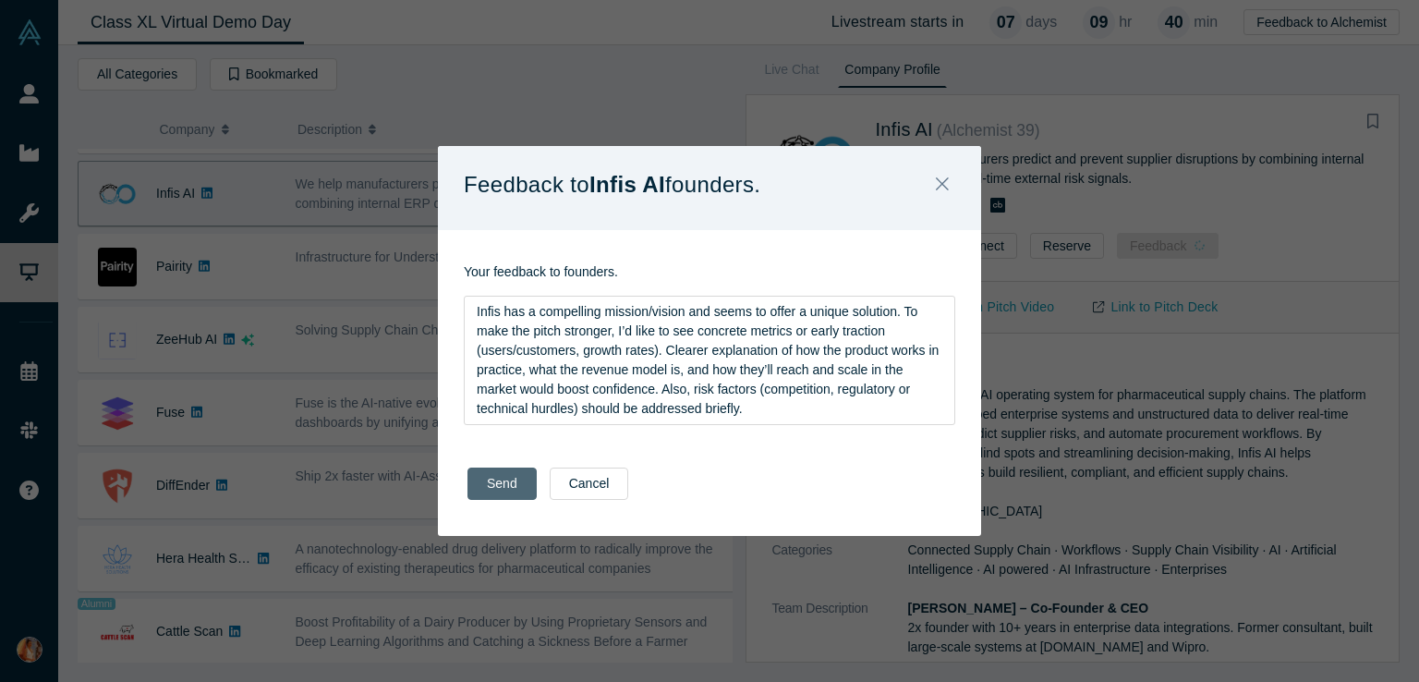
click at [493, 491] on button "Send" at bounding box center [501, 483] width 69 height 32
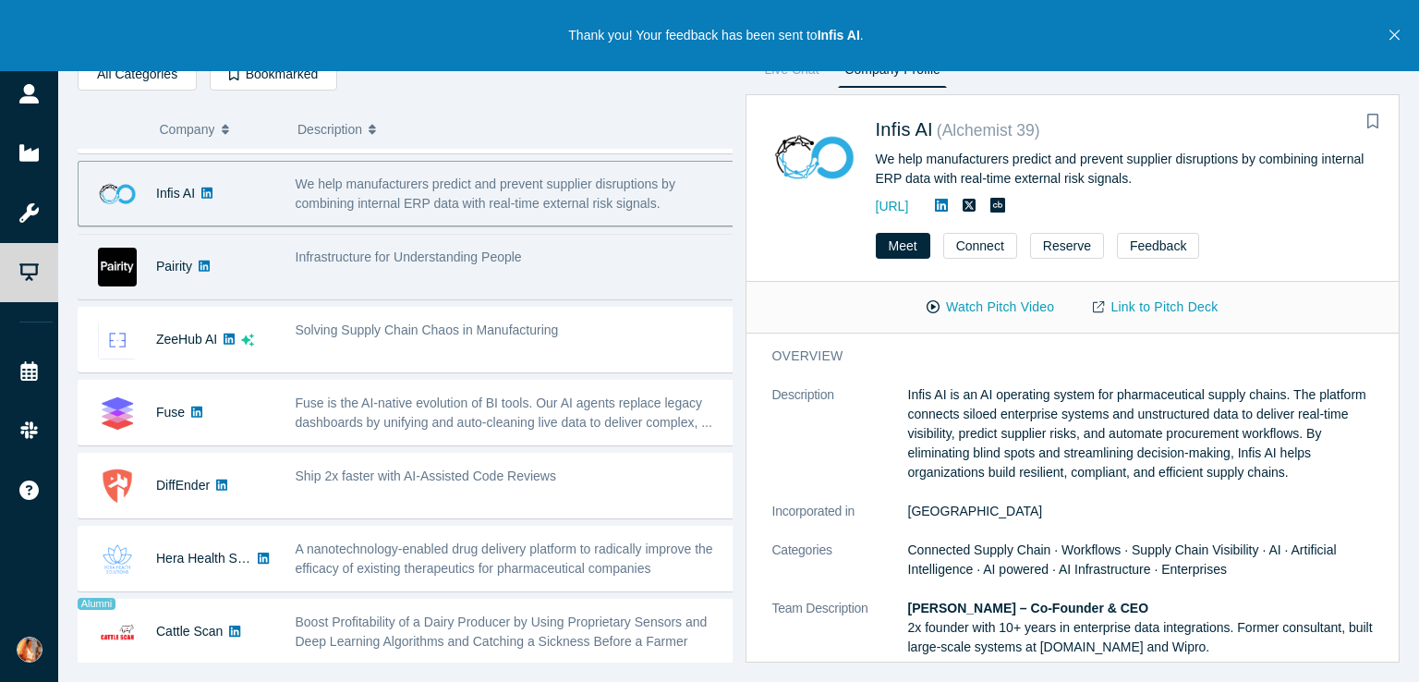
click at [403, 268] on div "Infrastructure for Understanding People" at bounding box center [515, 266] width 460 height 58
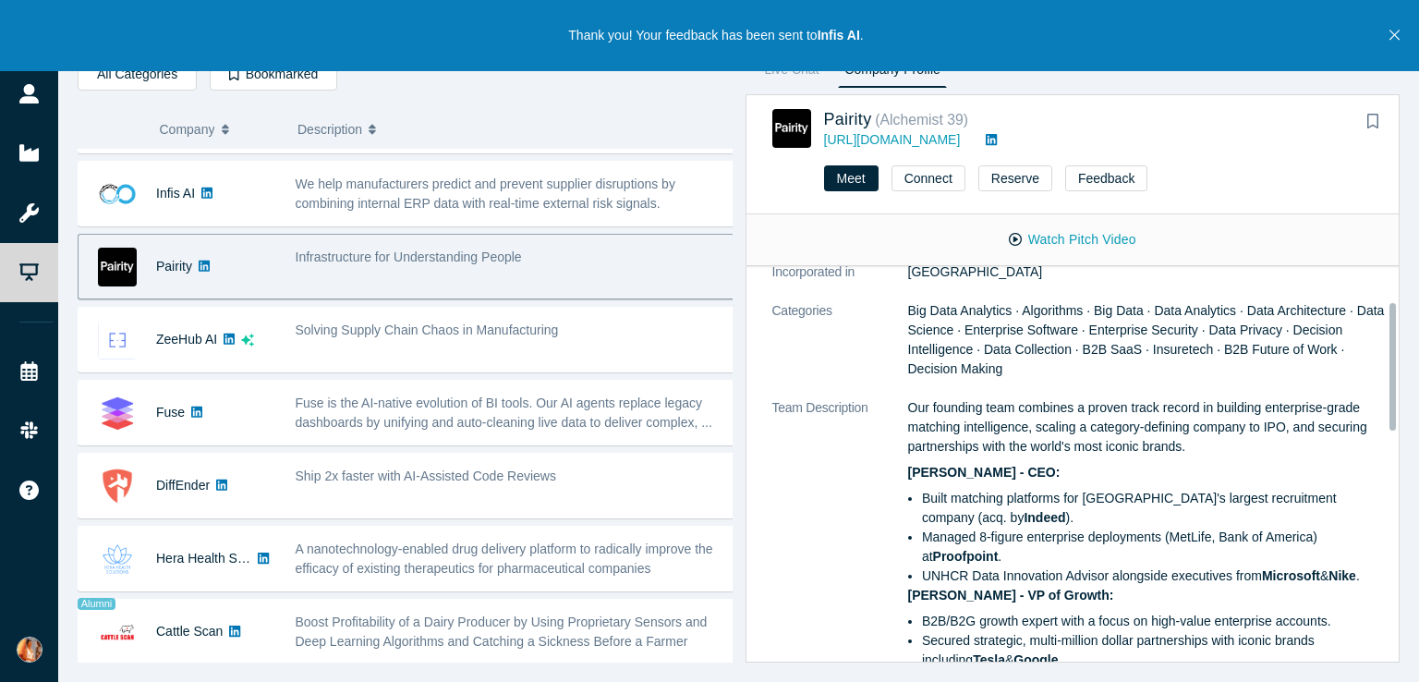
scroll to position [0, 0]
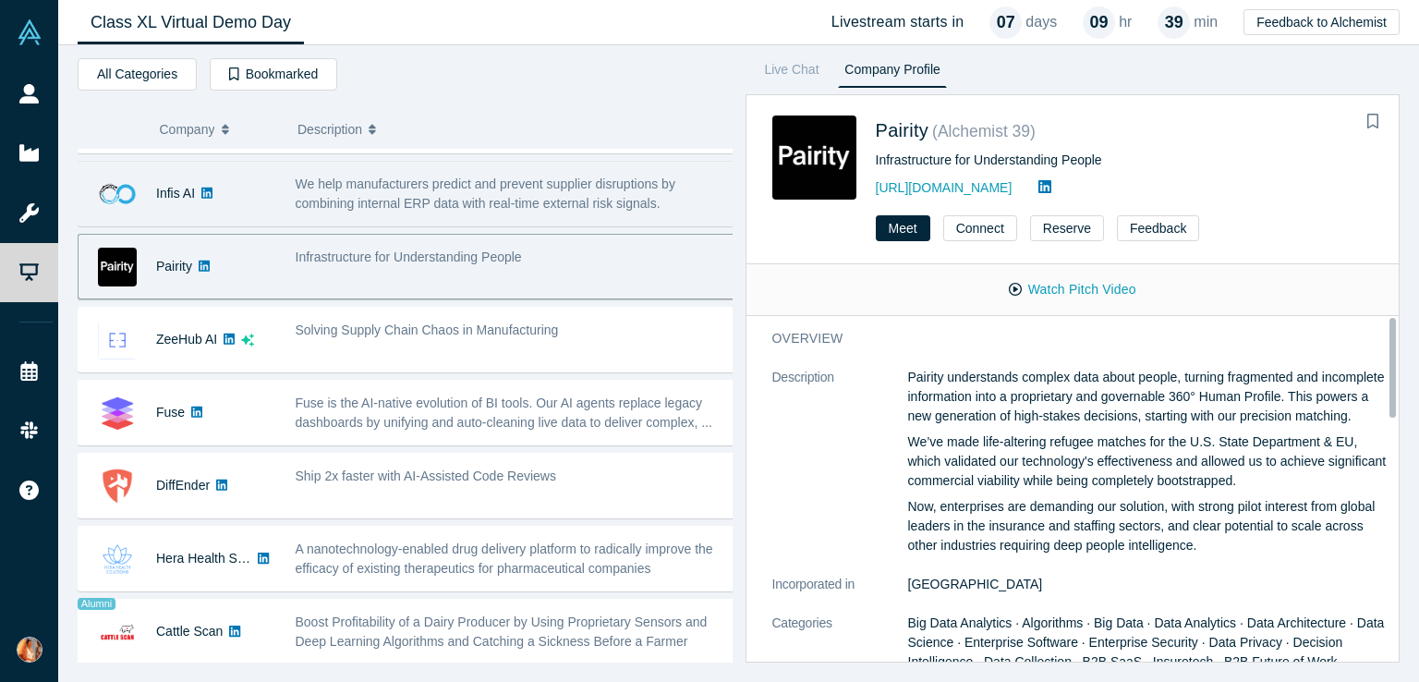
click at [579, 190] on span "We help manufacturers predict and prevent supplier disruptions by combining int…" at bounding box center [486, 193] width 380 height 34
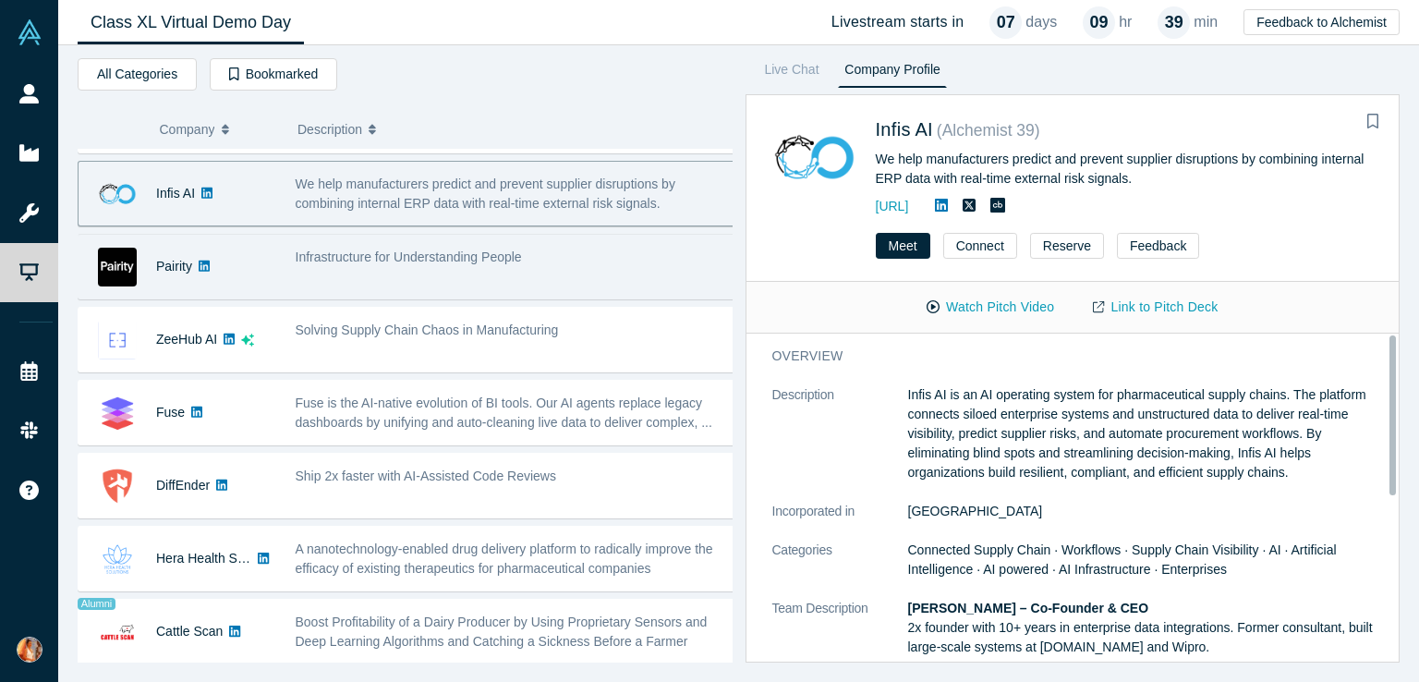
click at [552, 258] on div "Infrastructure for Understanding People" at bounding box center [516, 257] width 441 height 19
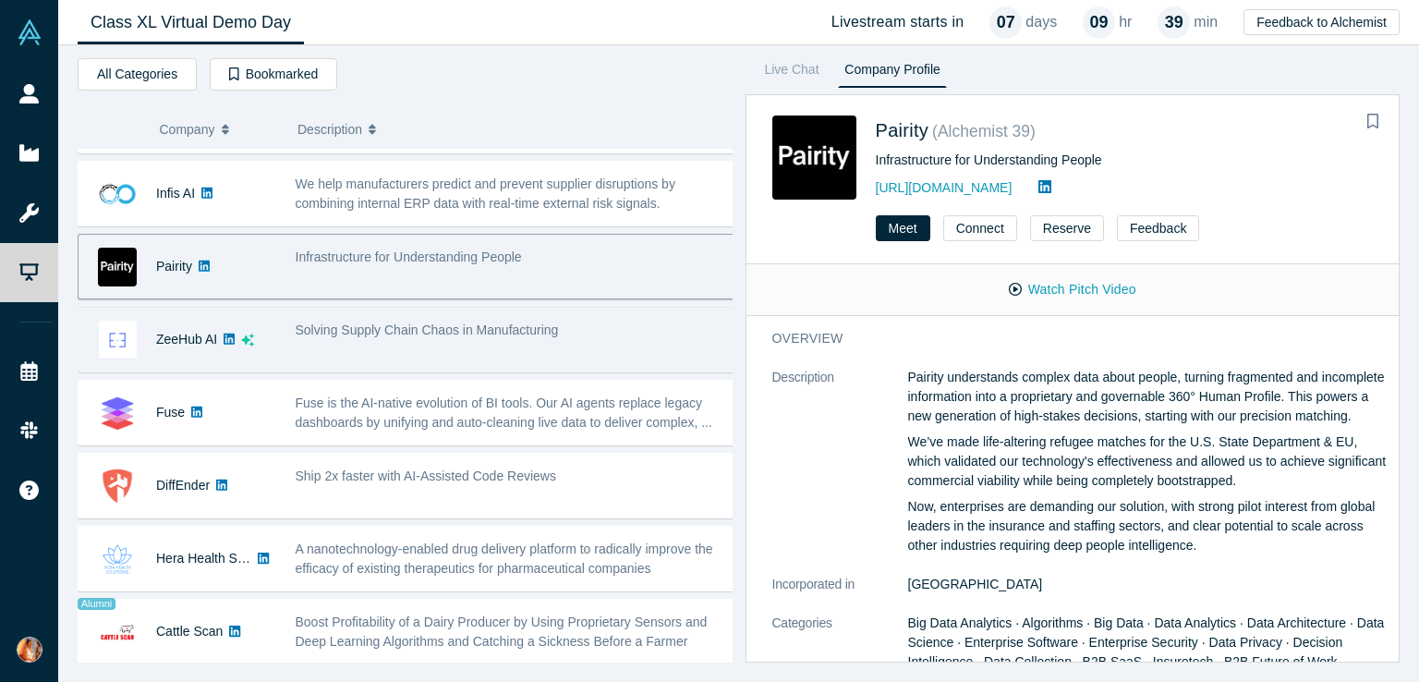
click at [543, 336] on div "Solving Supply Chain Chaos in Manufacturing" at bounding box center [515, 339] width 460 height 58
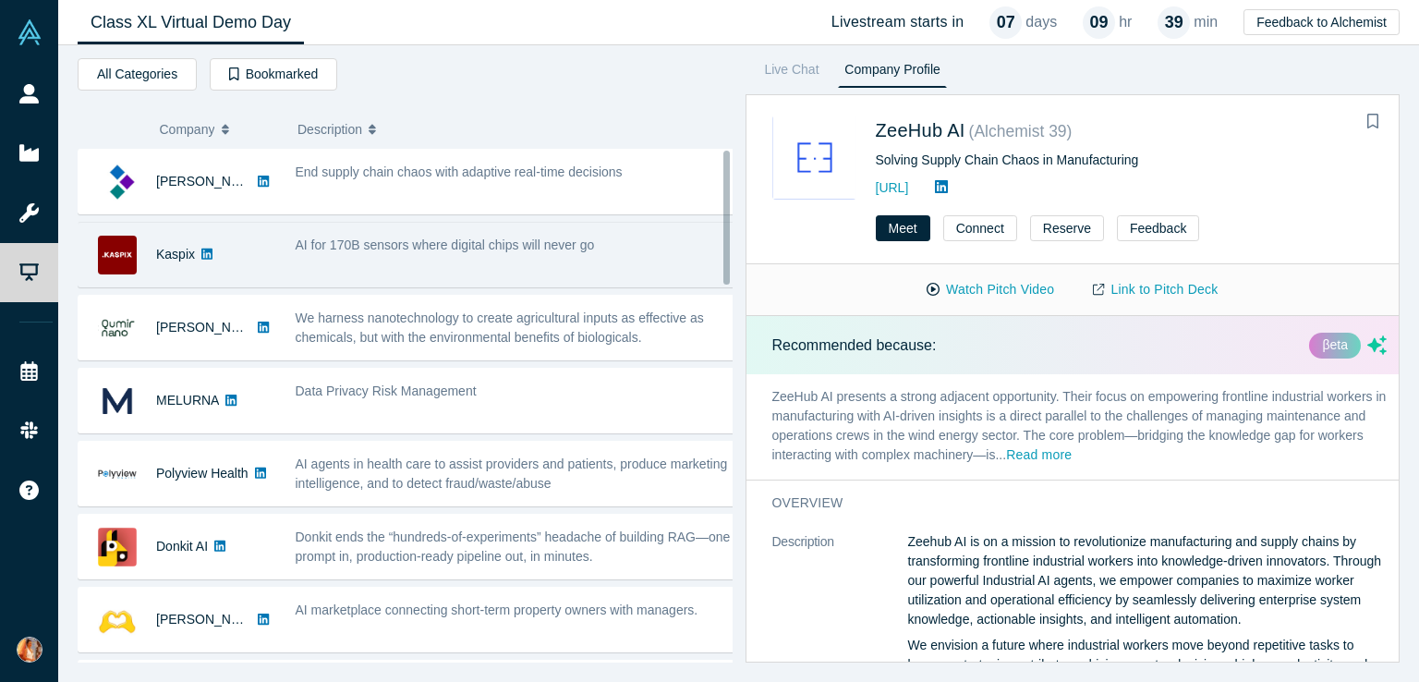
click at [505, 263] on div "AI for 170B sensors where digital chips will never go" at bounding box center [515, 254] width 460 height 58
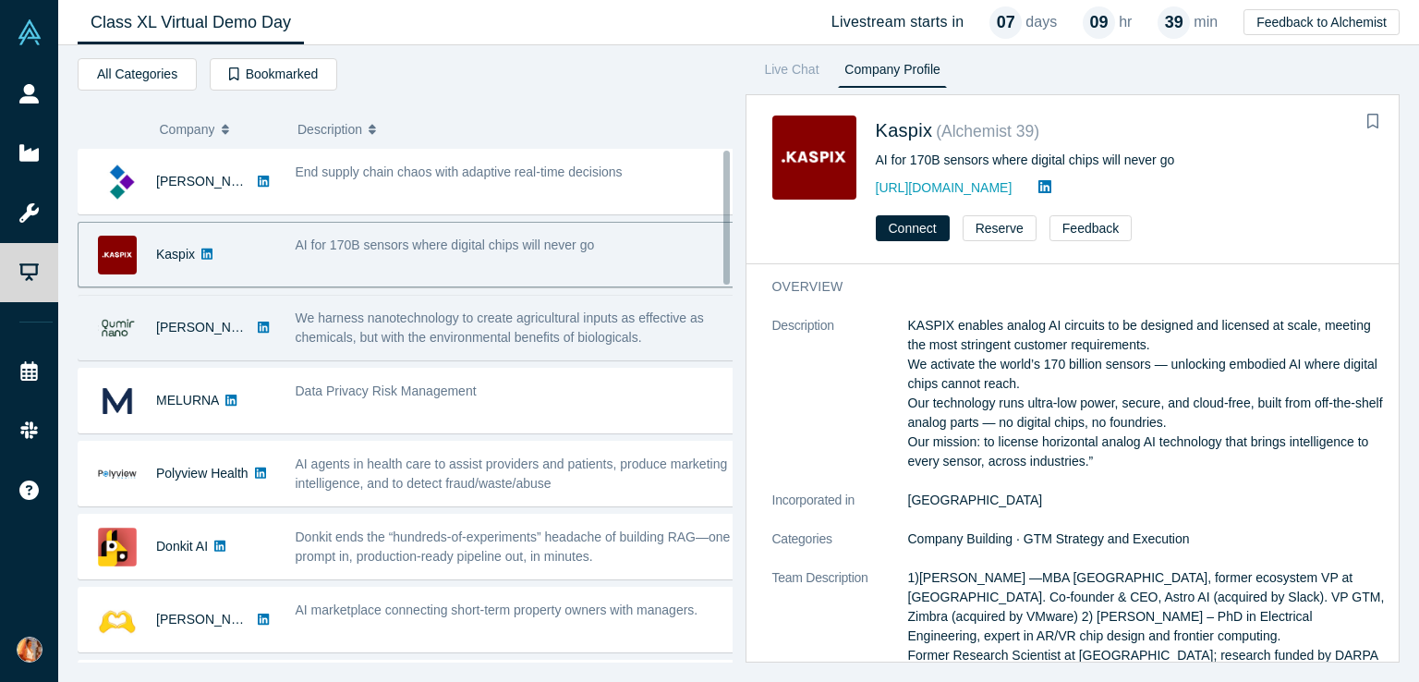
click at [500, 323] on span "We harness nanotechnology to create agricultural inputs as effective as chemica…" at bounding box center [500, 327] width 408 height 34
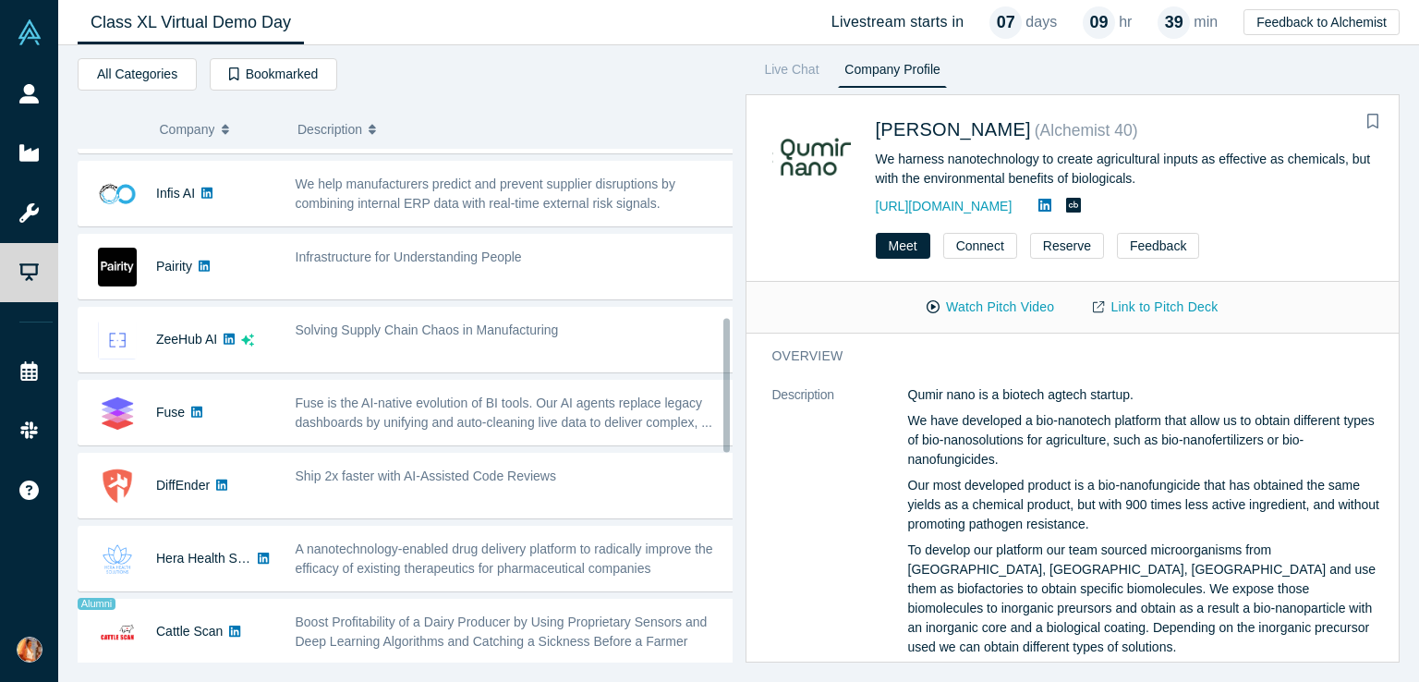
scroll to position [685, 0]
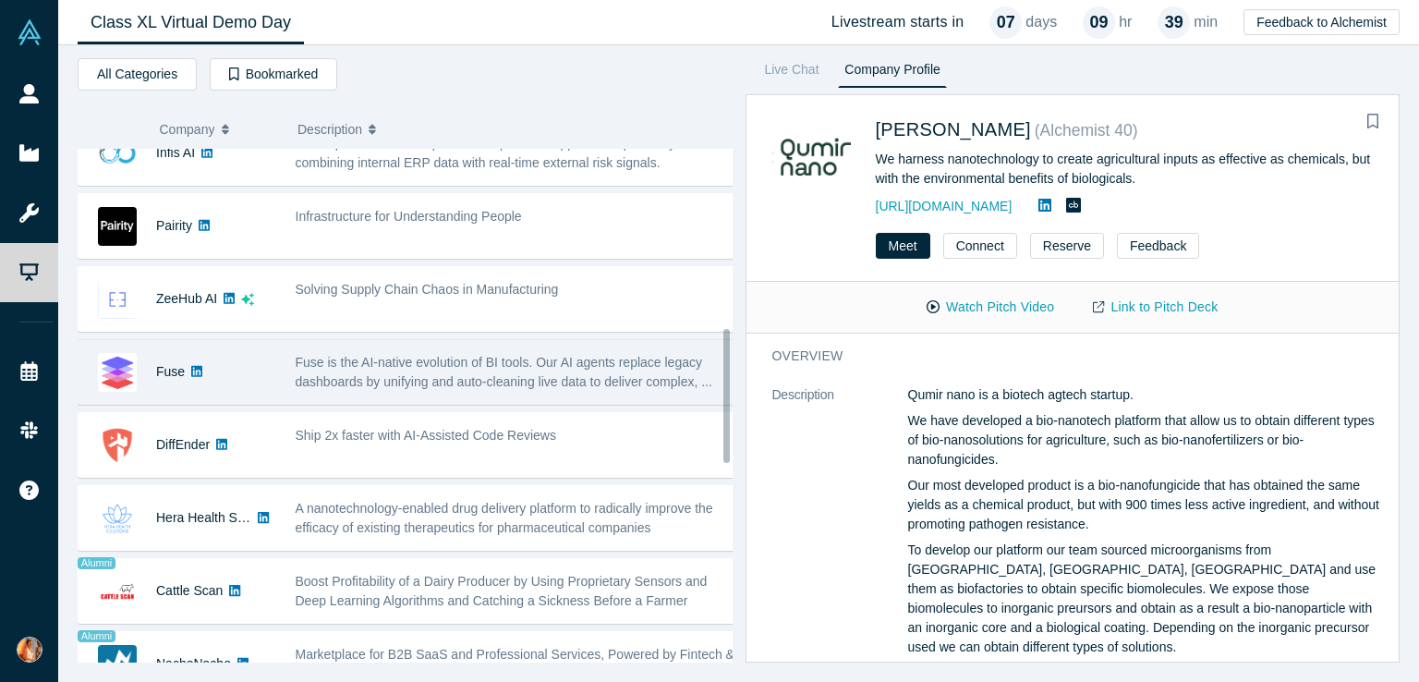
click at [511, 355] on span "Fuse is the AI-native evolution of BI tools. Our AI agents replace legacy dashb…" at bounding box center [504, 372] width 417 height 34
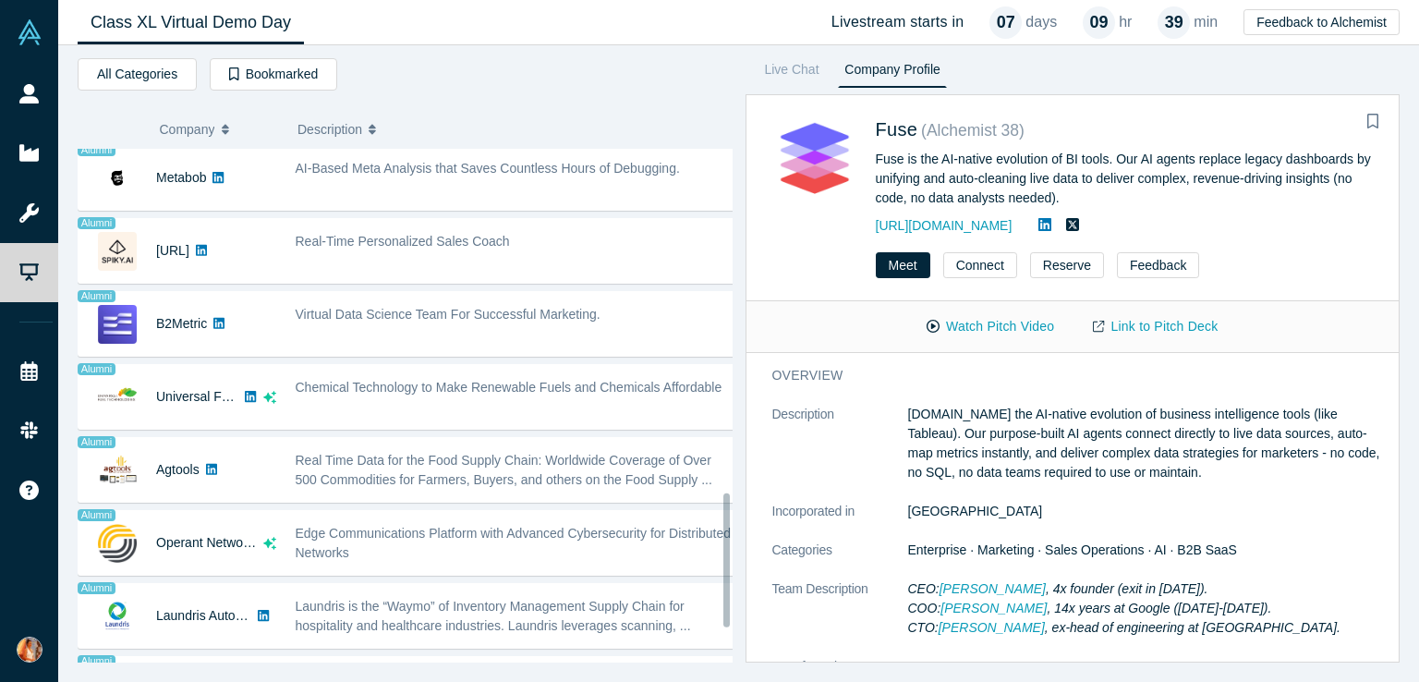
scroll to position [1446, 0]
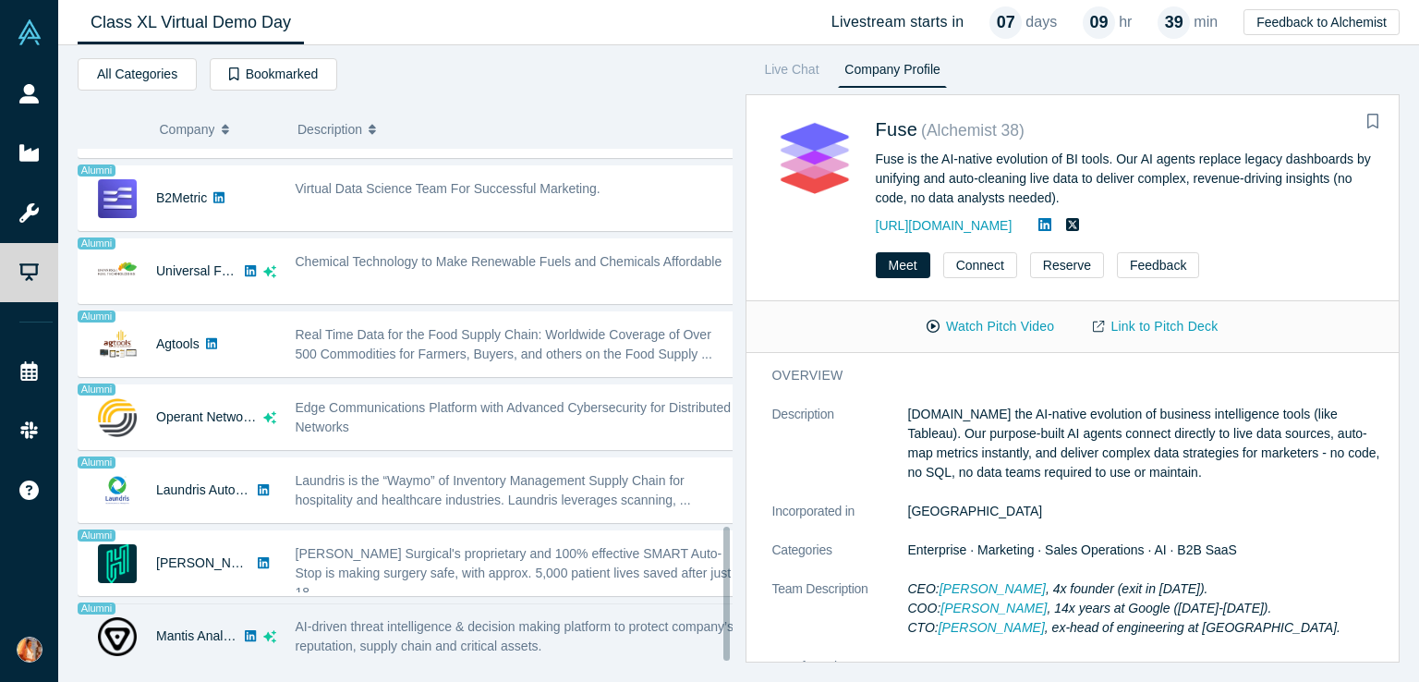
click at [465, 629] on span "AI-driven threat intelligence & decision making platform to protect company’s r…" at bounding box center [515, 636] width 438 height 34
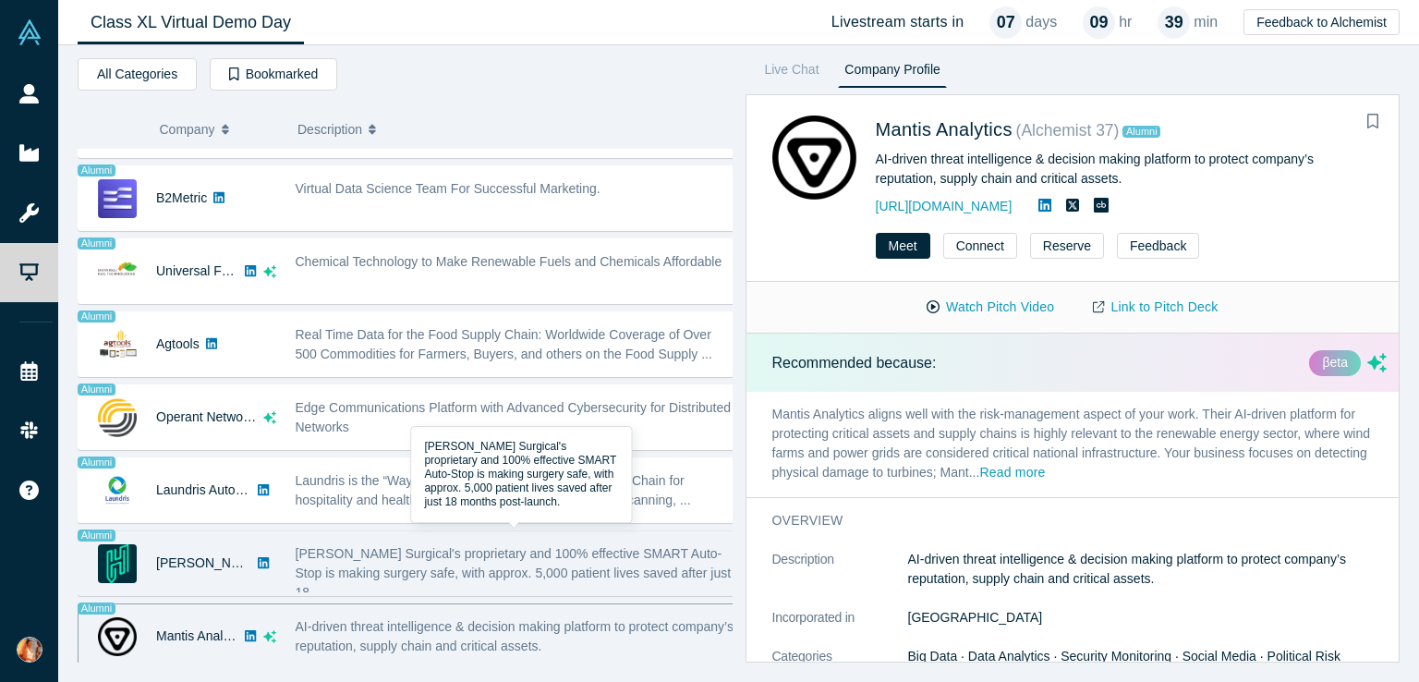
click at [491, 548] on div "[PERSON_NAME] Surgical's proprietary and 100% effective SMART Auto-Stop is maki…" at bounding box center [516, 573] width 441 height 58
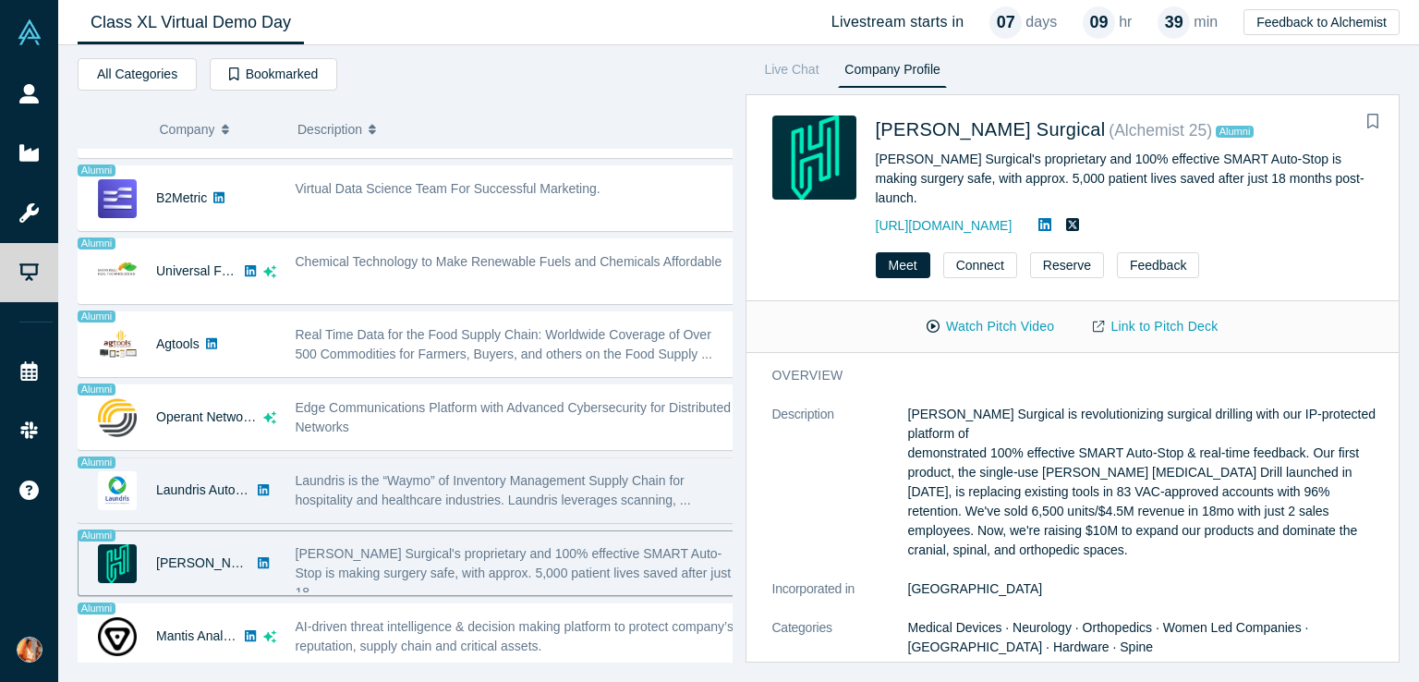
click at [524, 494] on div "Laundris is the “Waymo” of Inventory Management Supply Chain for hospitality an…" at bounding box center [516, 490] width 441 height 39
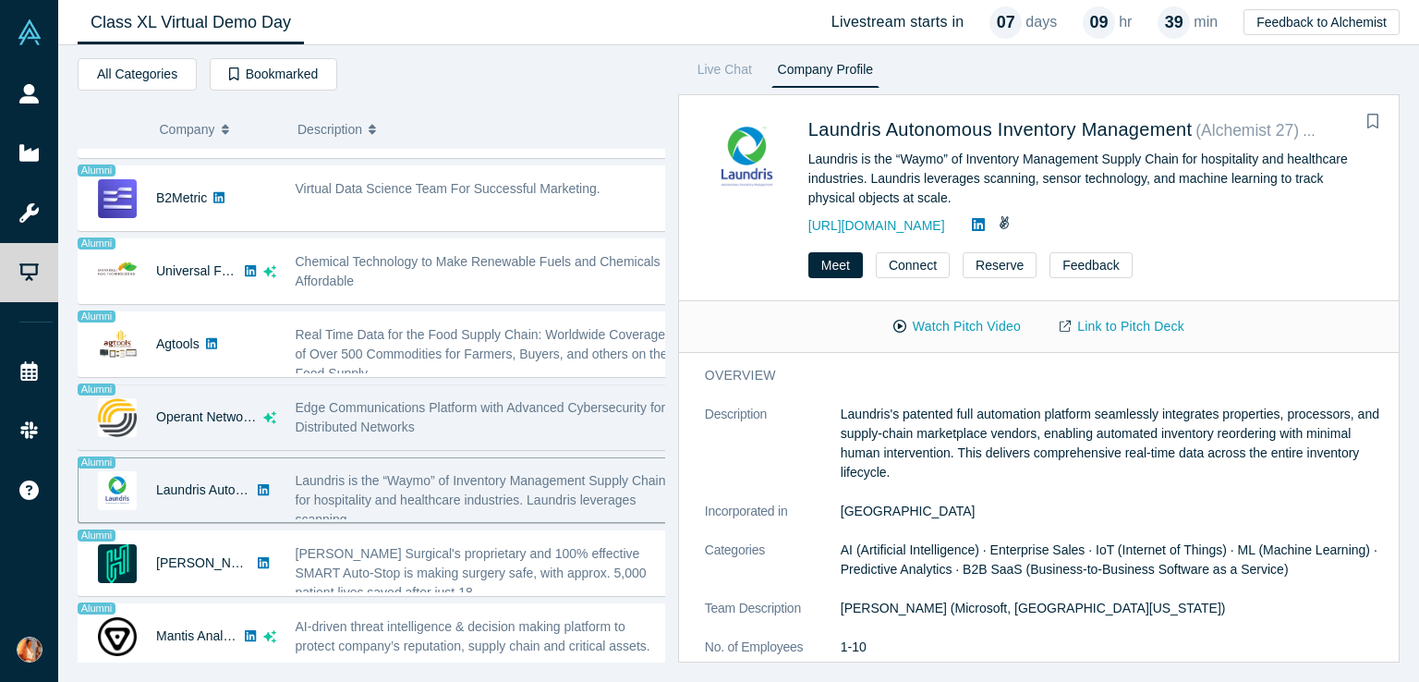
click at [344, 413] on span "Edge Communications Platform with Advanced Cybersecurity for Distributed Networ…" at bounding box center [481, 417] width 370 height 34
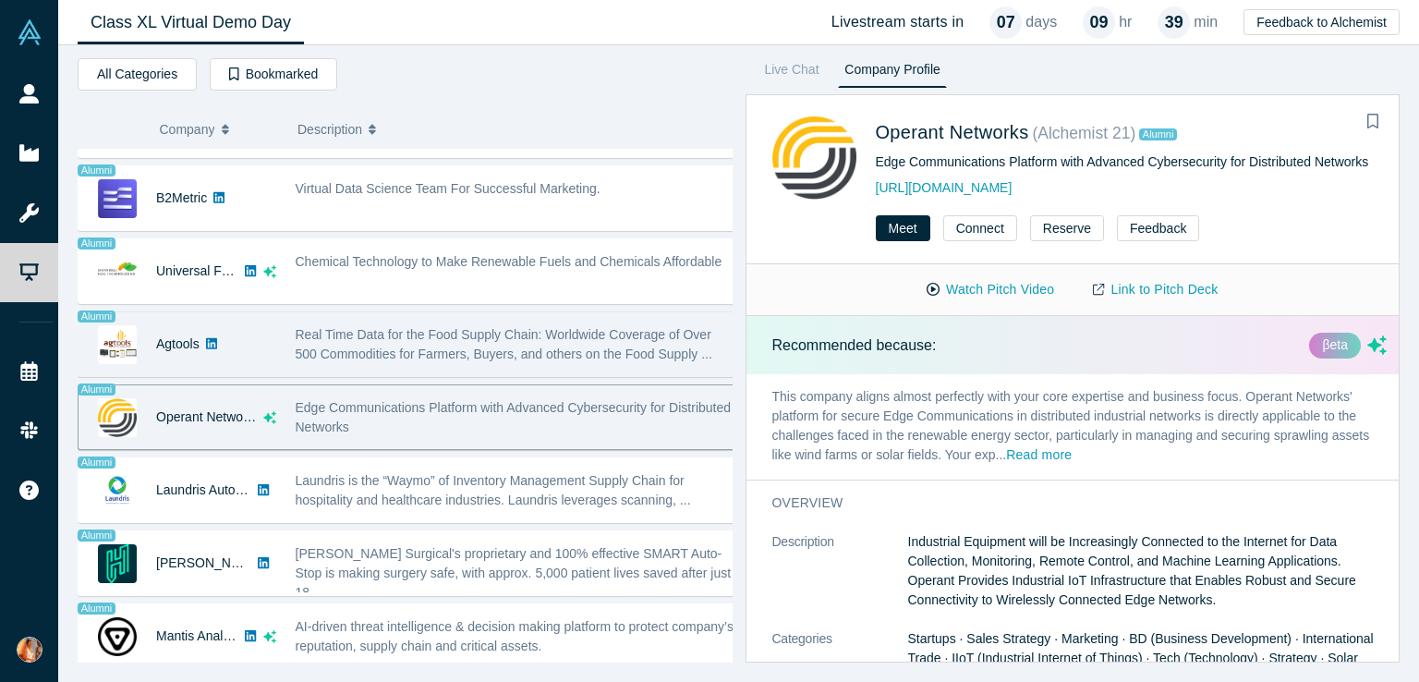
click at [322, 352] on div "Real Time Data for the Food Supply Chain: Worldwide Coverage of Over 500 Commod…" at bounding box center [515, 344] width 460 height 58
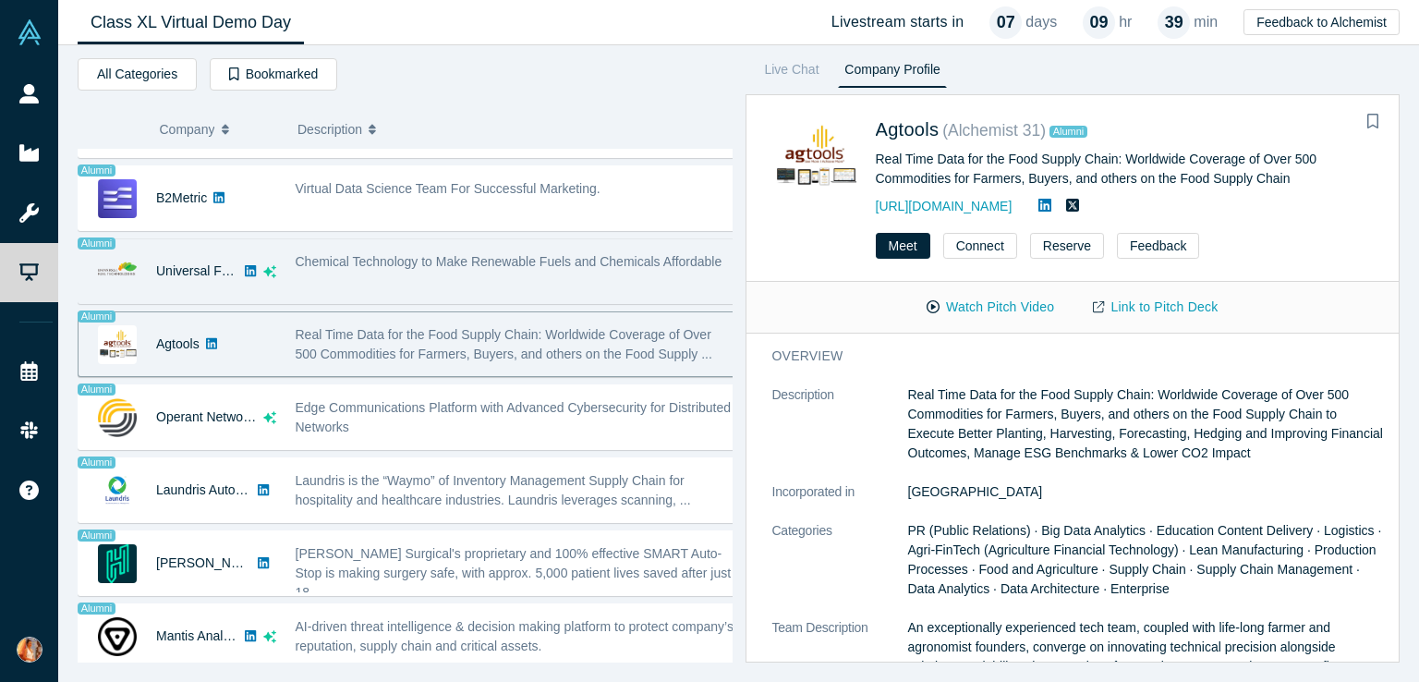
click at [380, 272] on div "Chemical Technology to Make Renewable Fuels and Chemicals Affordable" at bounding box center [515, 271] width 460 height 58
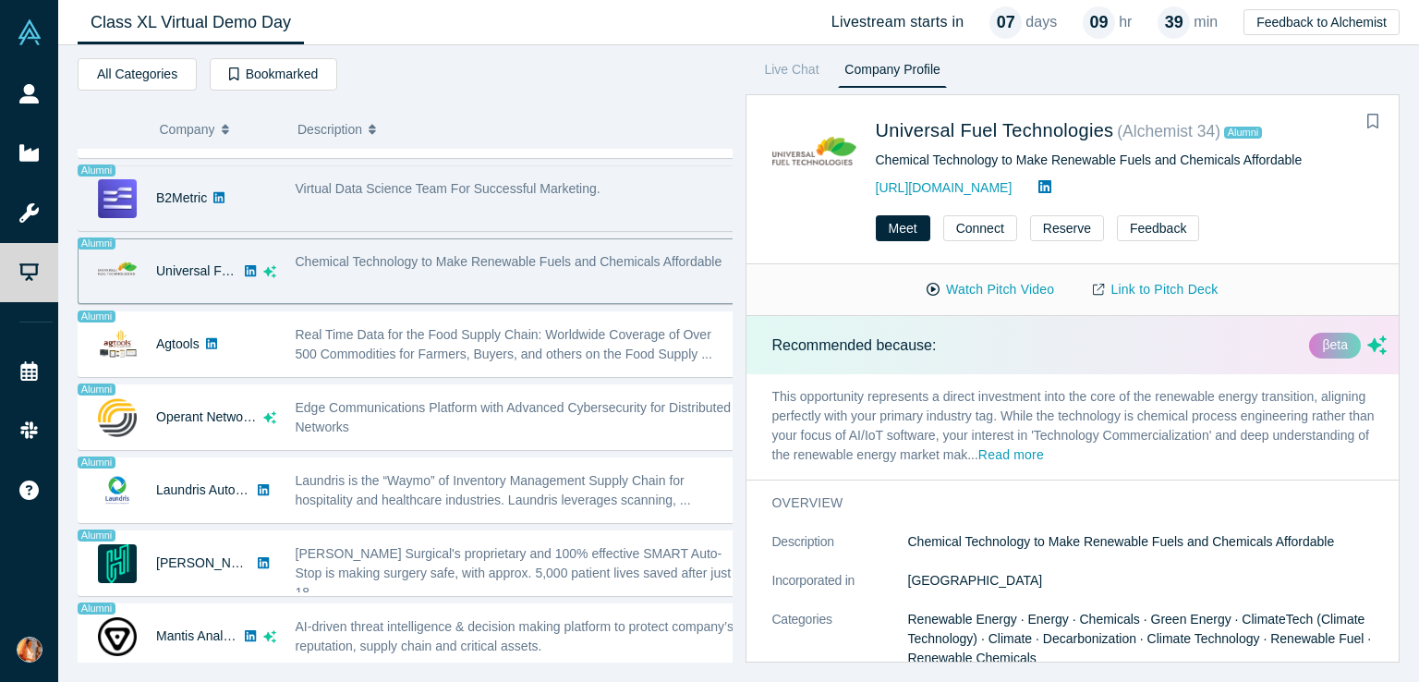
click at [419, 206] on div "Virtual Data Science Team For Successful Marketing." at bounding box center [515, 198] width 460 height 58
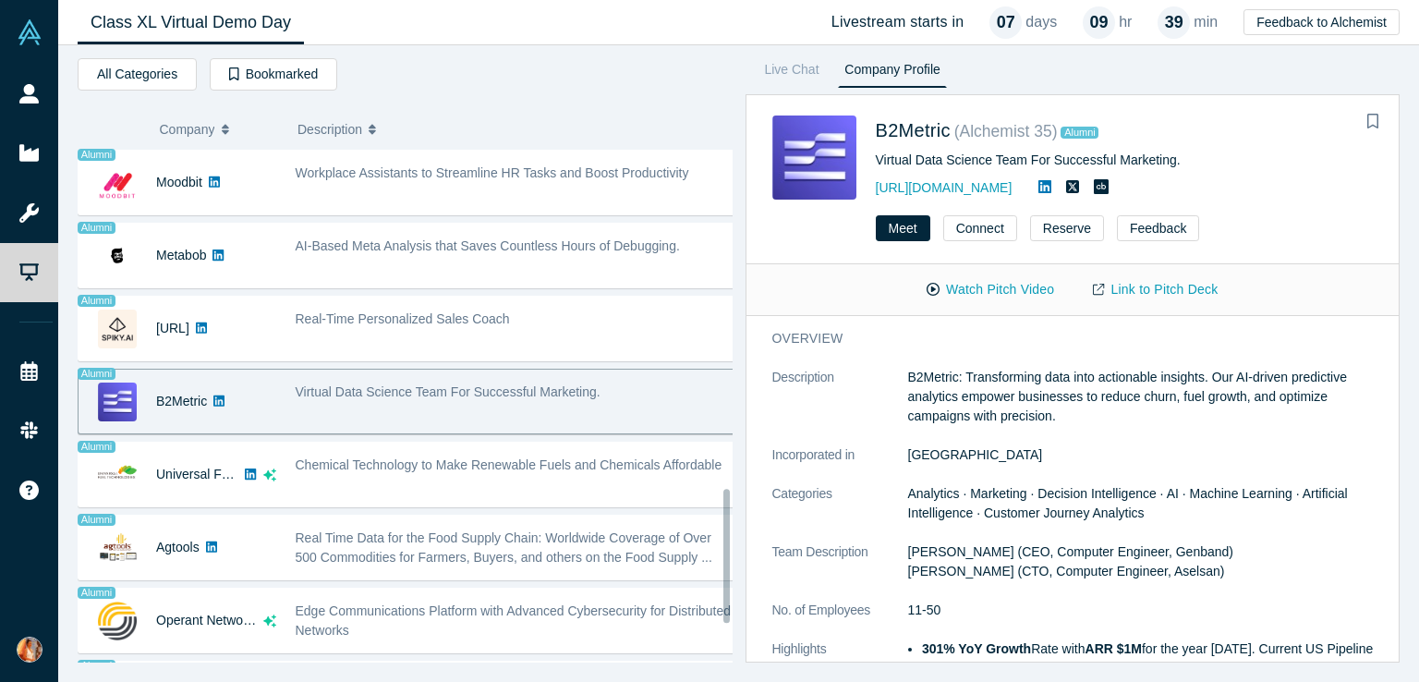
scroll to position [1230, 0]
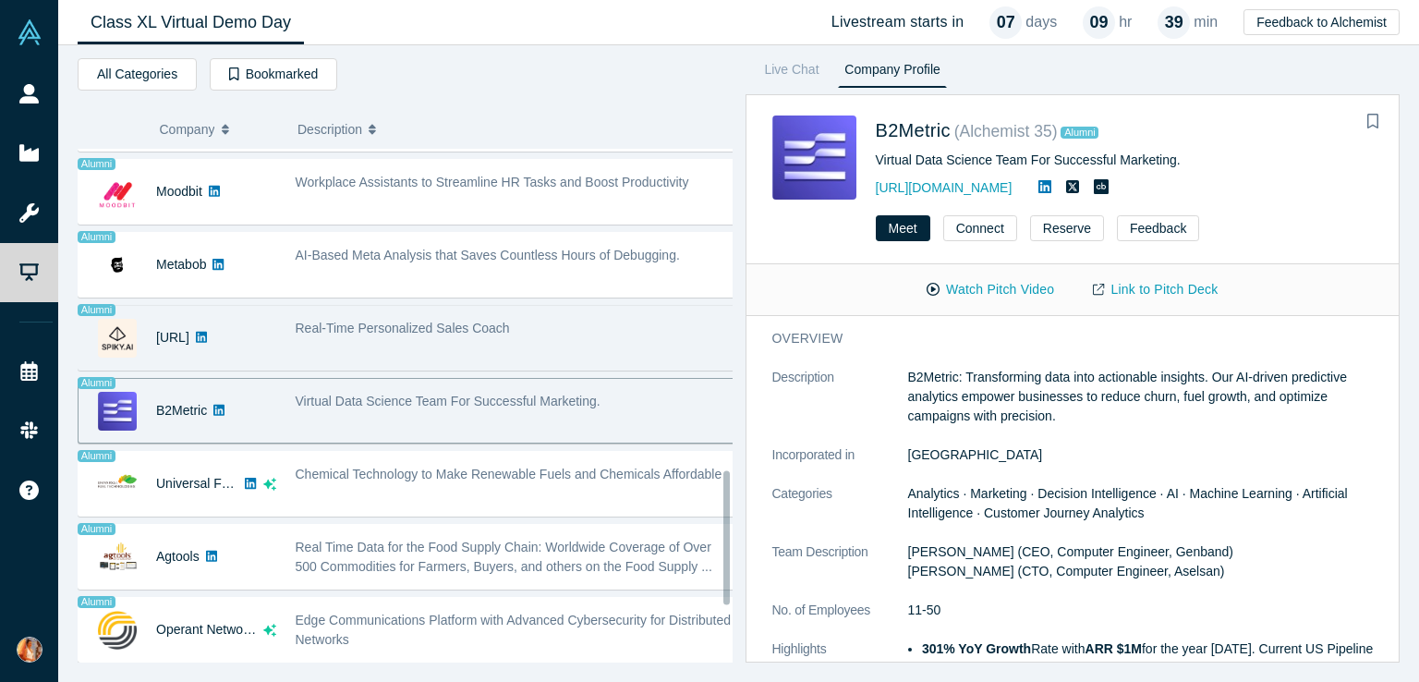
click at [446, 320] on span "Real-Time Personalized Sales Coach" at bounding box center [403, 327] width 214 height 15
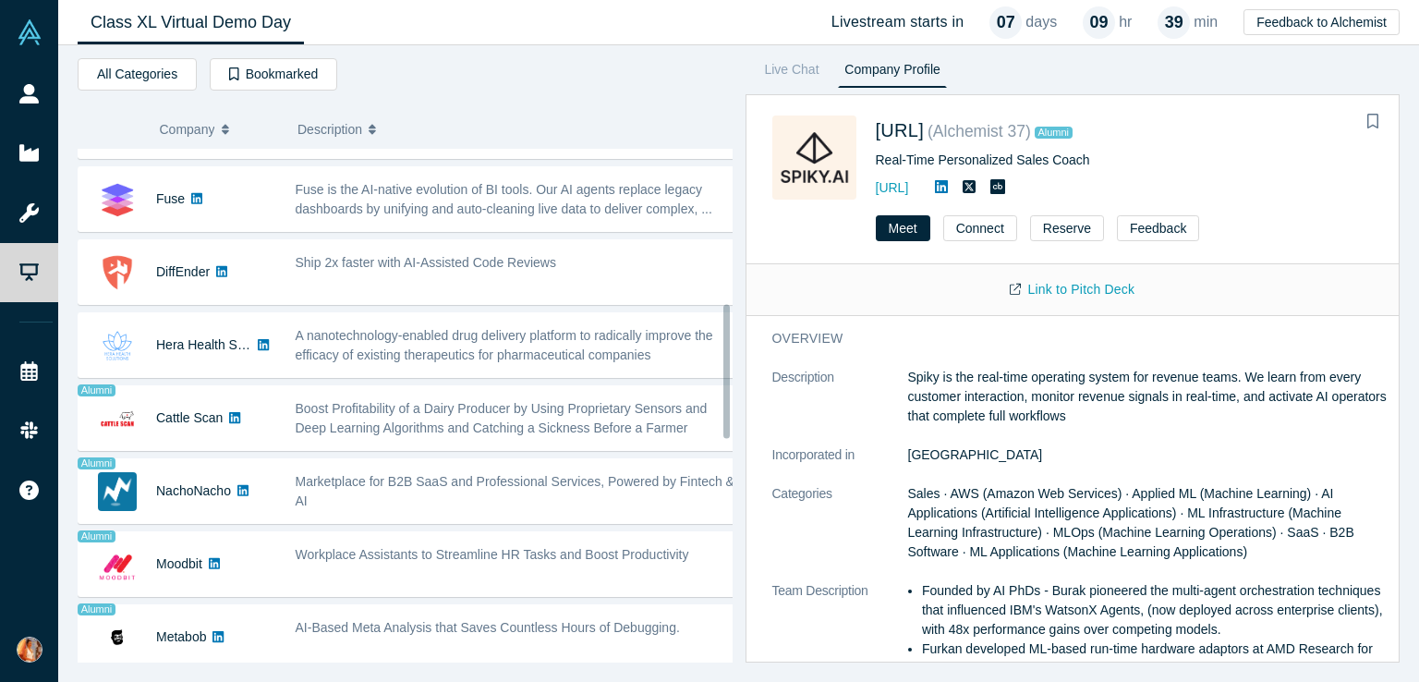
scroll to position [591, 0]
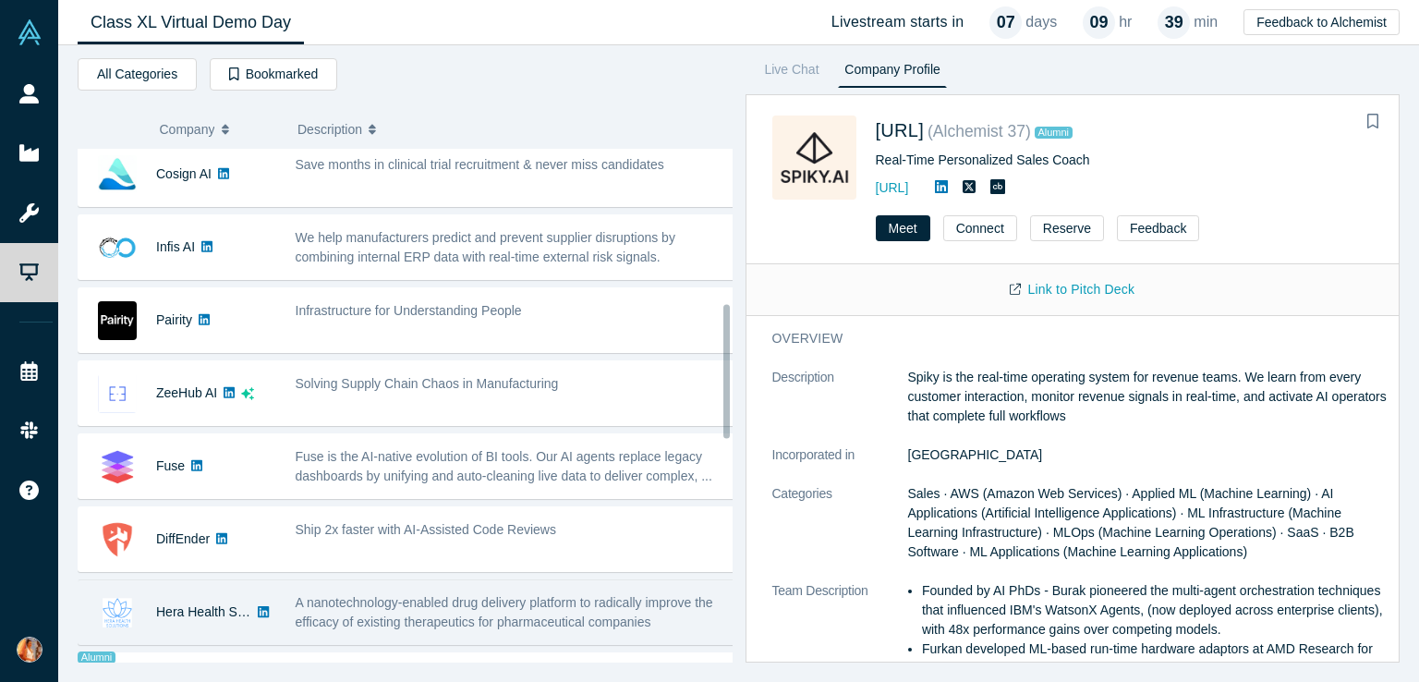
click at [395, 595] on span "A nanotechnology-enabled drug delivery platform to radically improve the effica…" at bounding box center [504, 612] width 417 height 34
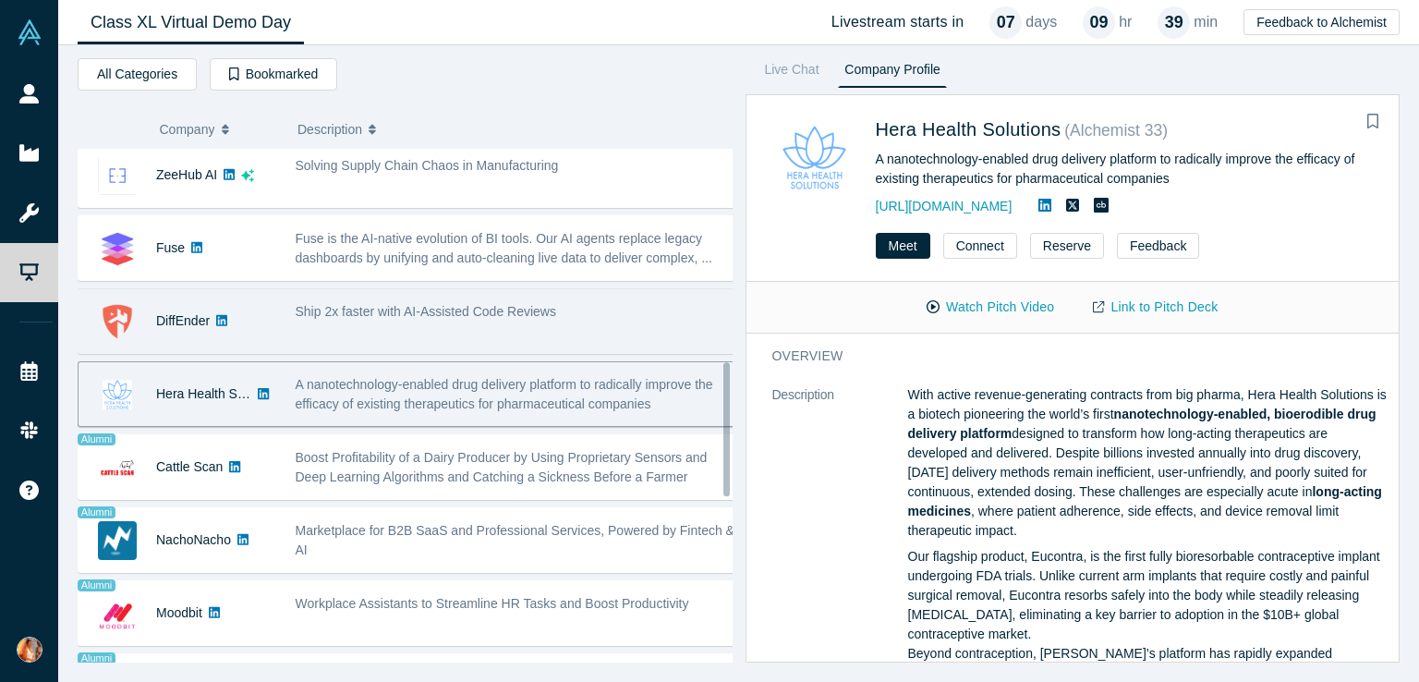
scroll to position [817, 0]
